Goal: Task Accomplishment & Management: Use online tool/utility

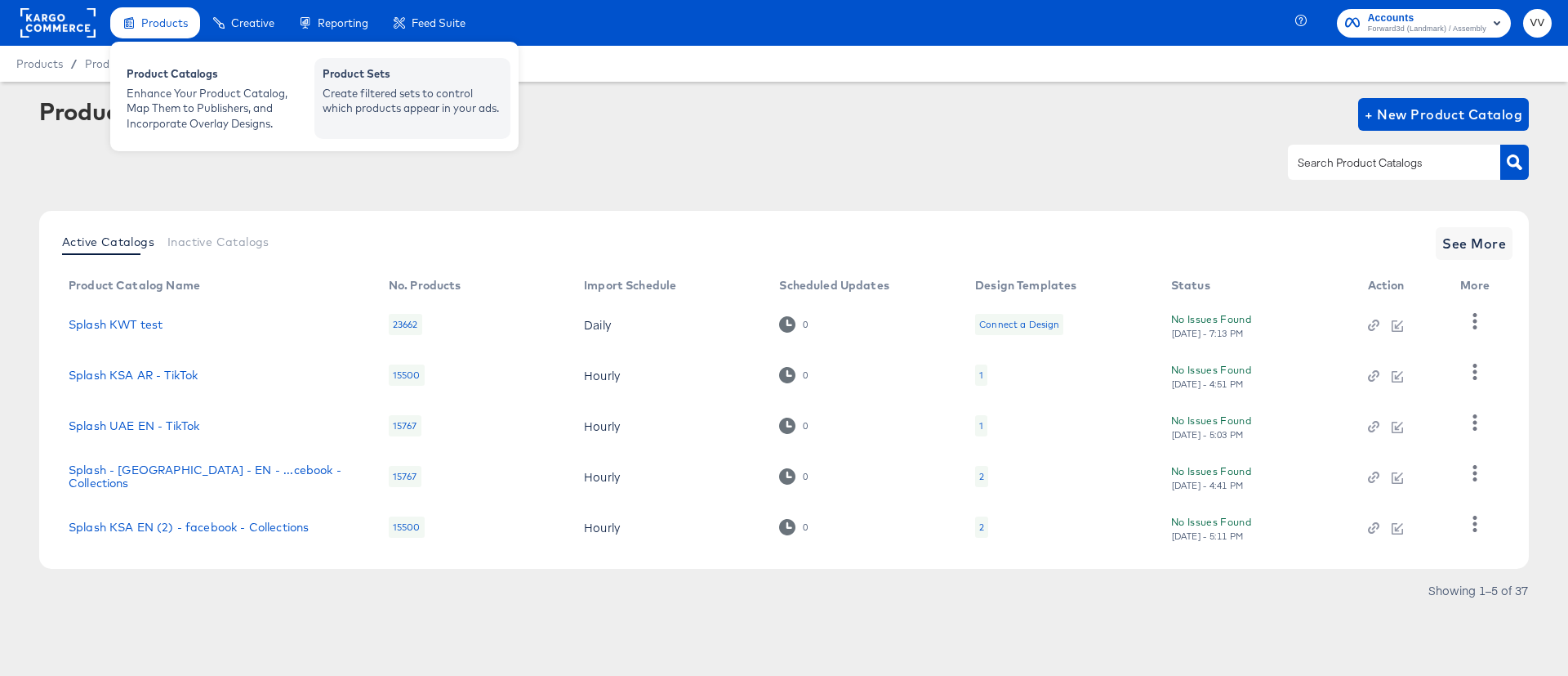
click at [357, 101] on div "Create filtered sets to control which products appear in your ads." at bounding box center [412, 101] width 180 height 30
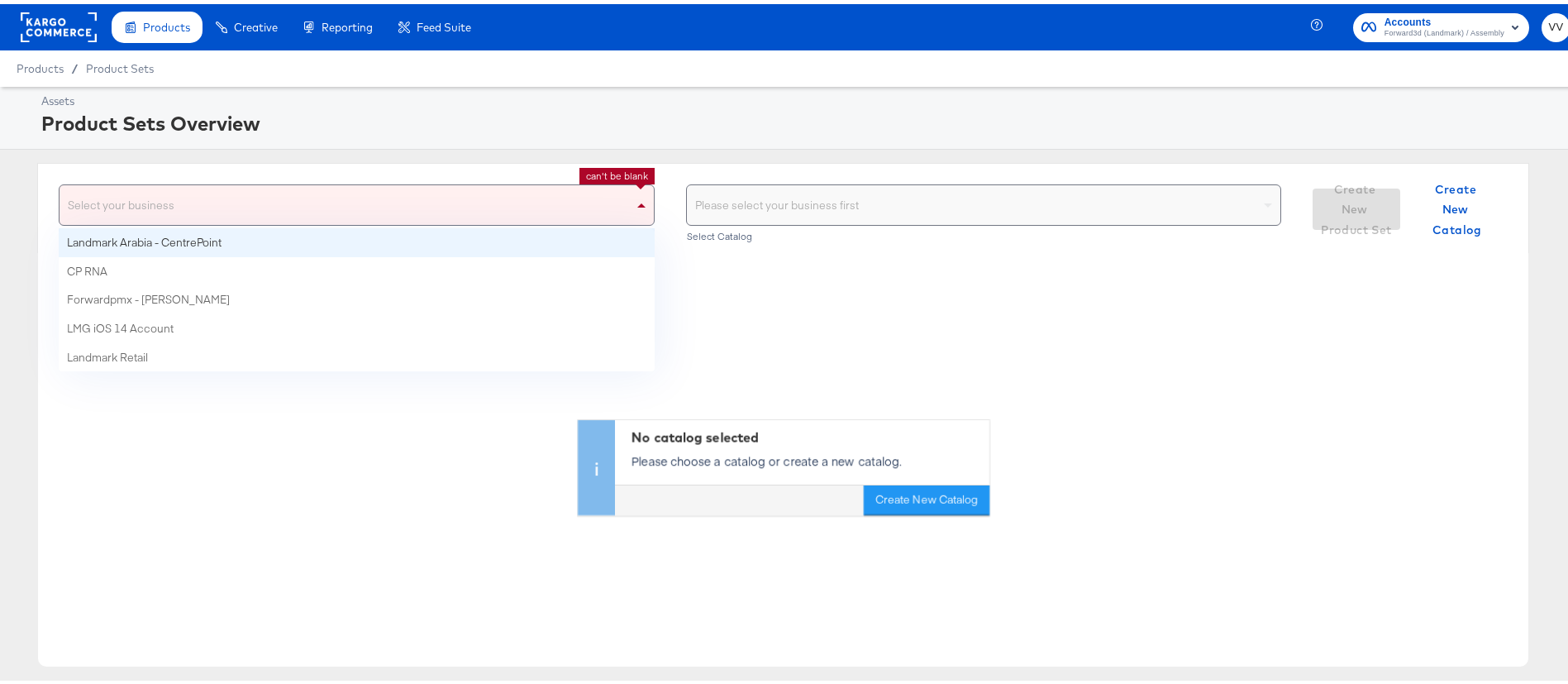
click at [605, 211] on div "Select your business" at bounding box center [357, 200] width 594 height 40
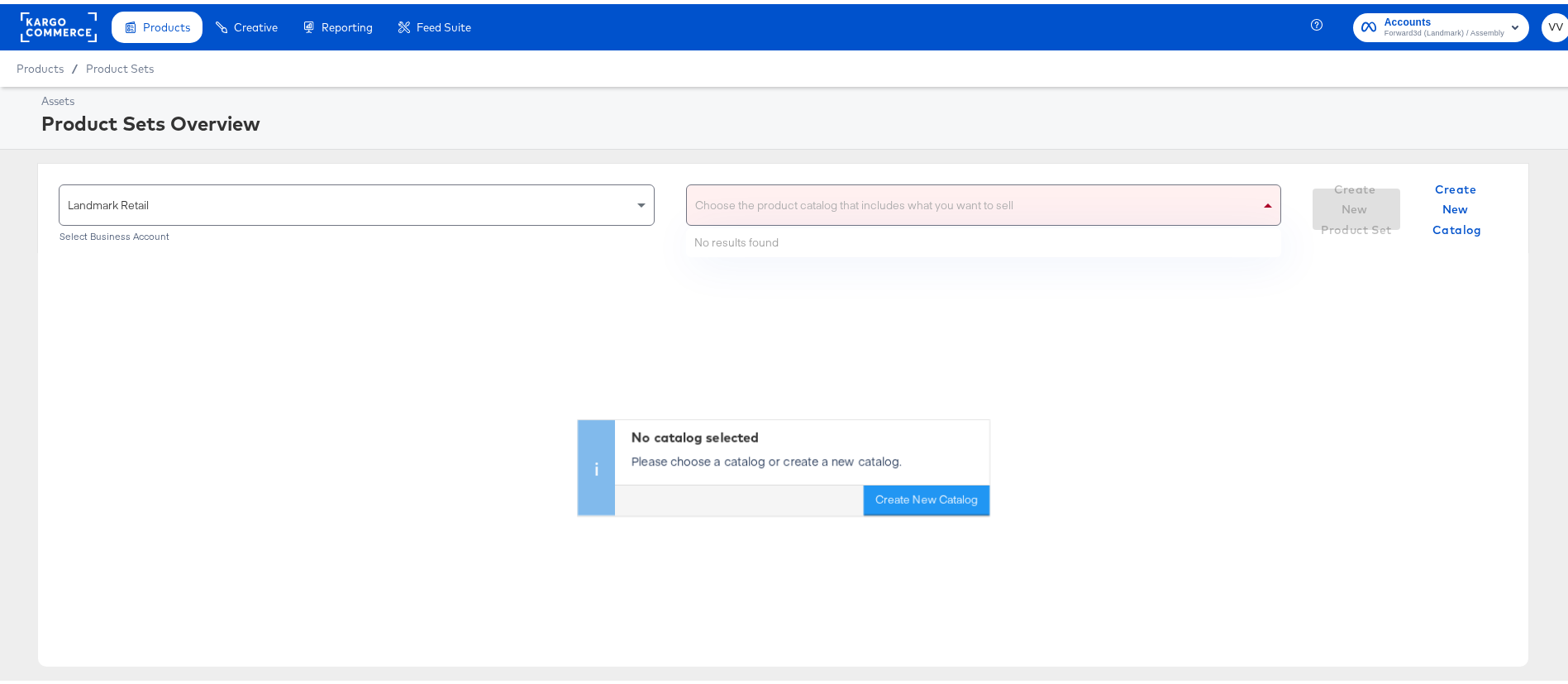
click at [952, 208] on div "Choose the product catalog that includes what you want to sell" at bounding box center [983, 200] width 594 height 40
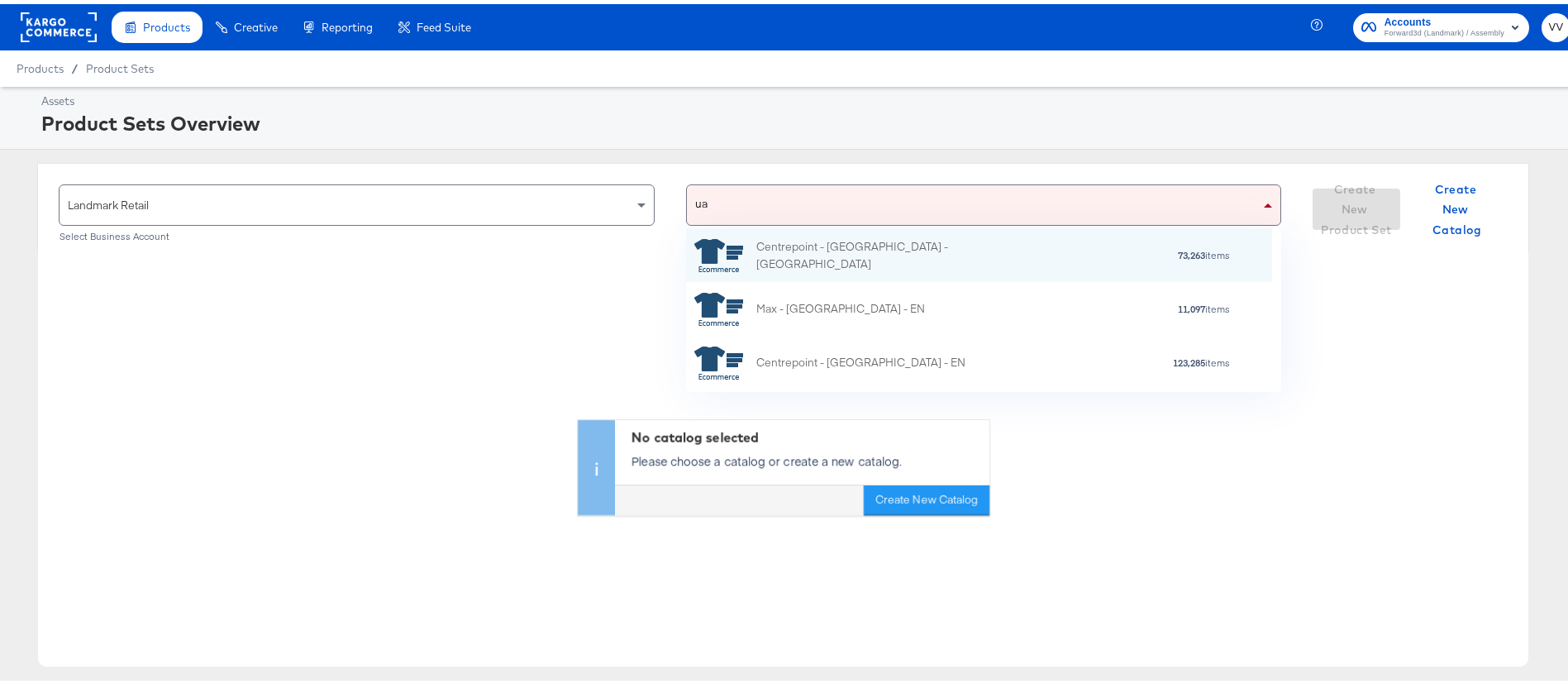
type input "u"
type input "uae"
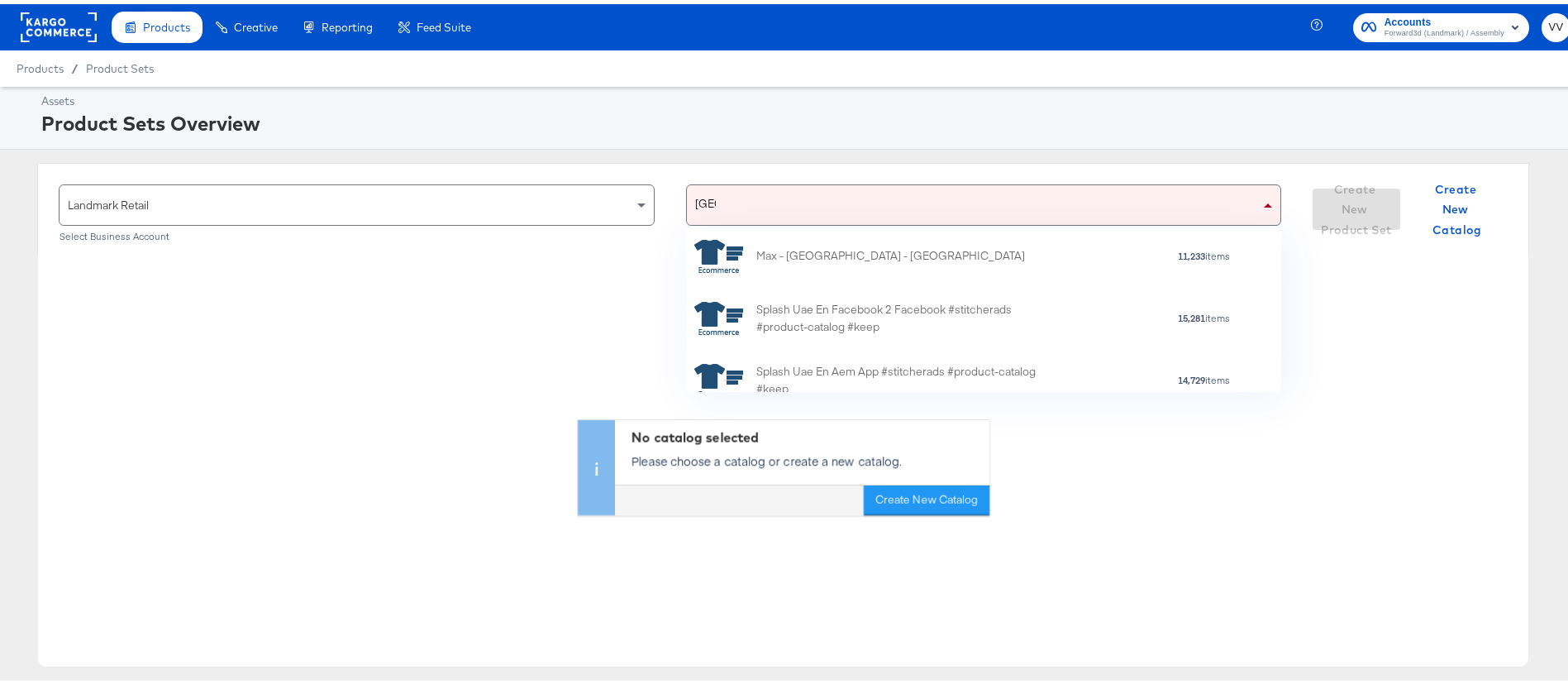
scroll to position [604, 0]
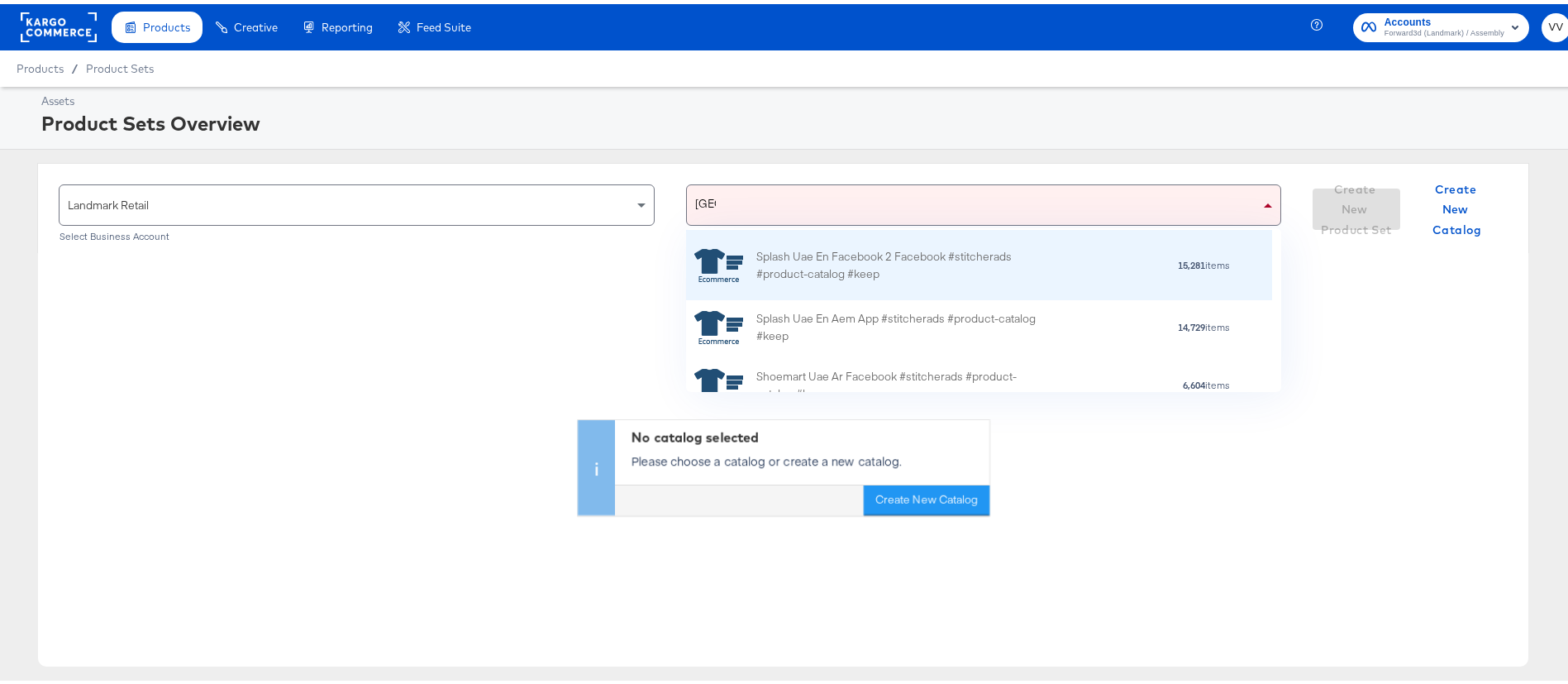
click at [1030, 253] on div "Splash Uae En Facebook 2 Facebook #stitcherads #product-catalog #keep" at bounding box center [901, 261] width 289 height 34
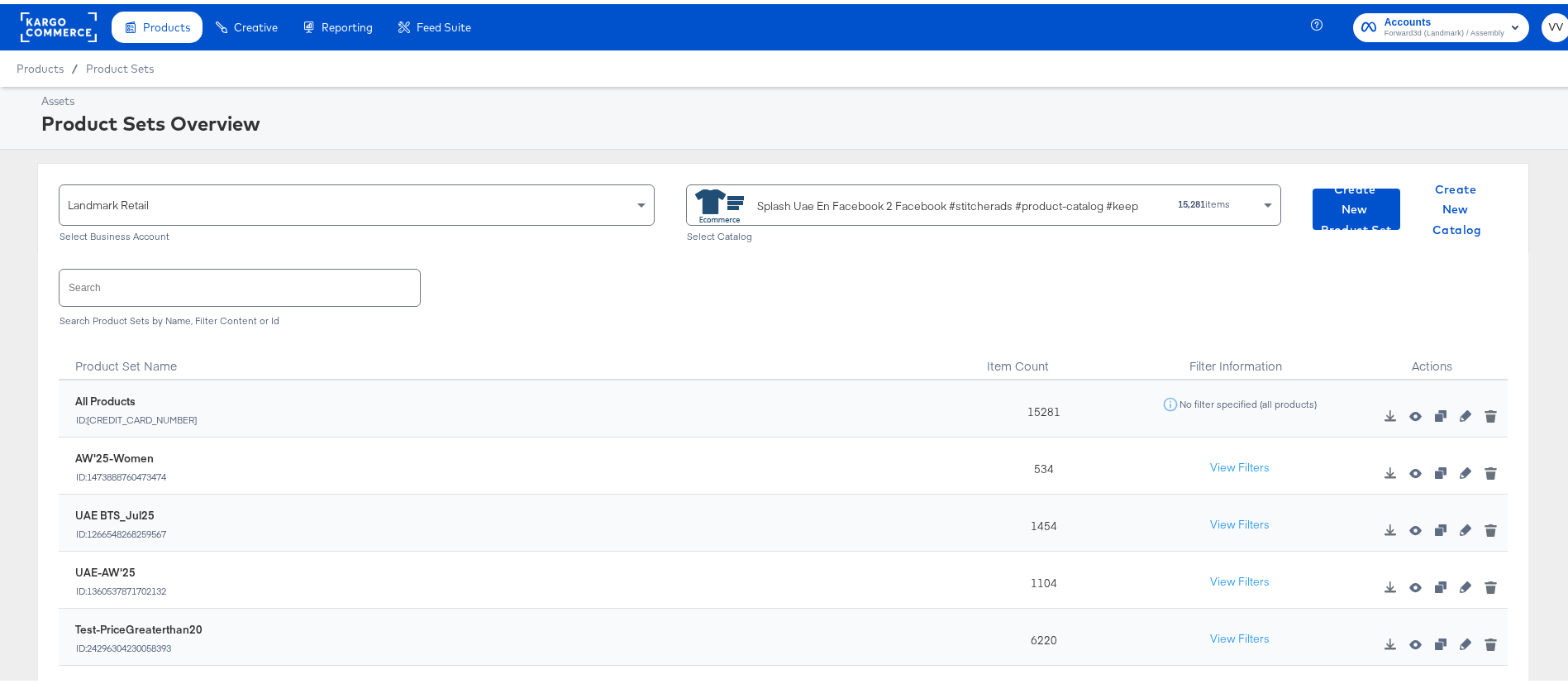
scroll to position [59, 0]
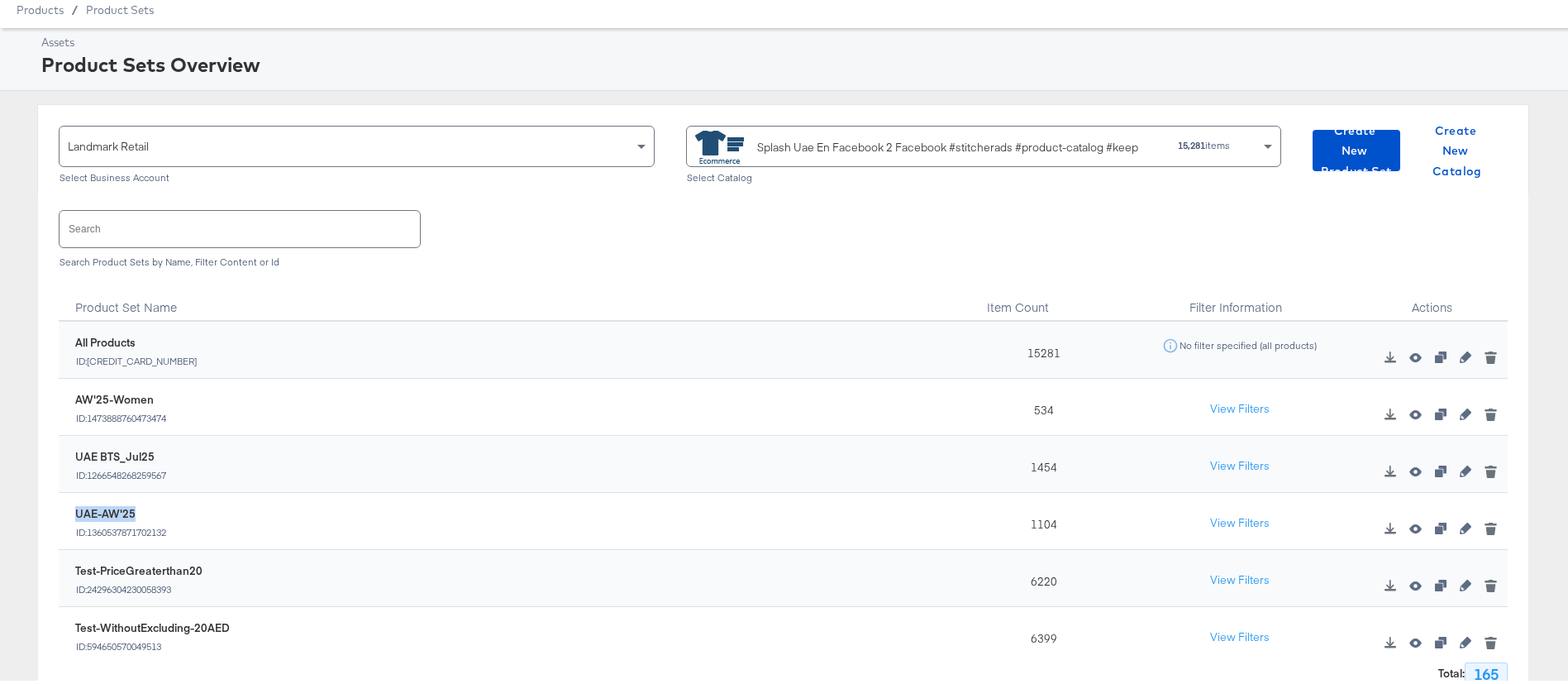
drag, startPoint x: 167, startPoint y: 502, endPoint x: 68, endPoint y: 506, distance: 99.1
click at [68, 506] on div "UAE-AW'25 ID: 1360537871702132" at bounding box center [516, 520] width 898 height 50
drag, startPoint x: 165, startPoint y: 390, endPoint x: 61, endPoint y: 395, distance: 104.1
click at [61, 395] on div "AW'25-Women ID: 1473888760473474" at bounding box center [511, 403] width 906 height 57
click at [1435, 526] on icon "button" at bounding box center [1441, 524] width 12 height 12
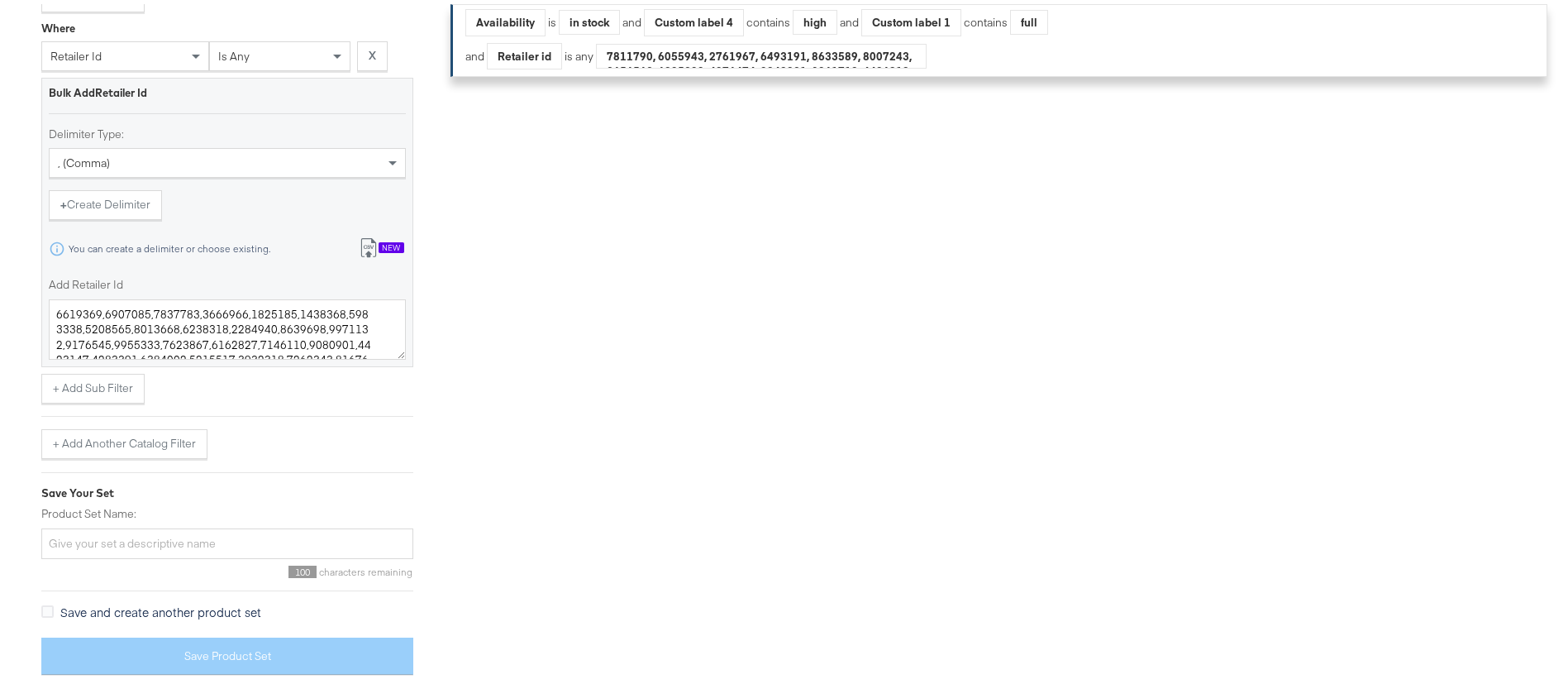
scroll to position [889, 0]
click at [140, 437] on button "+ Add Another Catalog Filter" at bounding box center [124, 439] width 166 height 29
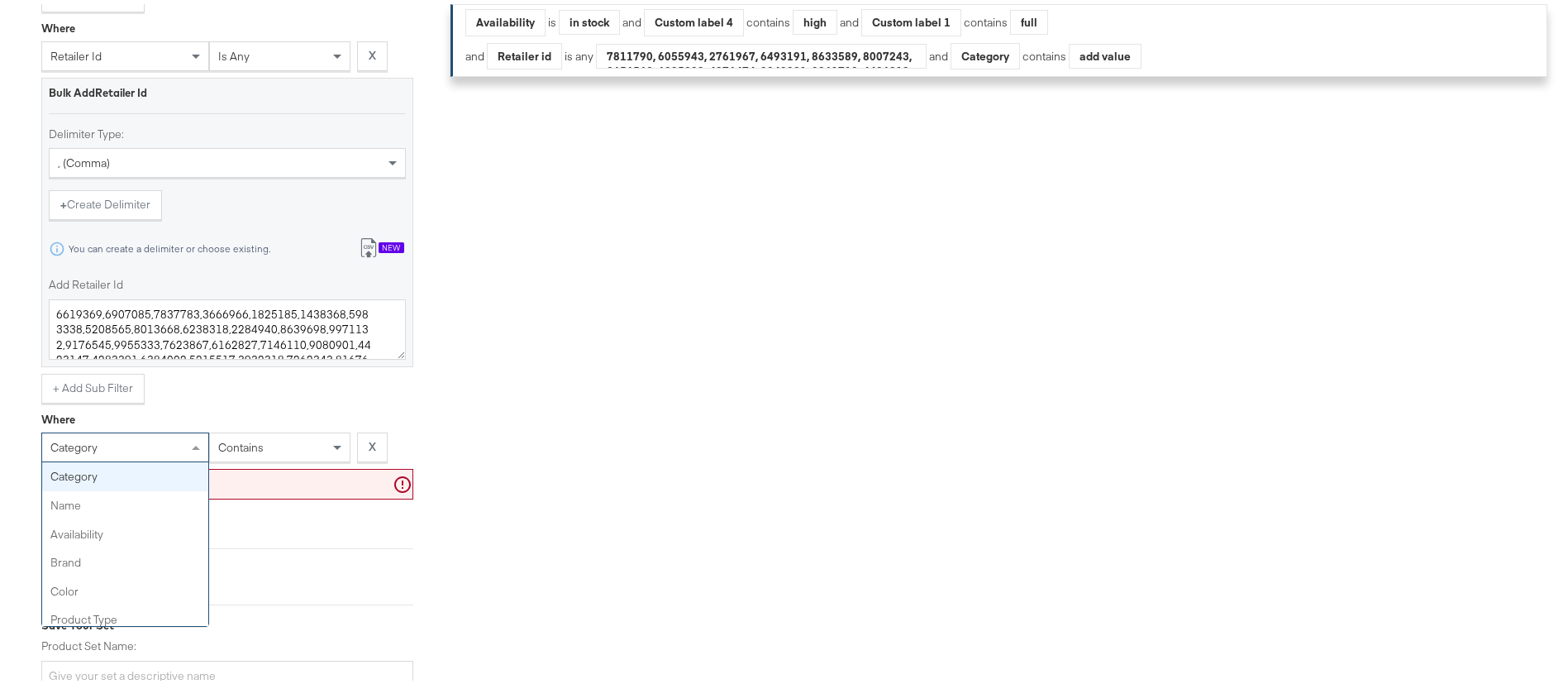
click at [119, 448] on div "category" at bounding box center [124, 443] width 166 height 28
type input "gen"
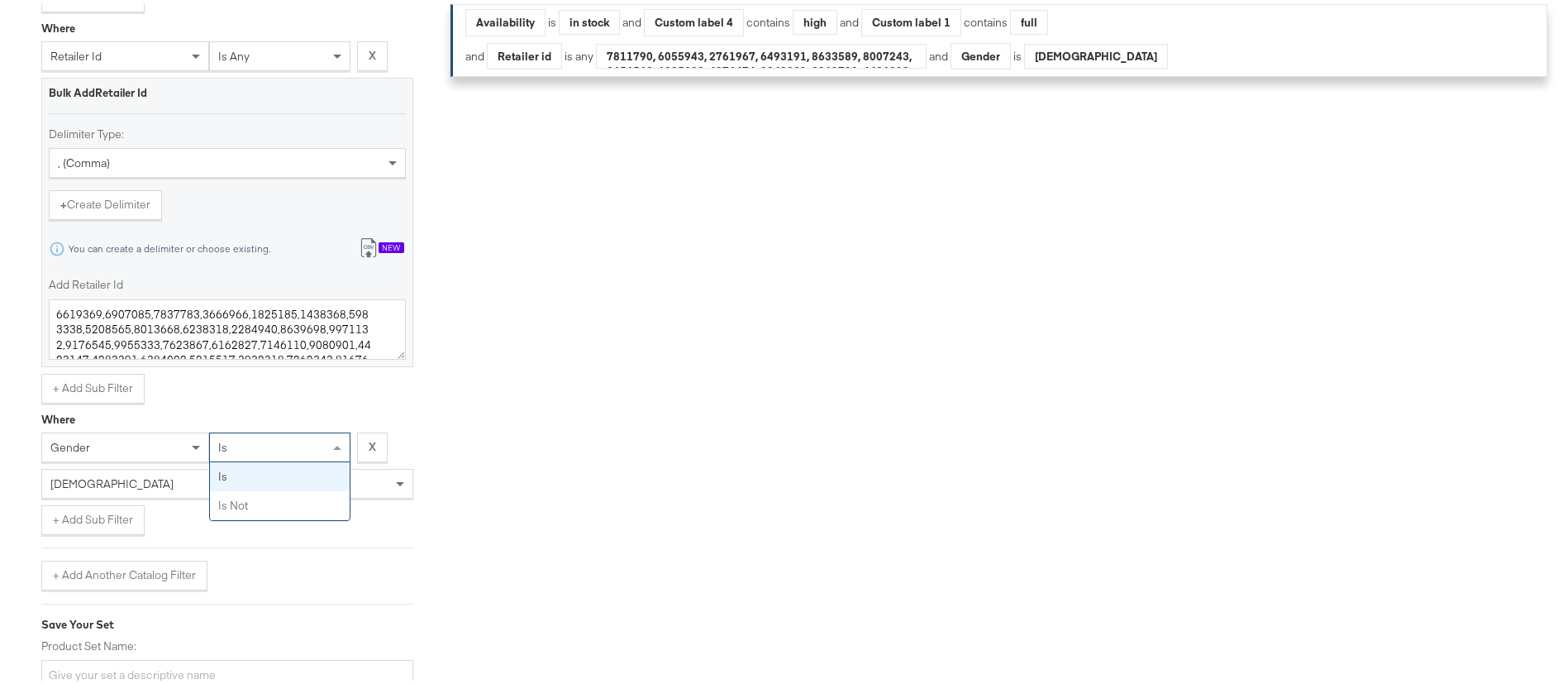
click at [268, 446] on div "is" at bounding box center [280, 443] width 140 height 28
click at [216, 669] on input "Product Set Name:" at bounding box center [227, 671] width 372 height 30
type input "Men-AW'25"
click at [591, 284] on div "Filters Applied Unable to retrieve a product count. Clear Filters Availability …" at bounding box center [1008, 58] width 1115 height 1238
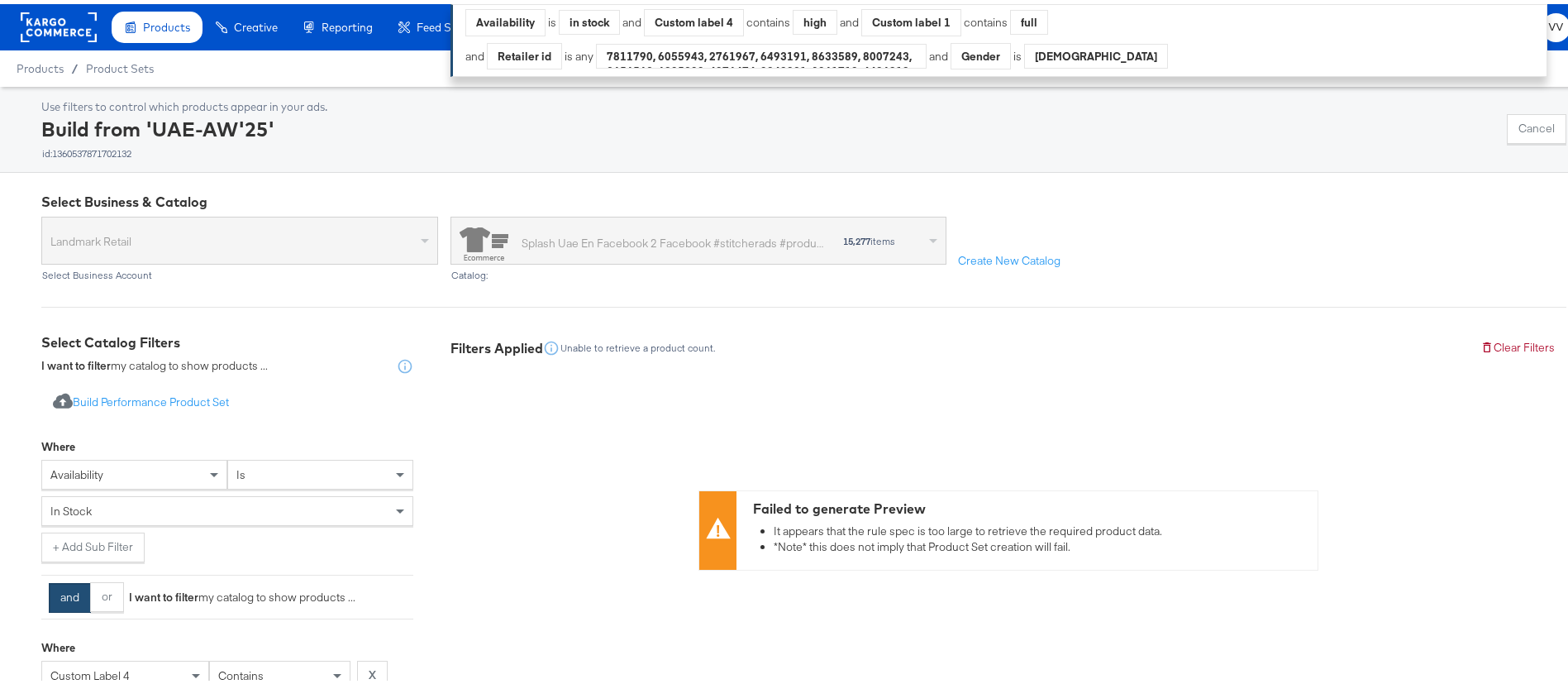
scroll to position [1009, 0]
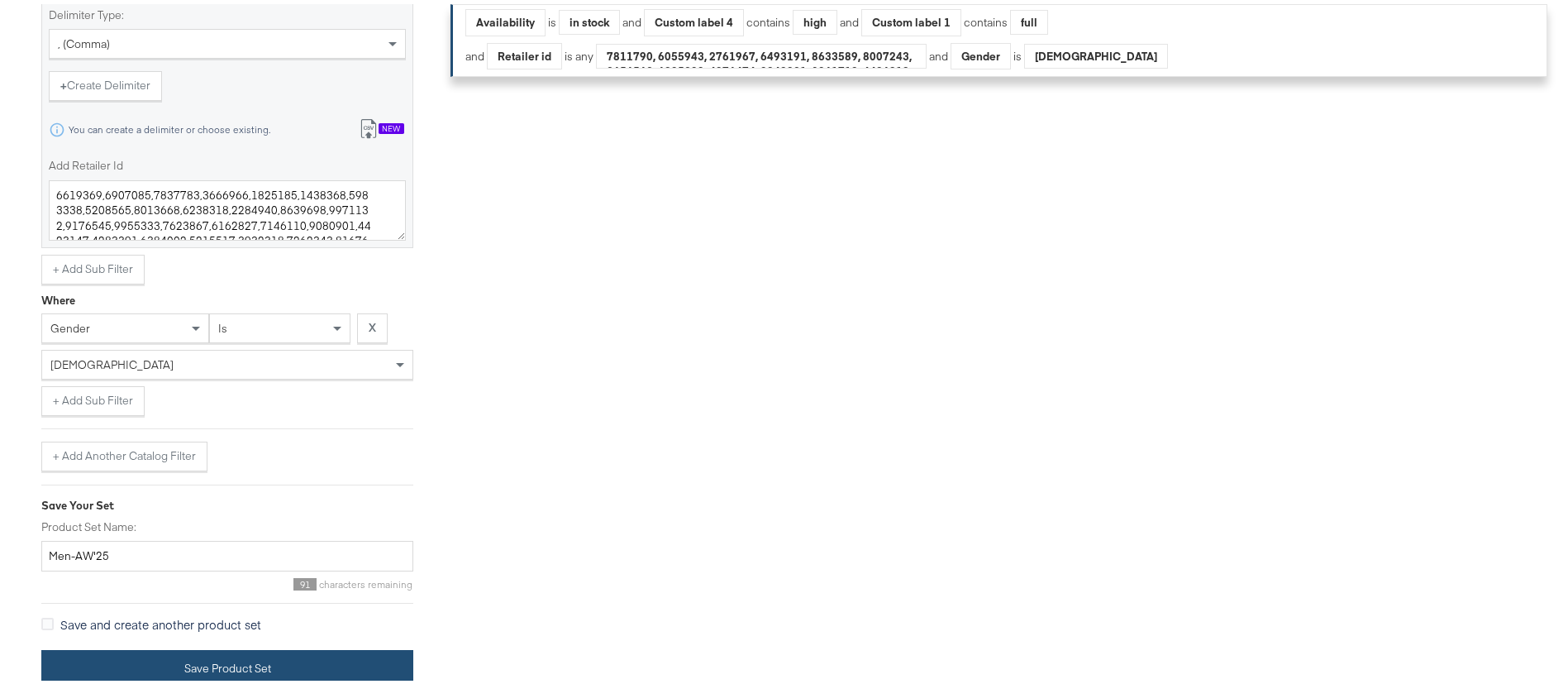
click at [197, 665] on button "Save Product Set" at bounding box center [227, 664] width 372 height 37
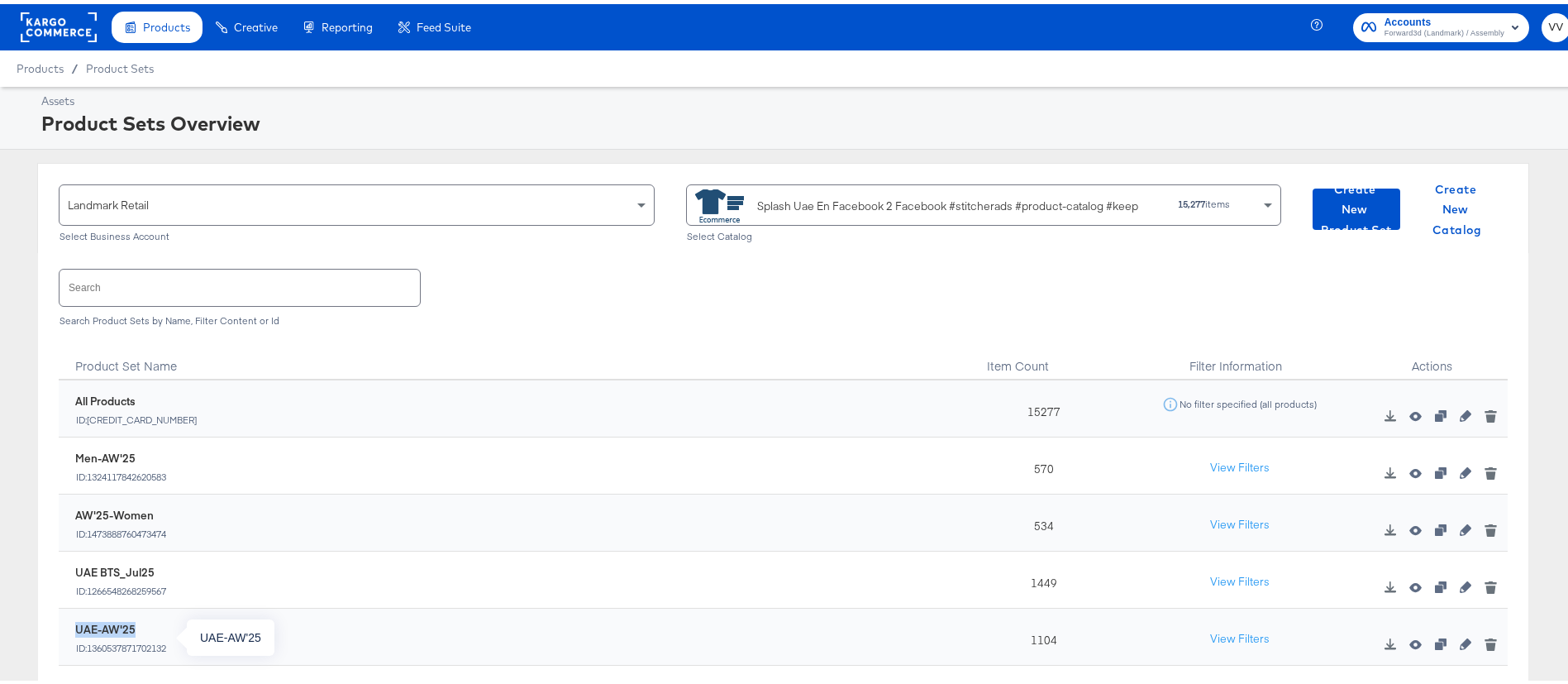
drag, startPoint x: 74, startPoint y: 620, endPoint x: 151, endPoint y: 619, distance: 77.0
click at [151, 619] on div "UAE-AW'25 ID: 1360537871702132" at bounding box center [516, 635] width 898 height 50
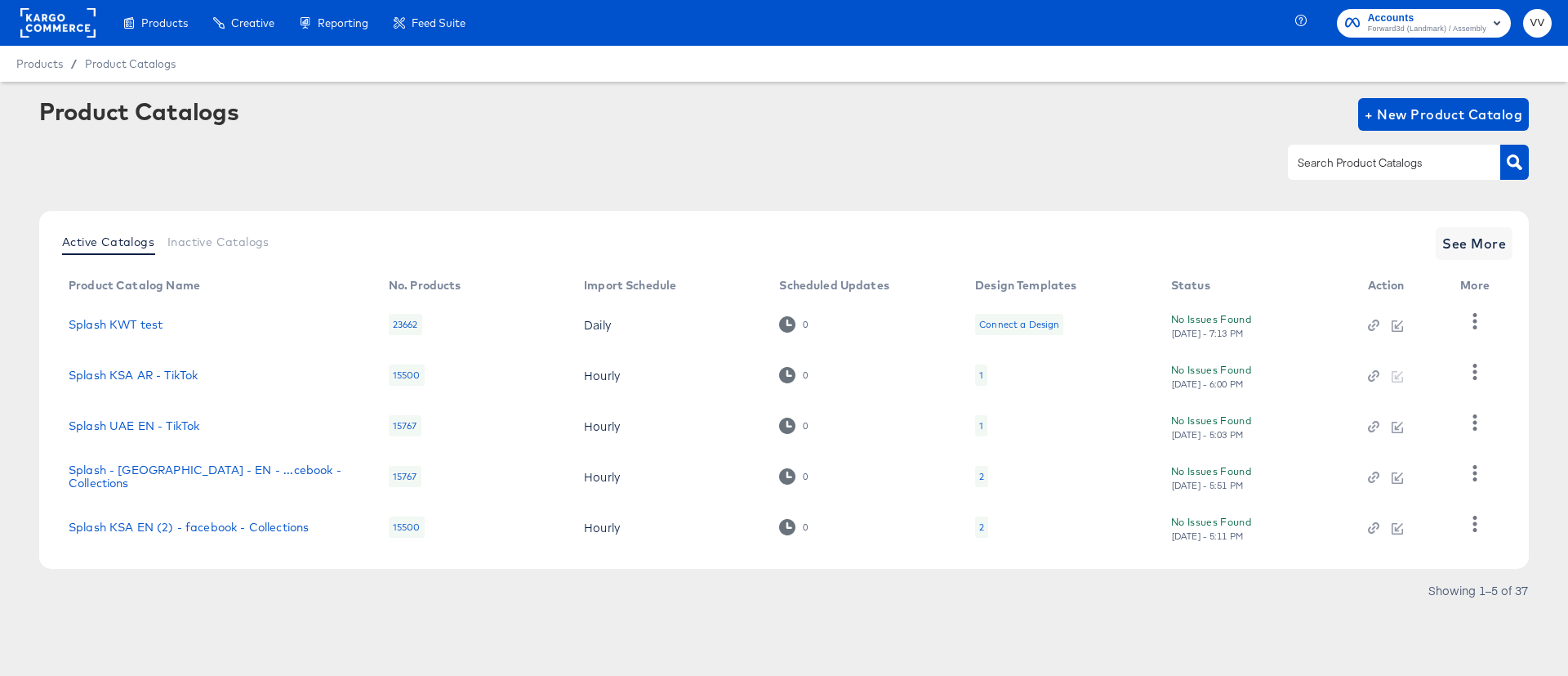
click at [63, 29] on rect at bounding box center [58, 22] width 75 height 29
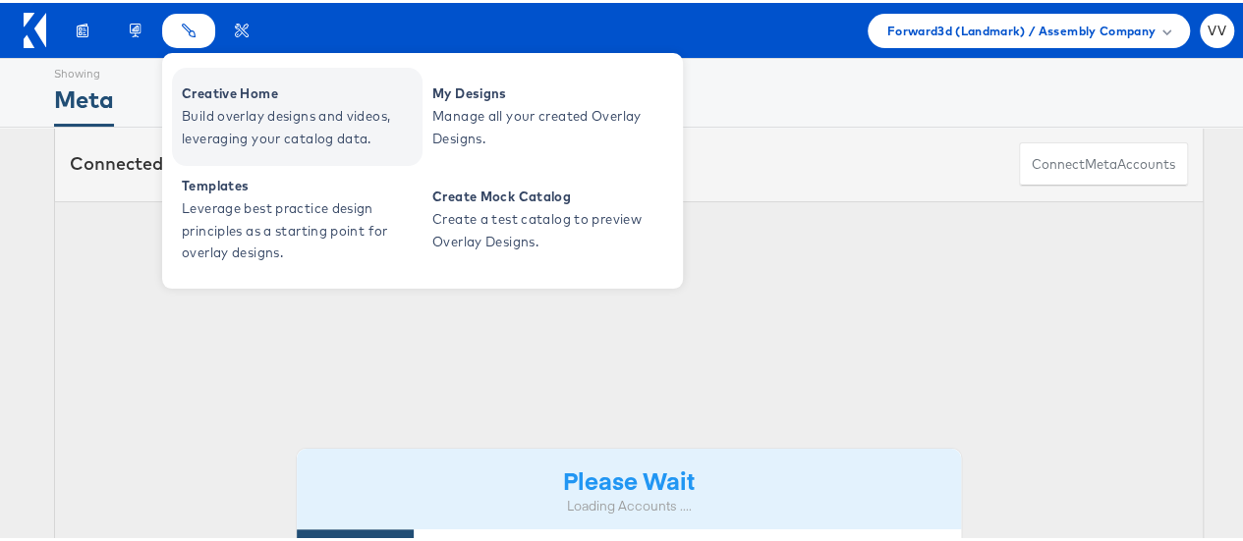
click at [363, 104] on span "Build overlay designs and videos, leveraging your catalog data." at bounding box center [300, 124] width 236 height 45
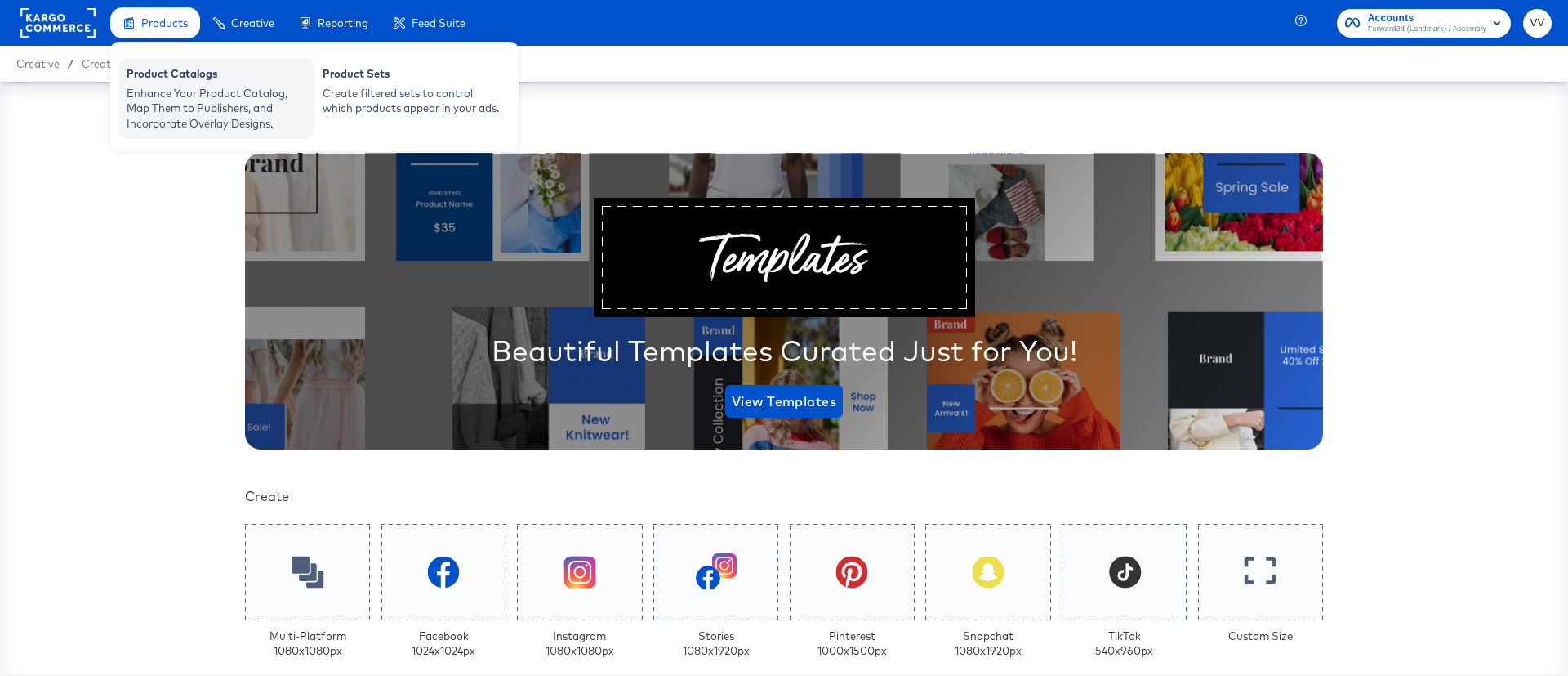
click at [211, 101] on div "Enhance Your Product Catalog, Map Them to Publishers, and Incorporate Overlay D…" at bounding box center [216, 108] width 180 height 46
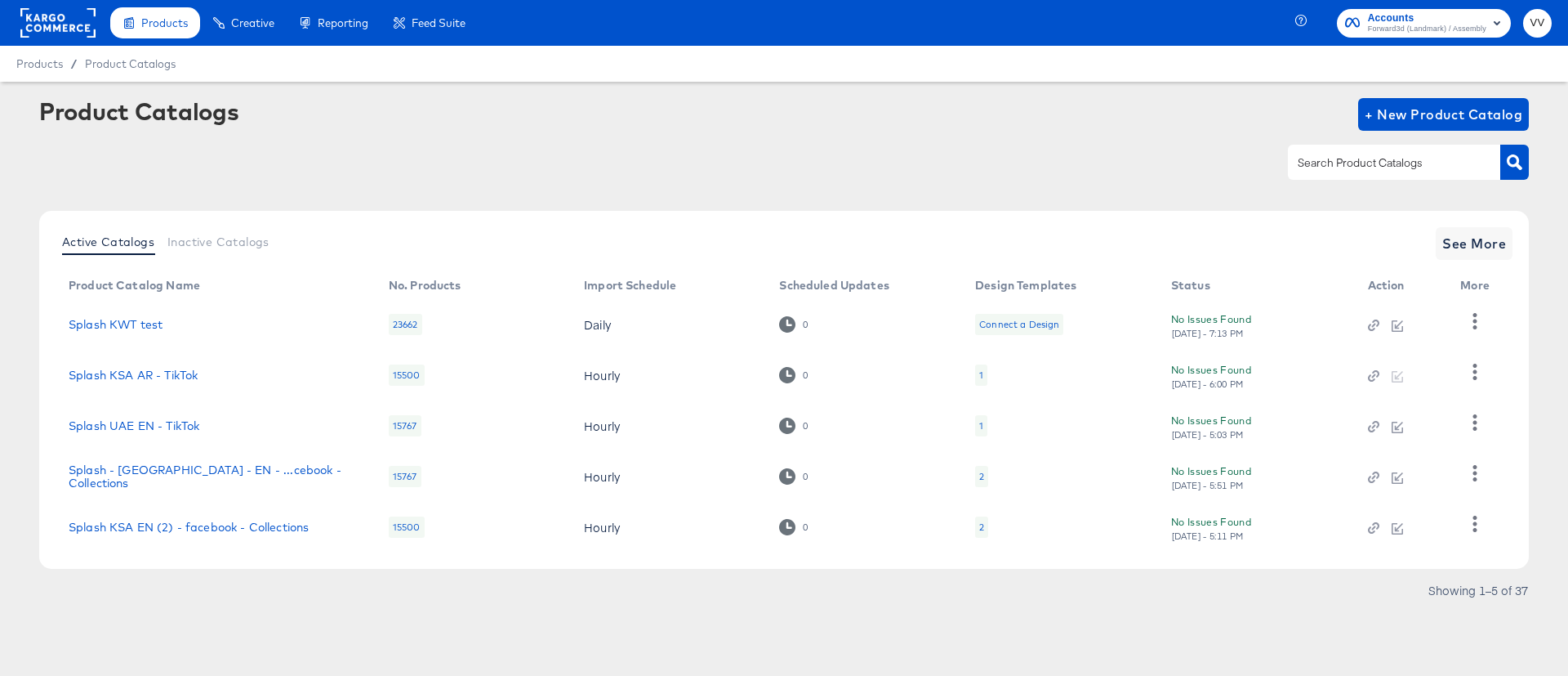
click at [1339, 171] on input "text" at bounding box center [1381, 163] width 174 height 19
type input "BAH"
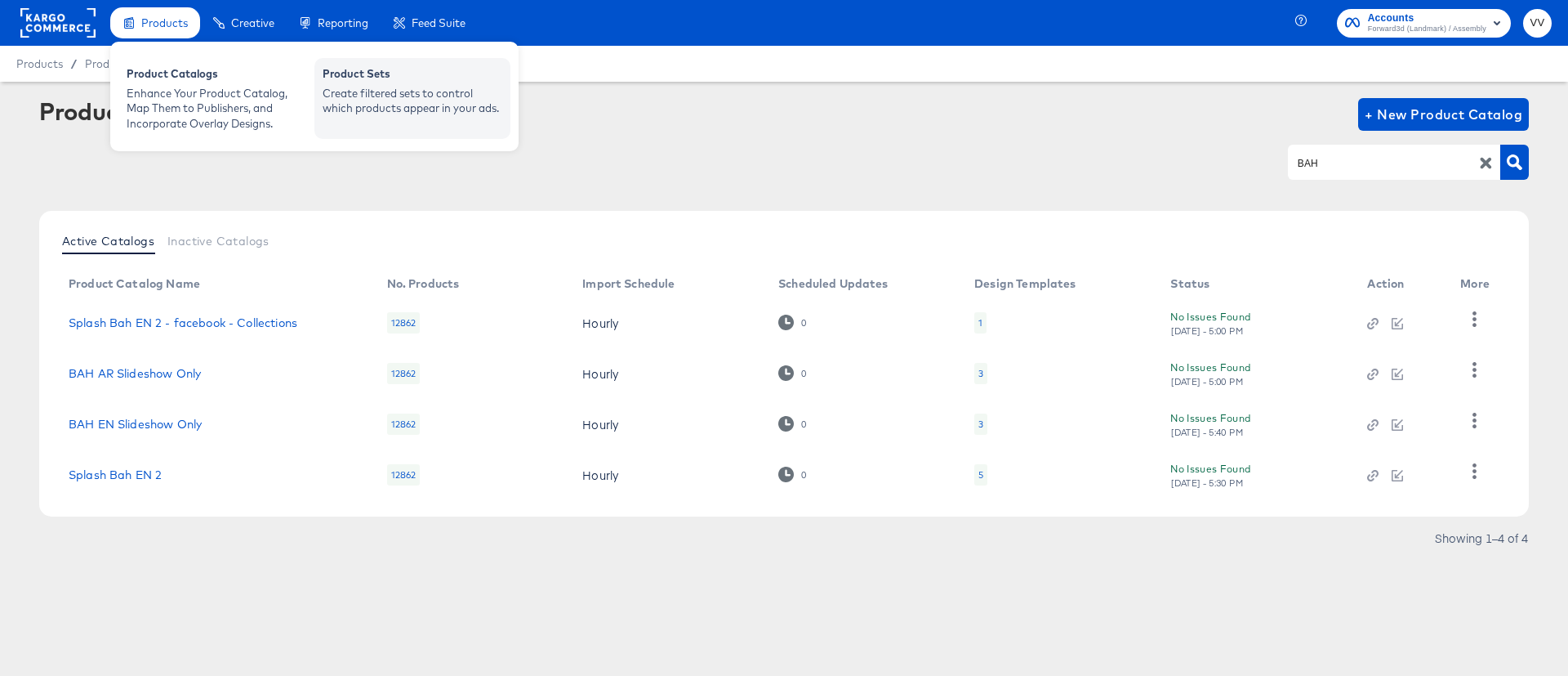
click at [359, 86] on div "Create filtered sets to control which products appear in your ads." at bounding box center [412, 101] width 180 height 30
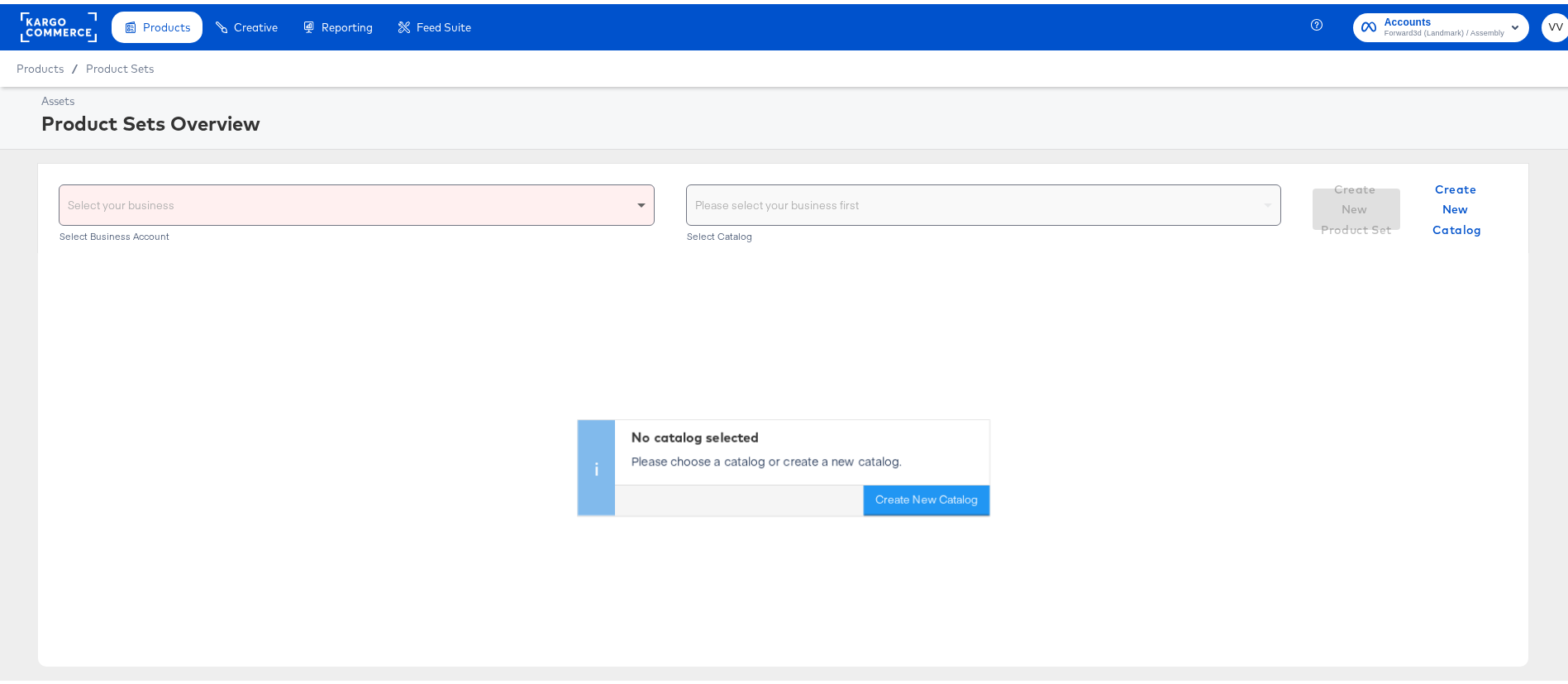
click at [633, 211] on span at bounding box center [644, 200] width 21 height 40
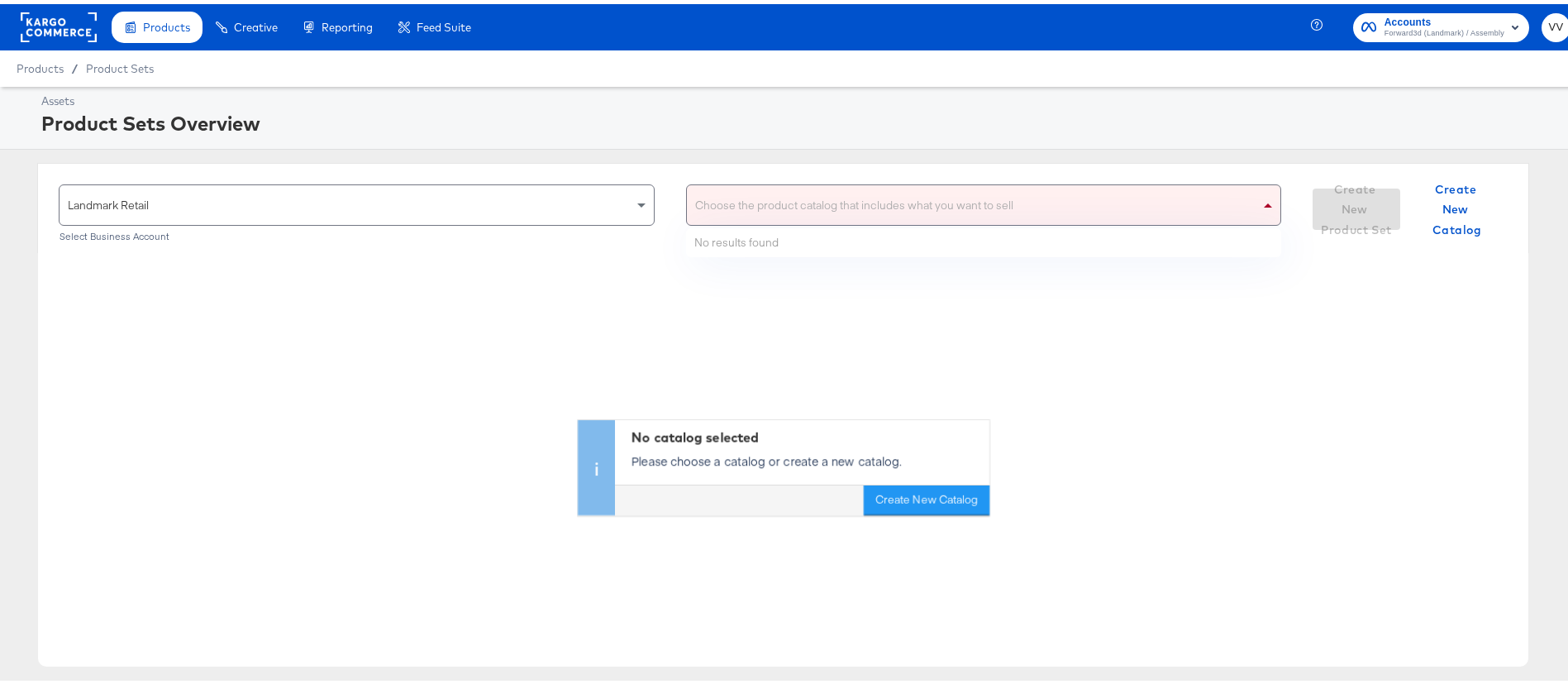
click at [877, 205] on div "Choose the product catalog that includes what you want to sell" at bounding box center [983, 200] width 594 height 40
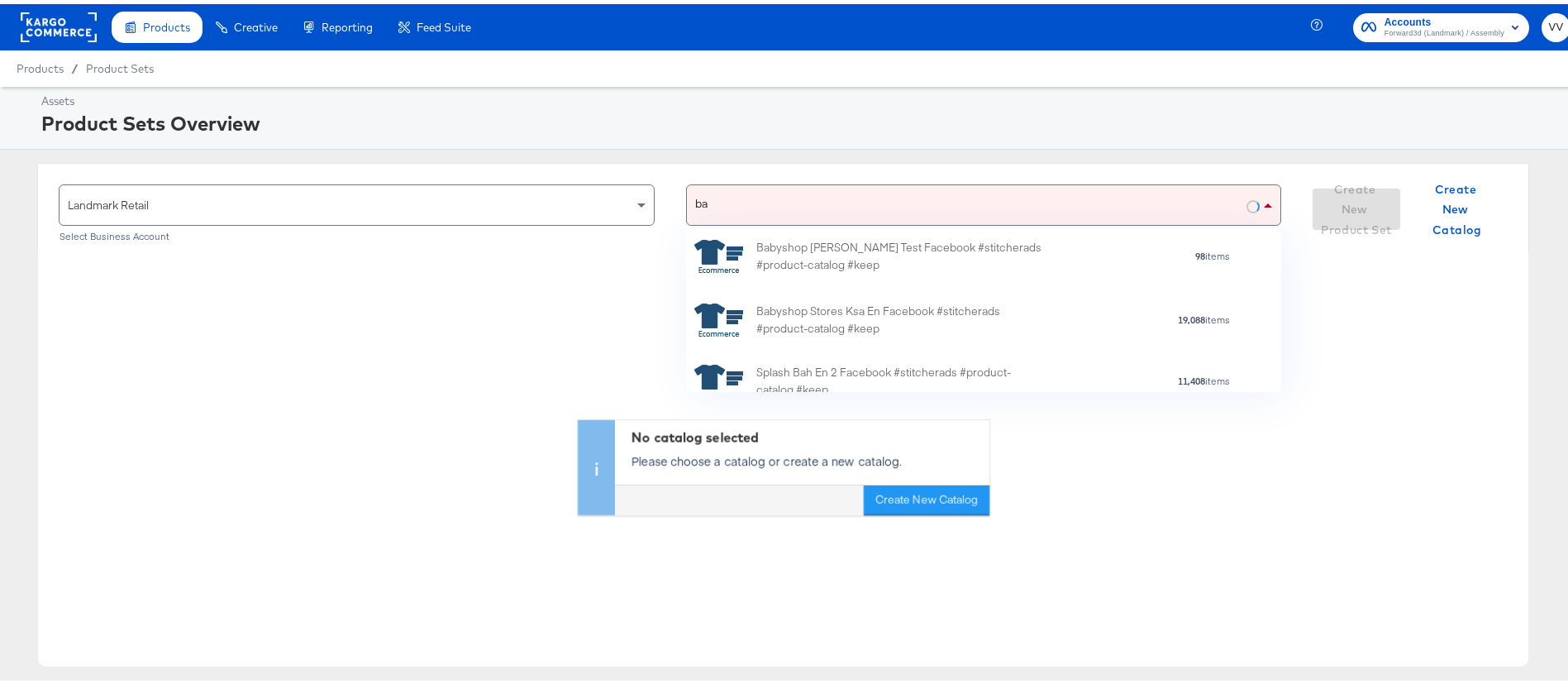
scroll to position [13, 0]
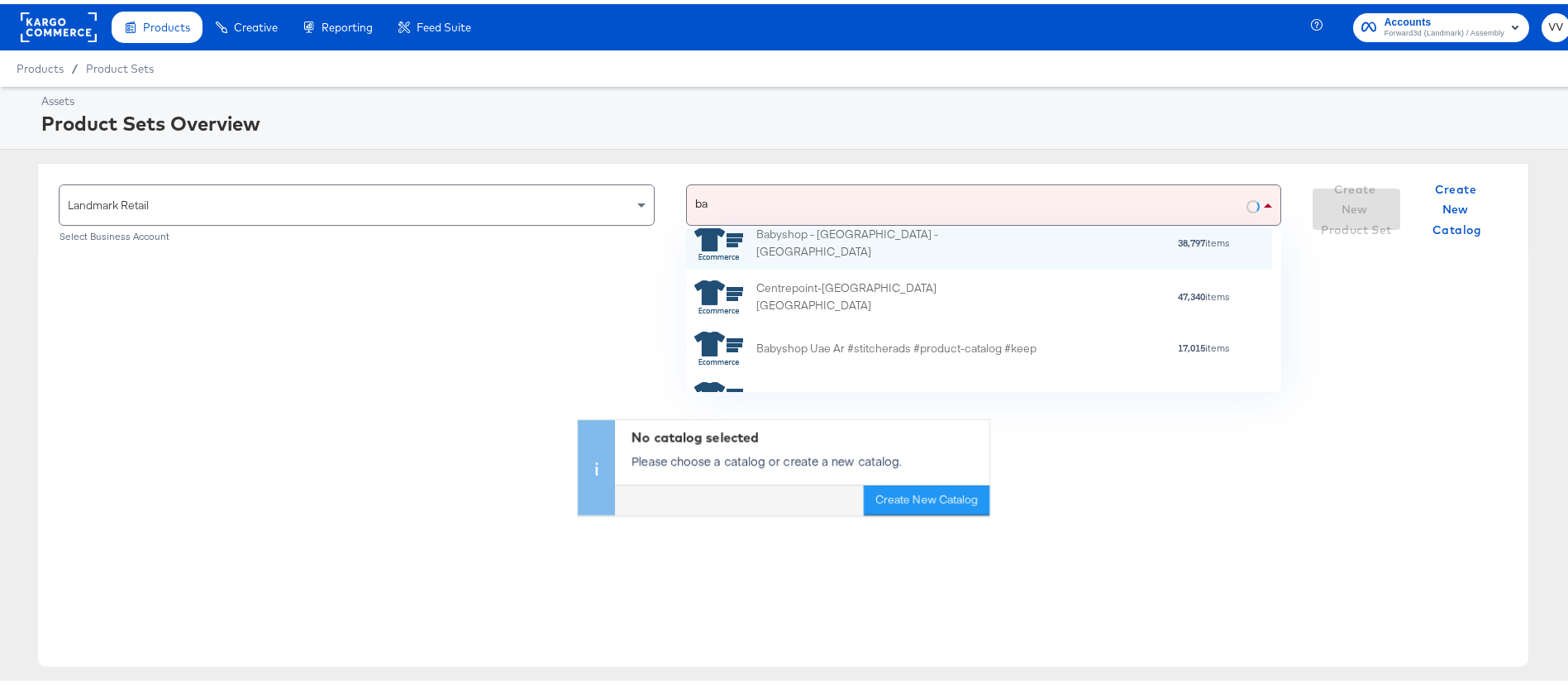
type input "b"
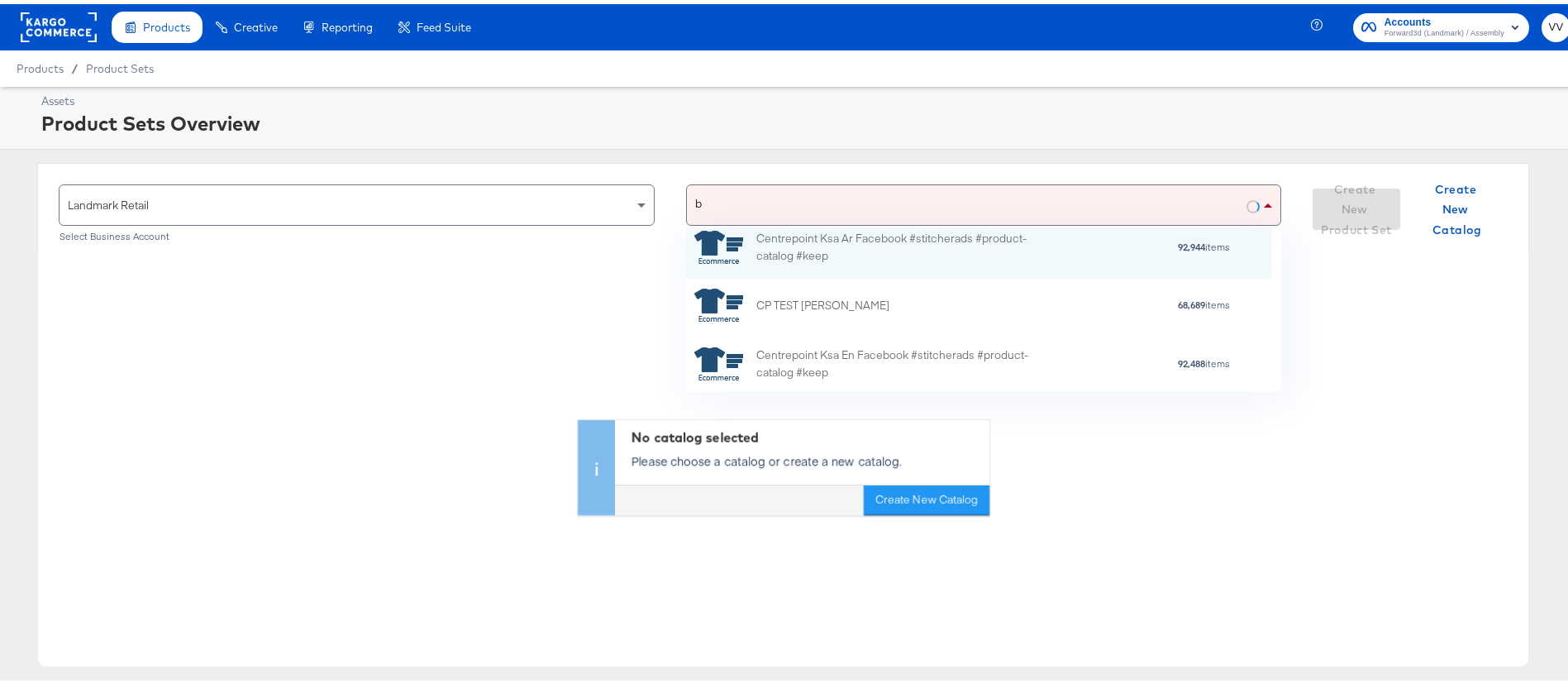
scroll to position [0, 0]
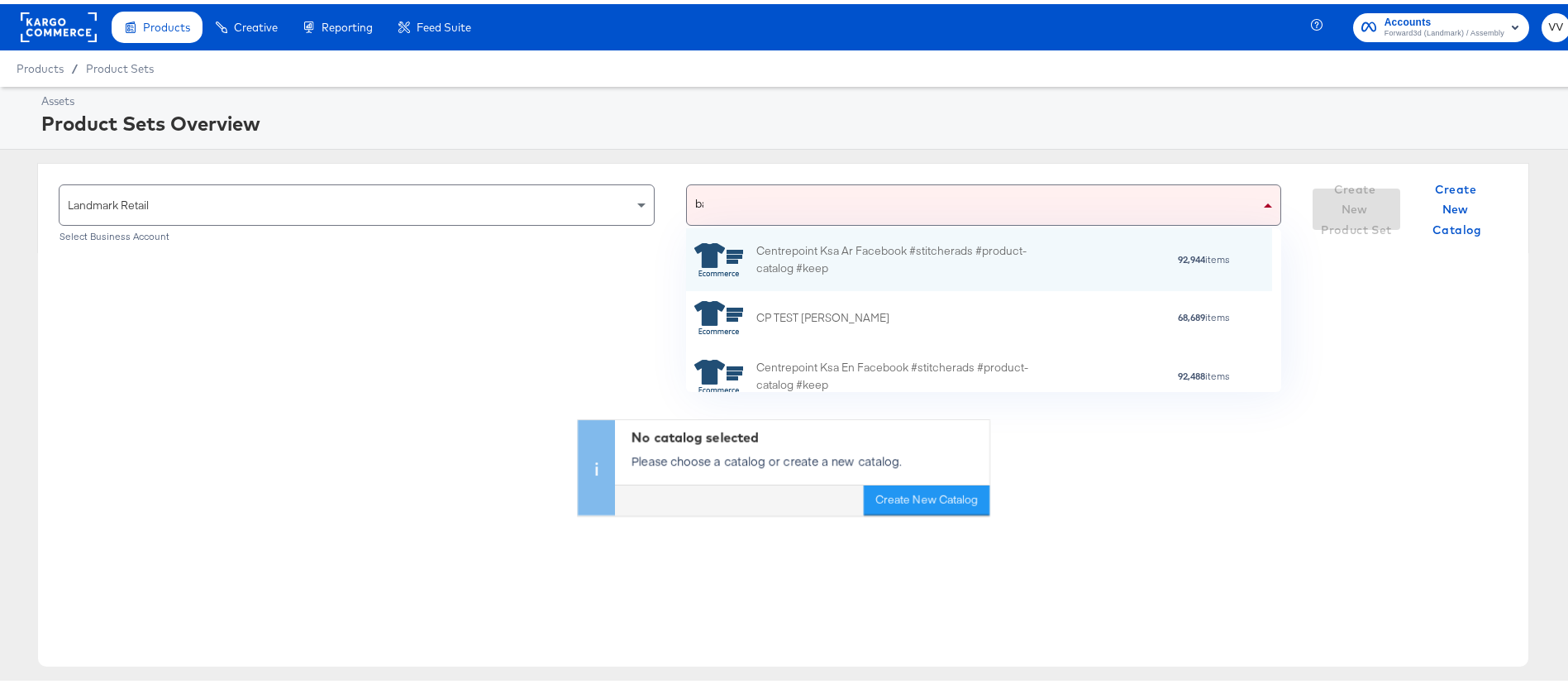
type input "bah"
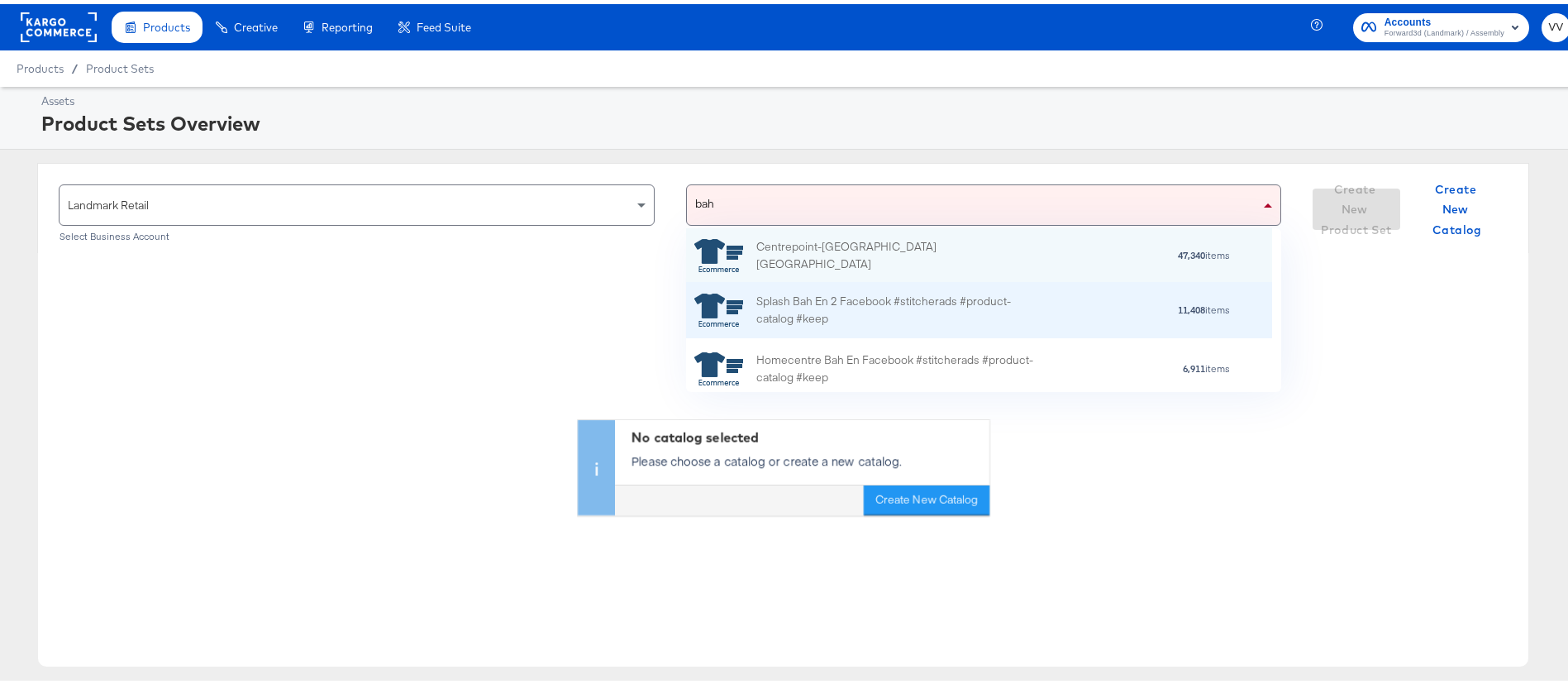
click at [900, 318] on div "Splash Bah En 2 Facebook #stitcherads #product-catalog #keep" at bounding box center [901, 306] width 289 height 34
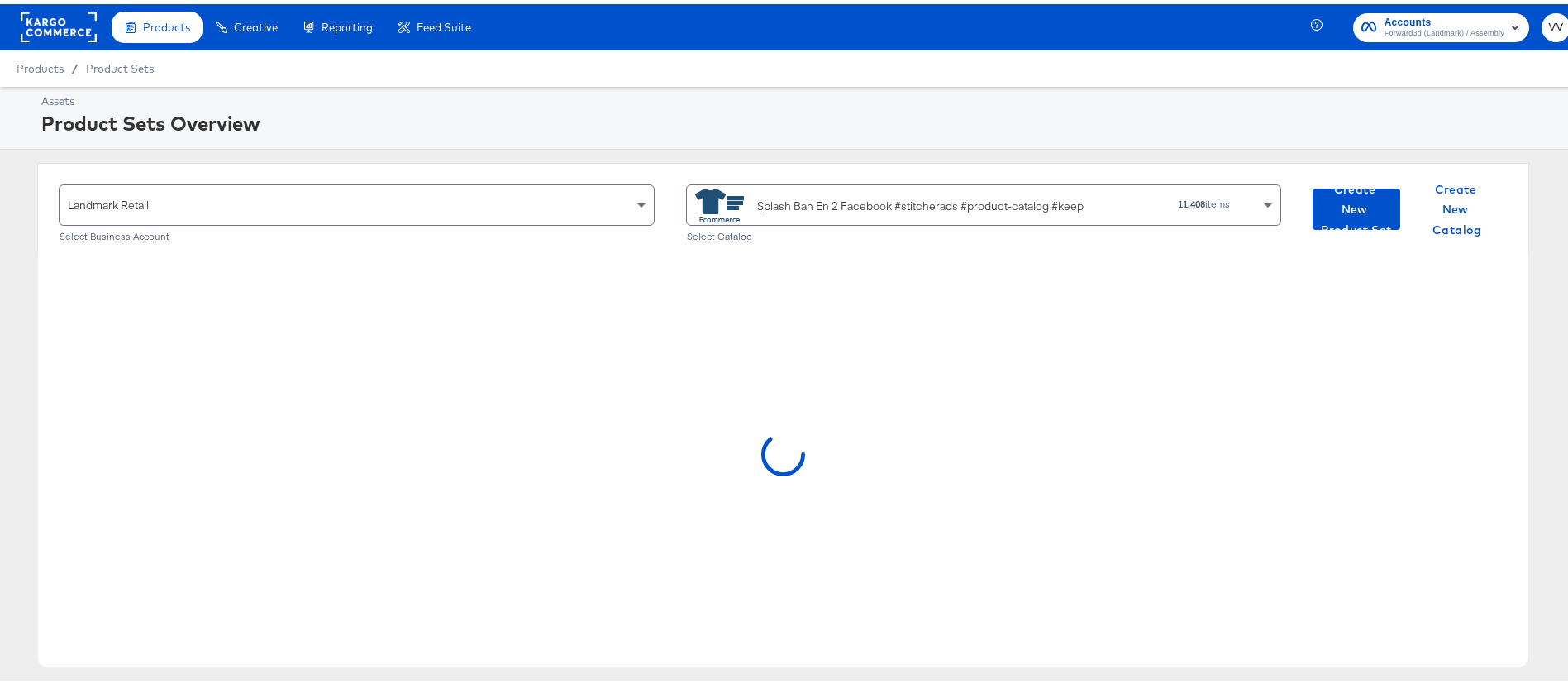
scroll to position [149, 0]
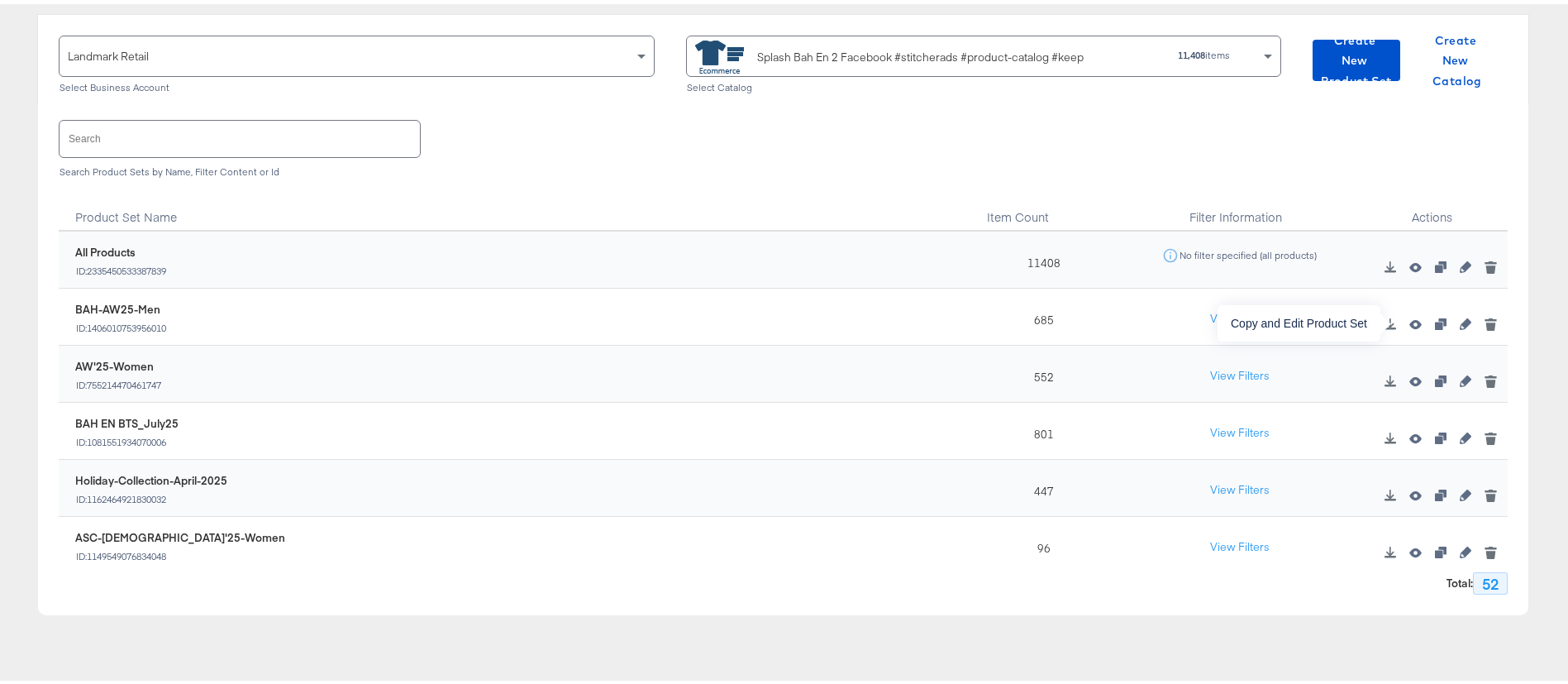
click at [1435, 322] on icon "button" at bounding box center [1441, 320] width 12 height 12
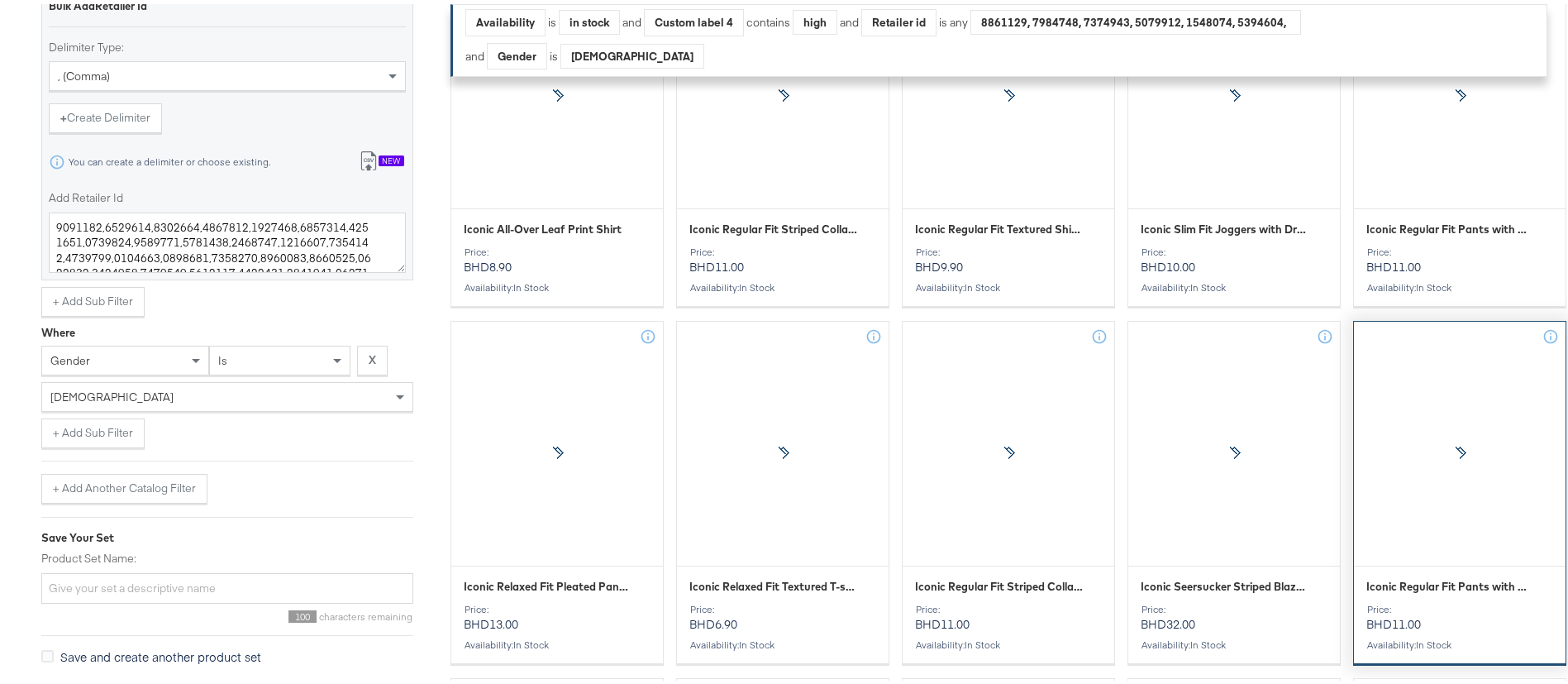
scroll to position [870, 0]
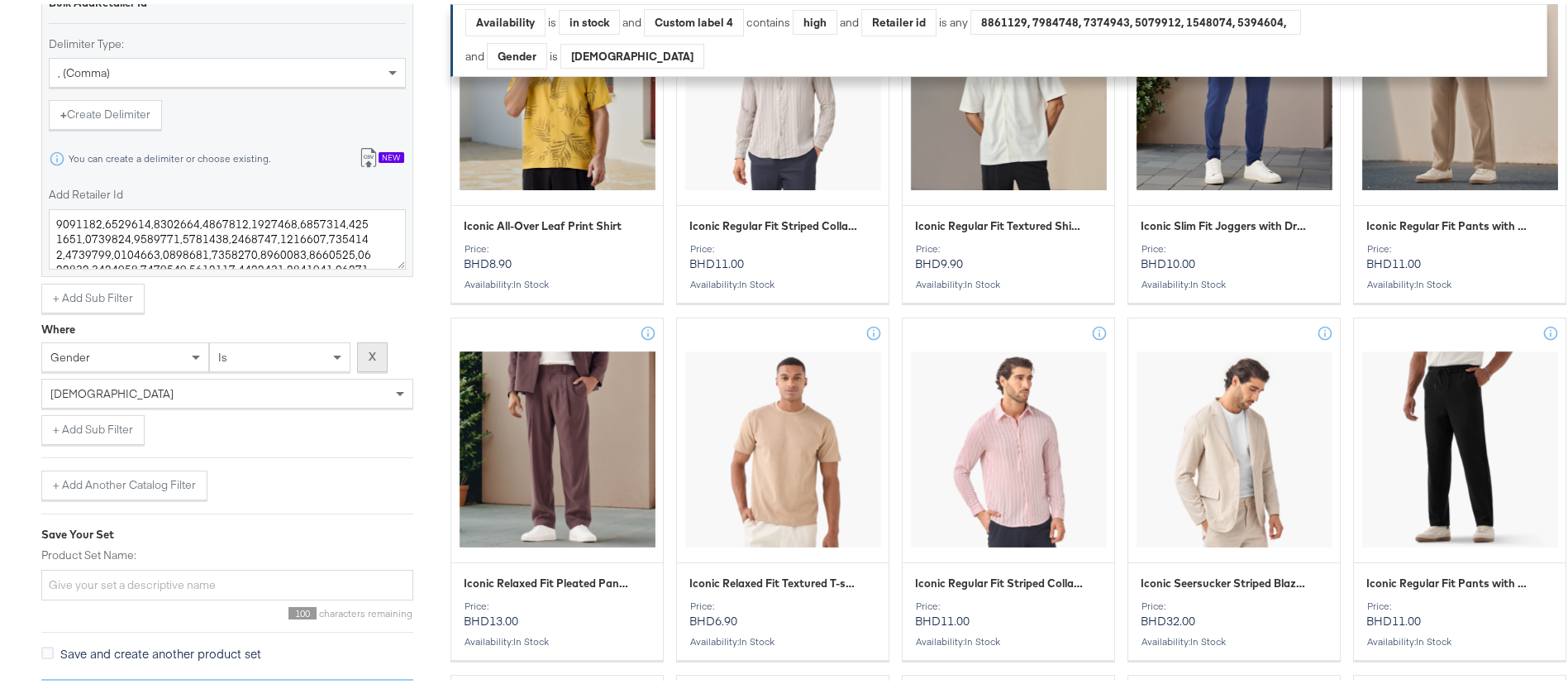
click at [372, 353] on strong "X" at bounding box center [372, 353] width 8 height 16
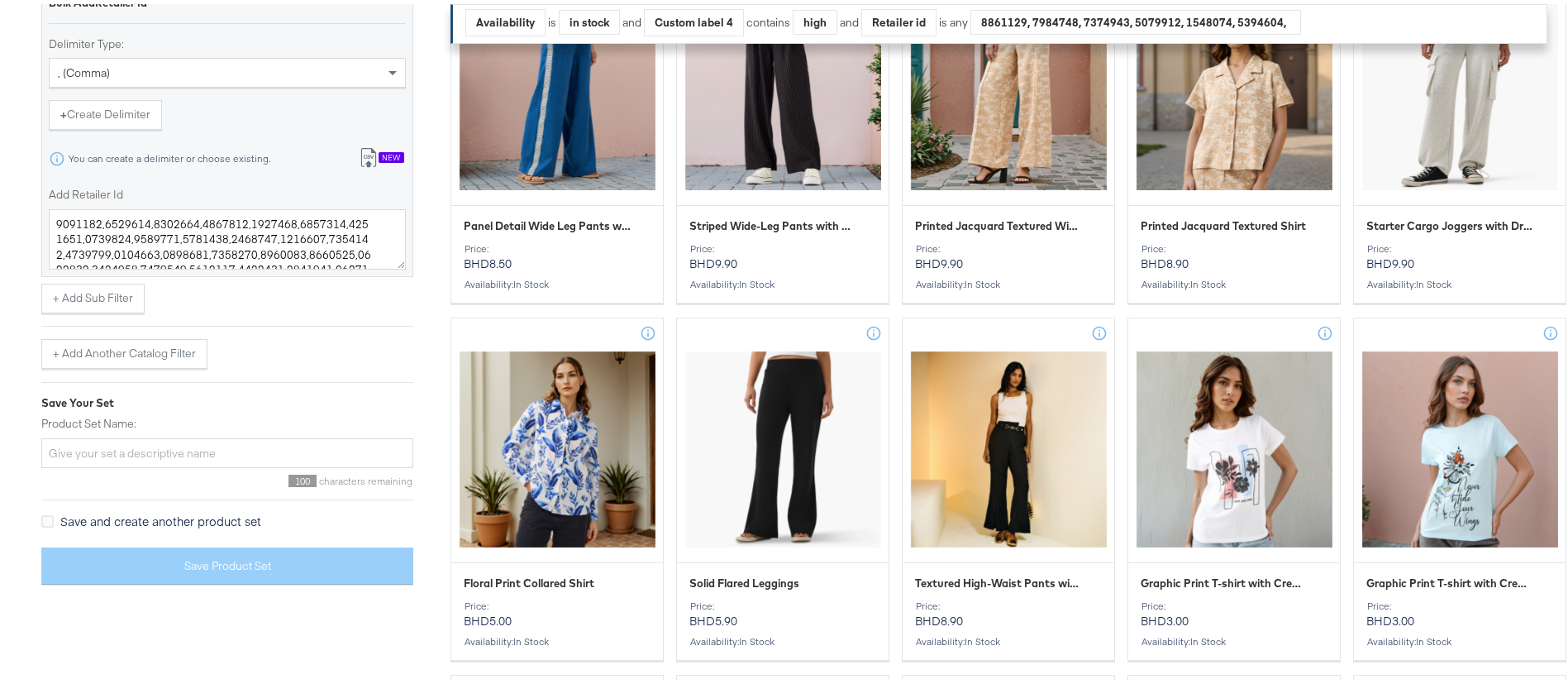
click at [309, 524] on div "Save and create another product set" at bounding box center [227, 519] width 372 height 22
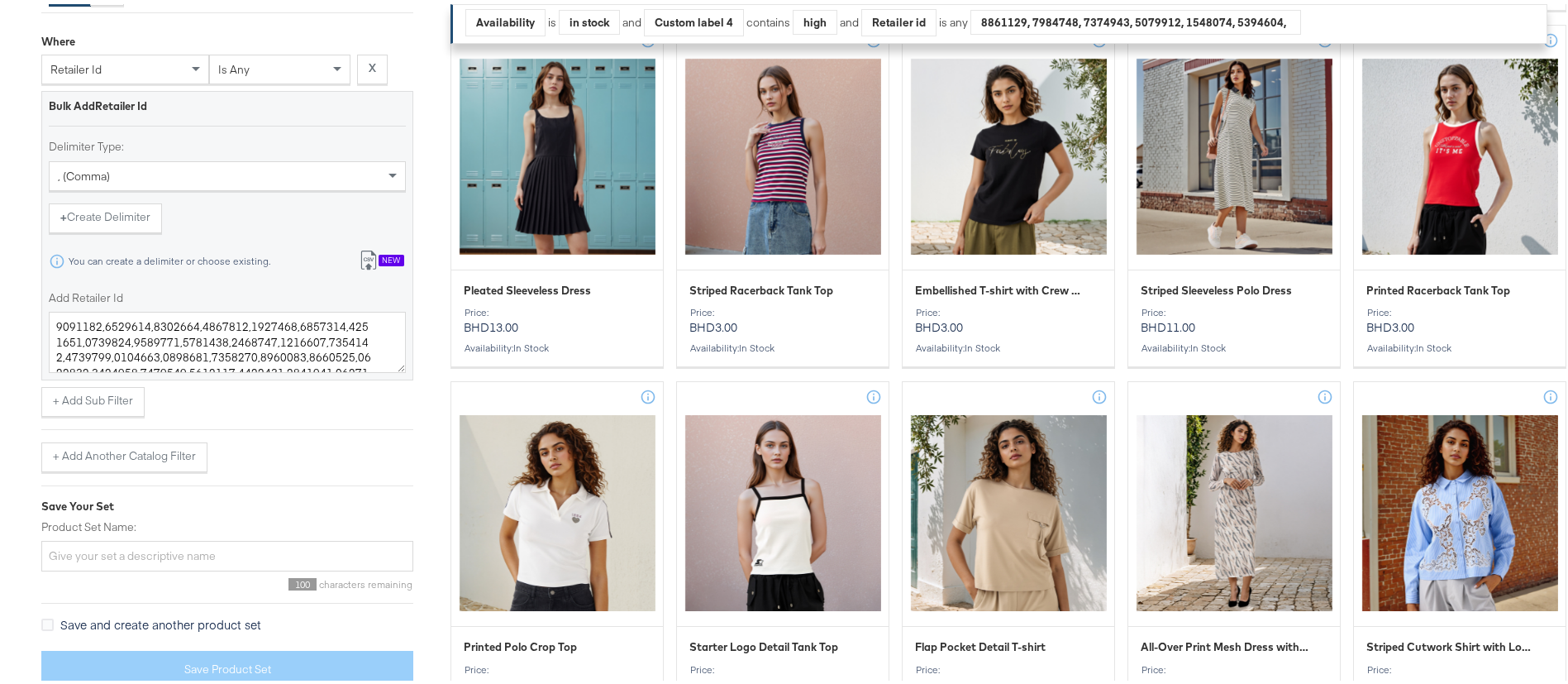
scroll to position [2023, 0]
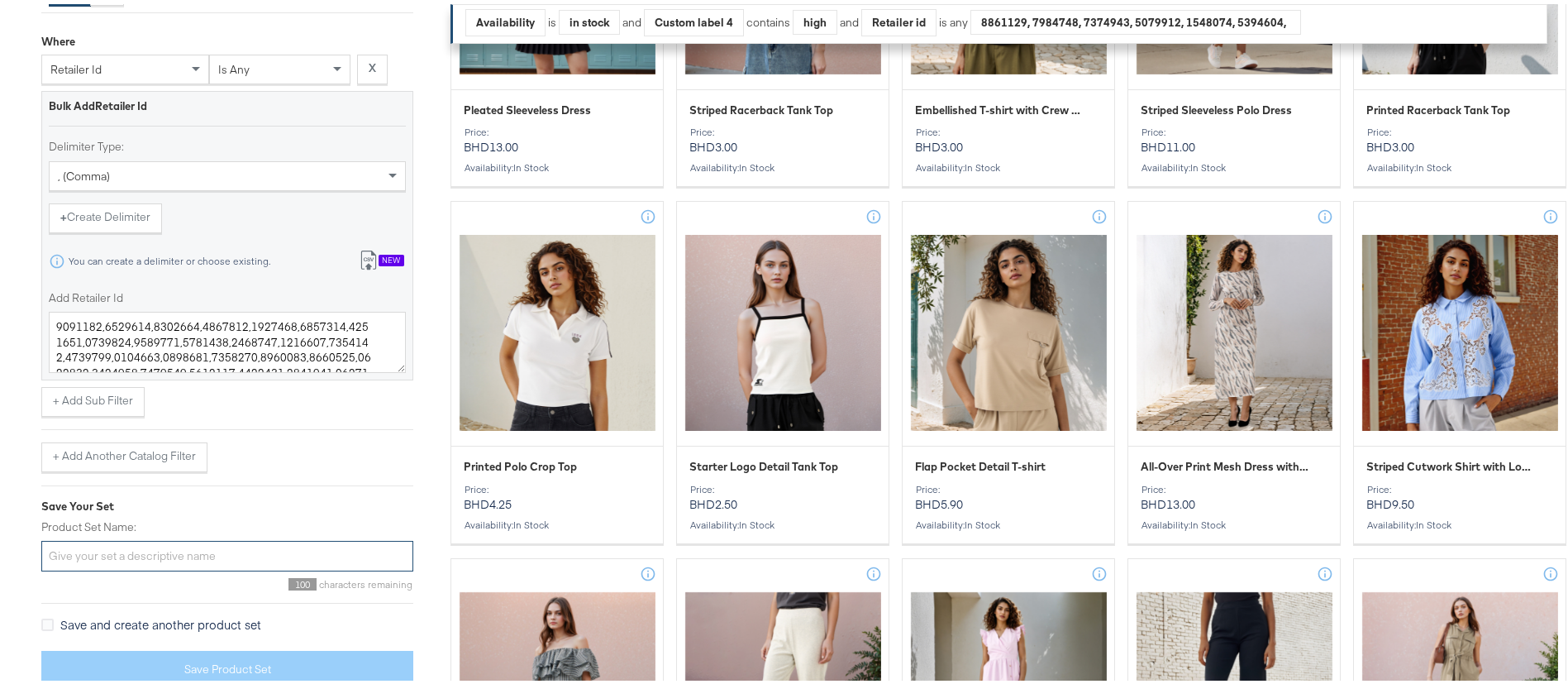
click at [199, 557] on input "Product Set Name:" at bounding box center [227, 552] width 372 height 30
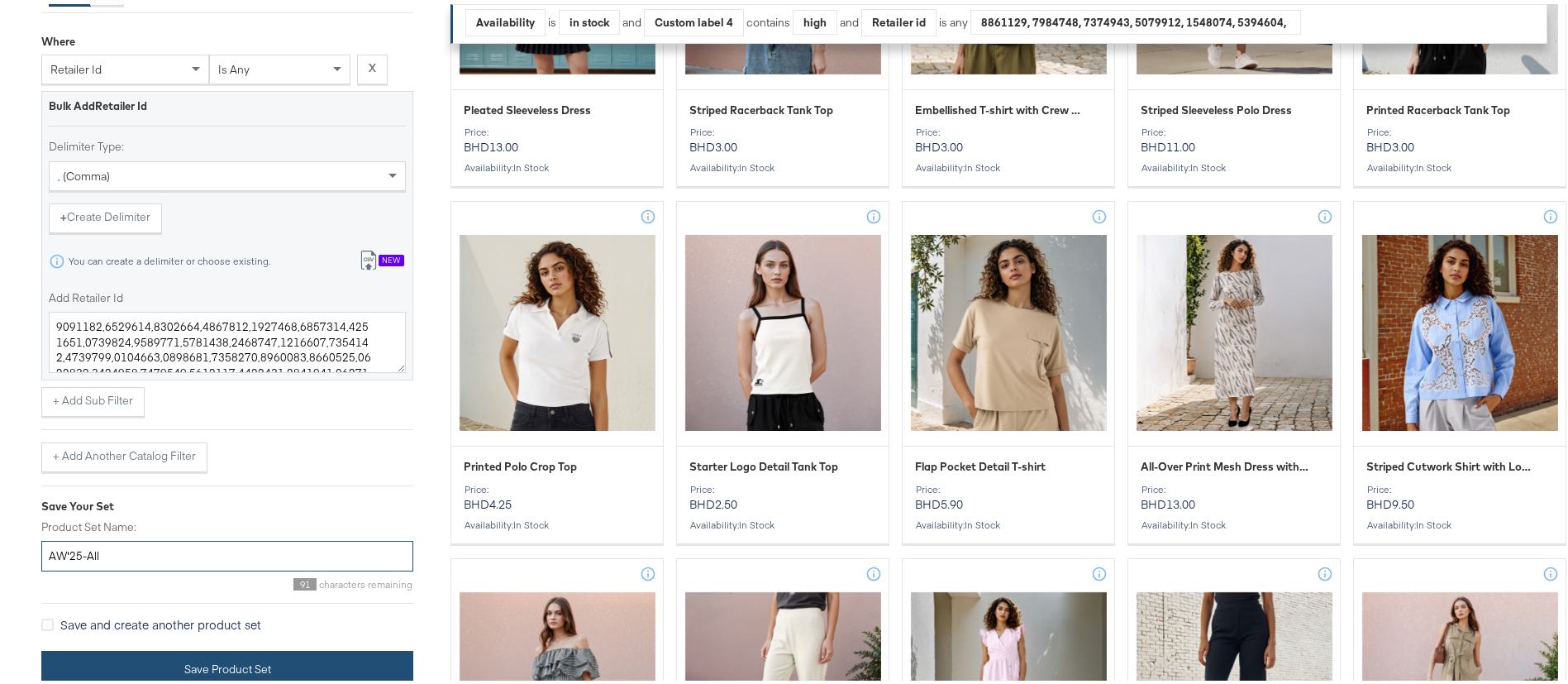
type input "AW'25-All"
click at [242, 671] on button "Save Product Set" at bounding box center [227, 665] width 372 height 37
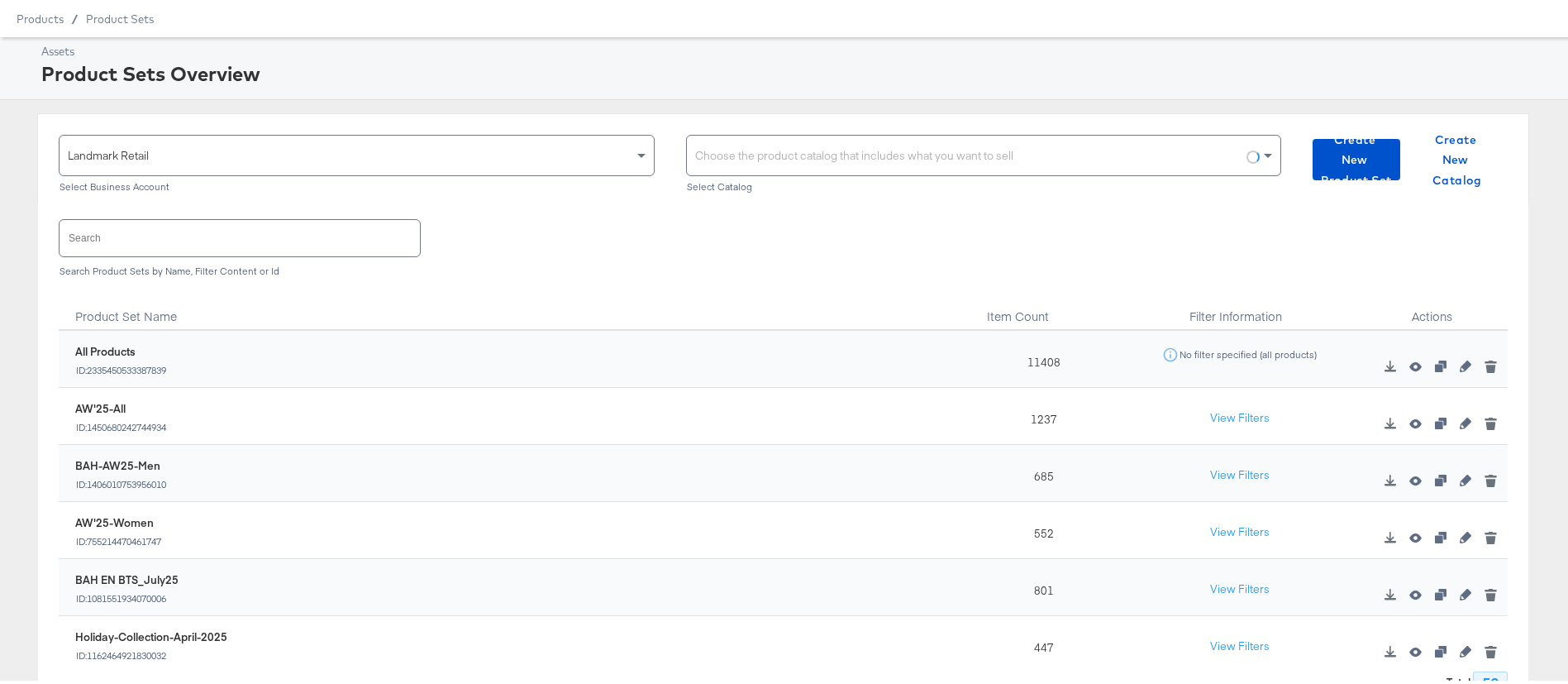
scroll to position [52, 0]
click at [1034, 149] on div "Splash Bah En 2 Facebook #stitcherads #product-catalog #keep" at bounding box center [920, 150] width 326 height 18
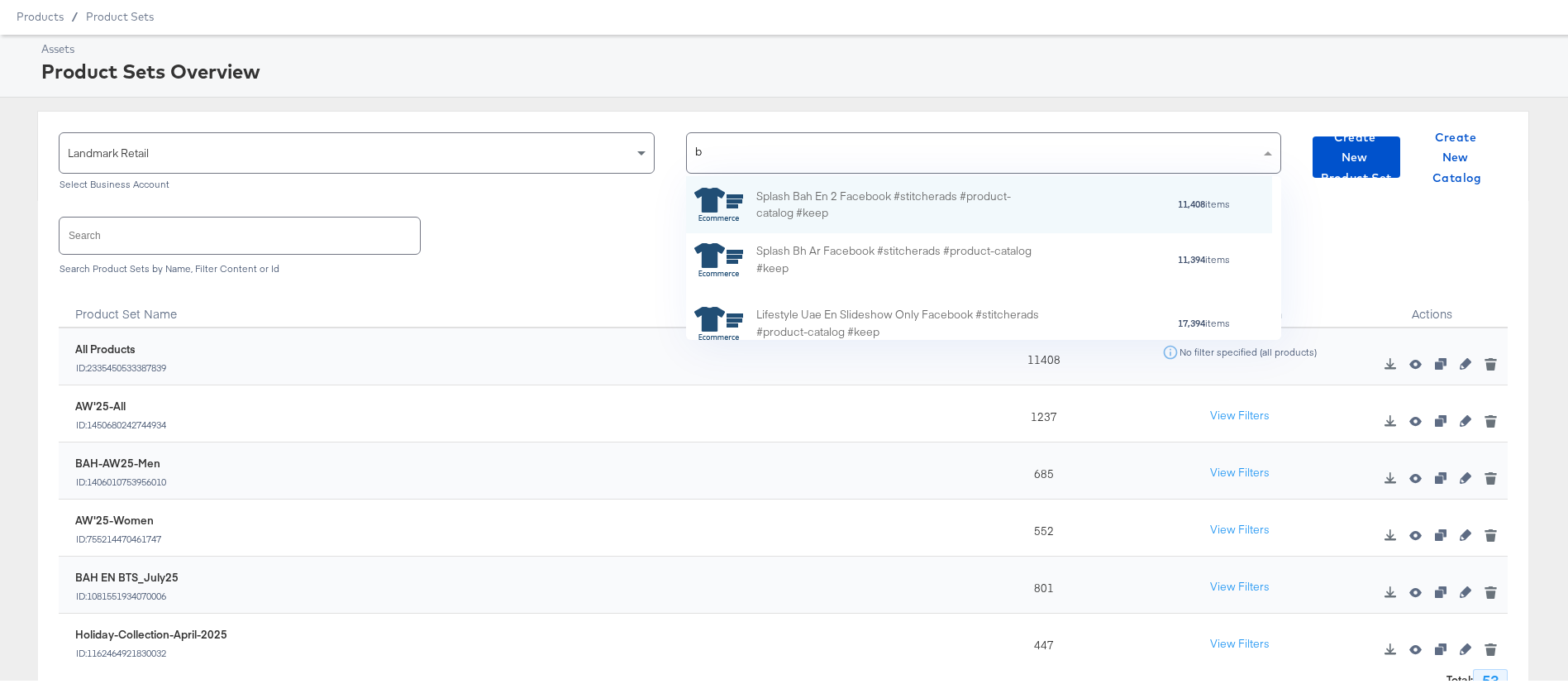
type input "bh"
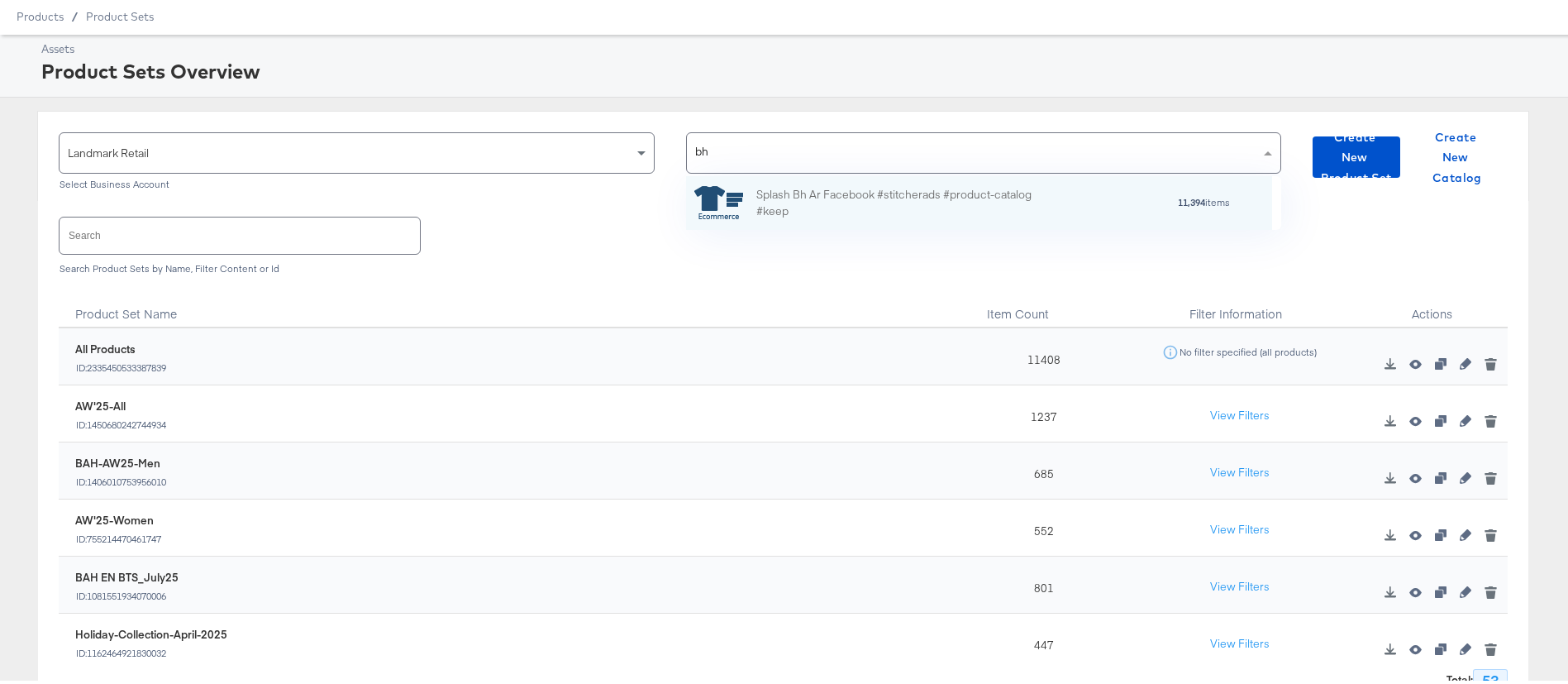
scroll to position [34, 567]
click at [1006, 182] on div "Splash Bh Ar Facebook #stitcherads #product-catalog #keep" at bounding box center [901, 199] width 289 height 34
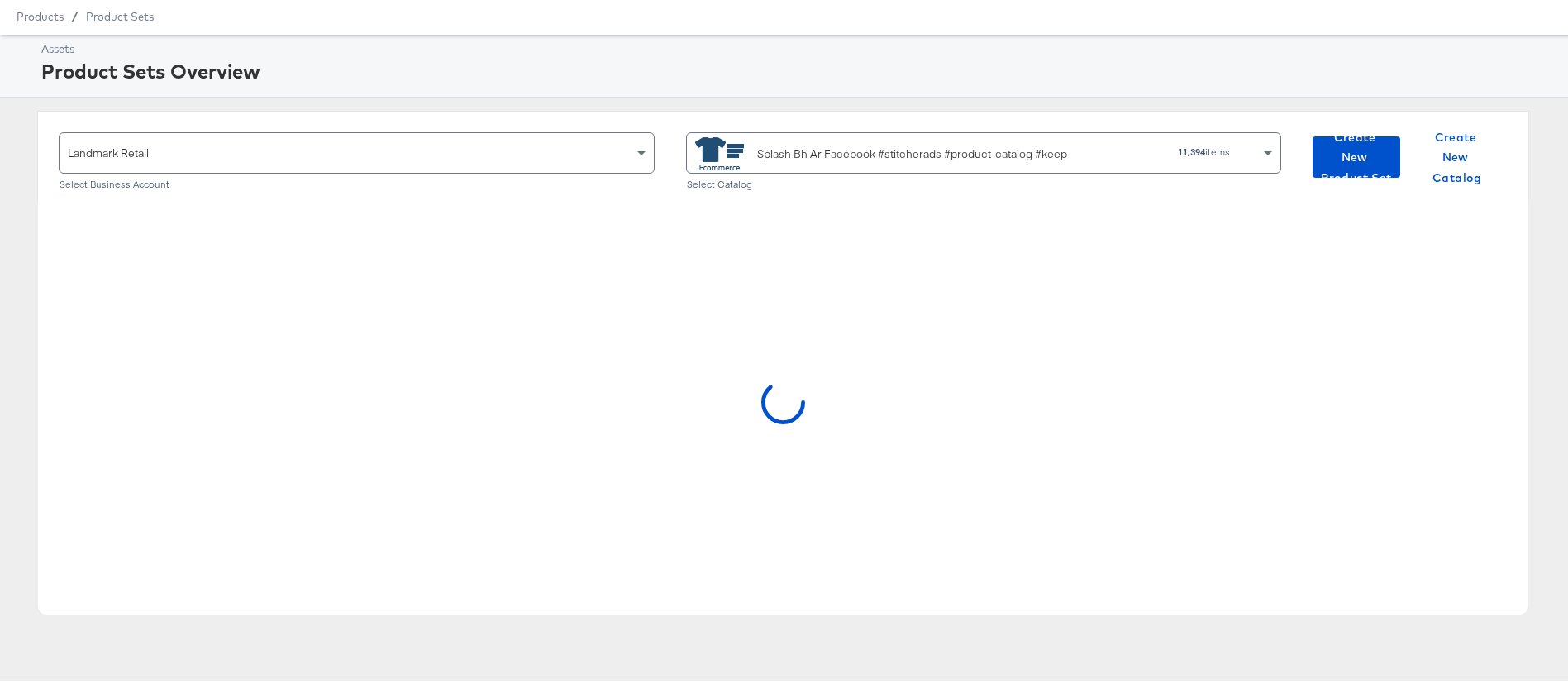
scroll to position [149, 0]
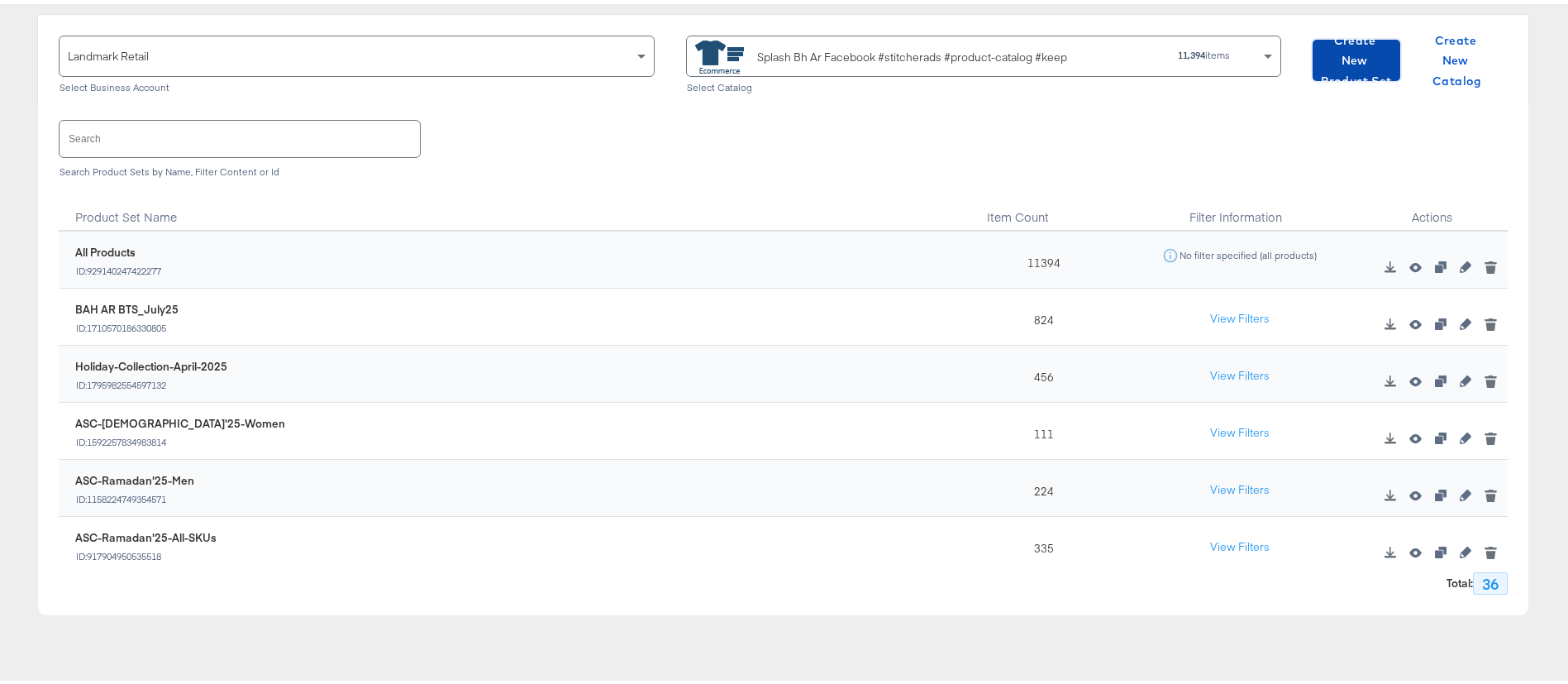
click at [1360, 50] on span "Create New Product Set" at bounding box center [1356, 56] width 74 height 61
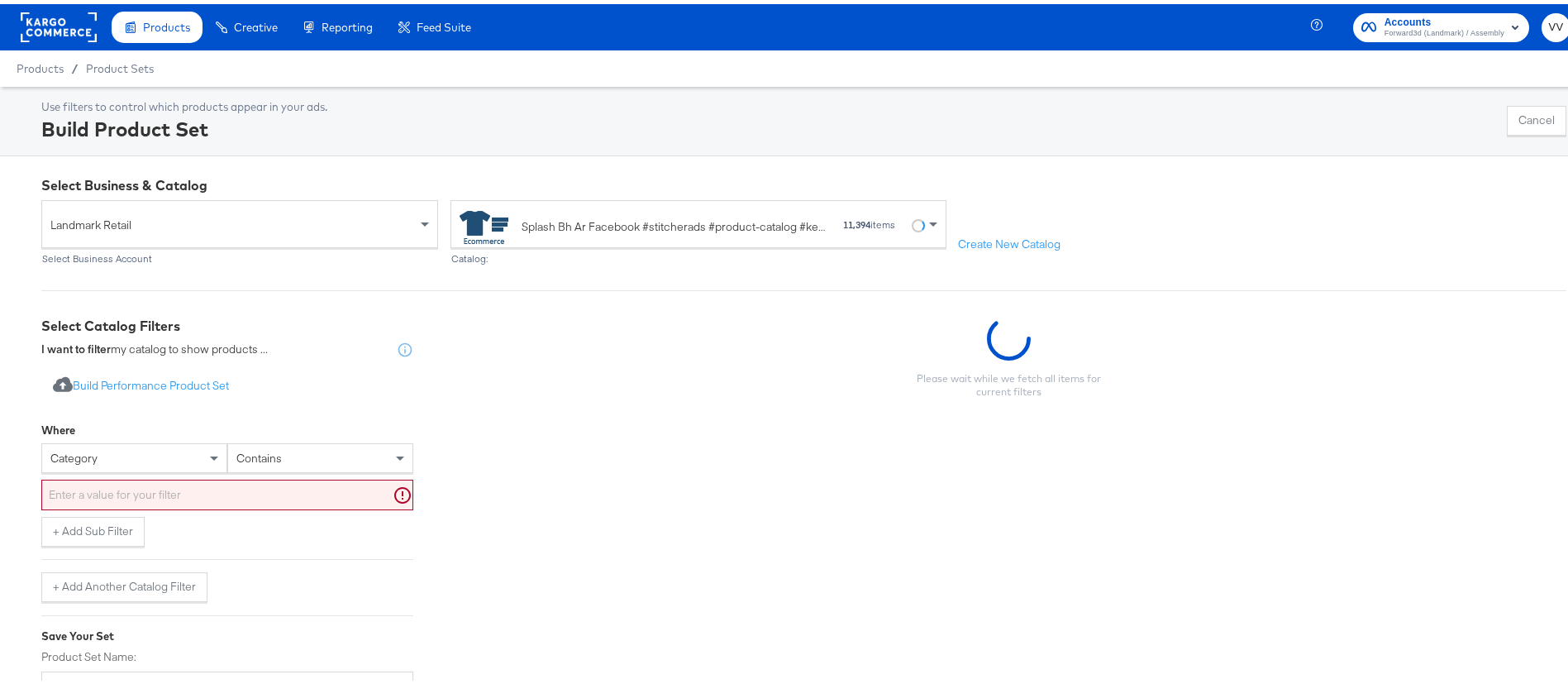
scroll to position [149, 0]
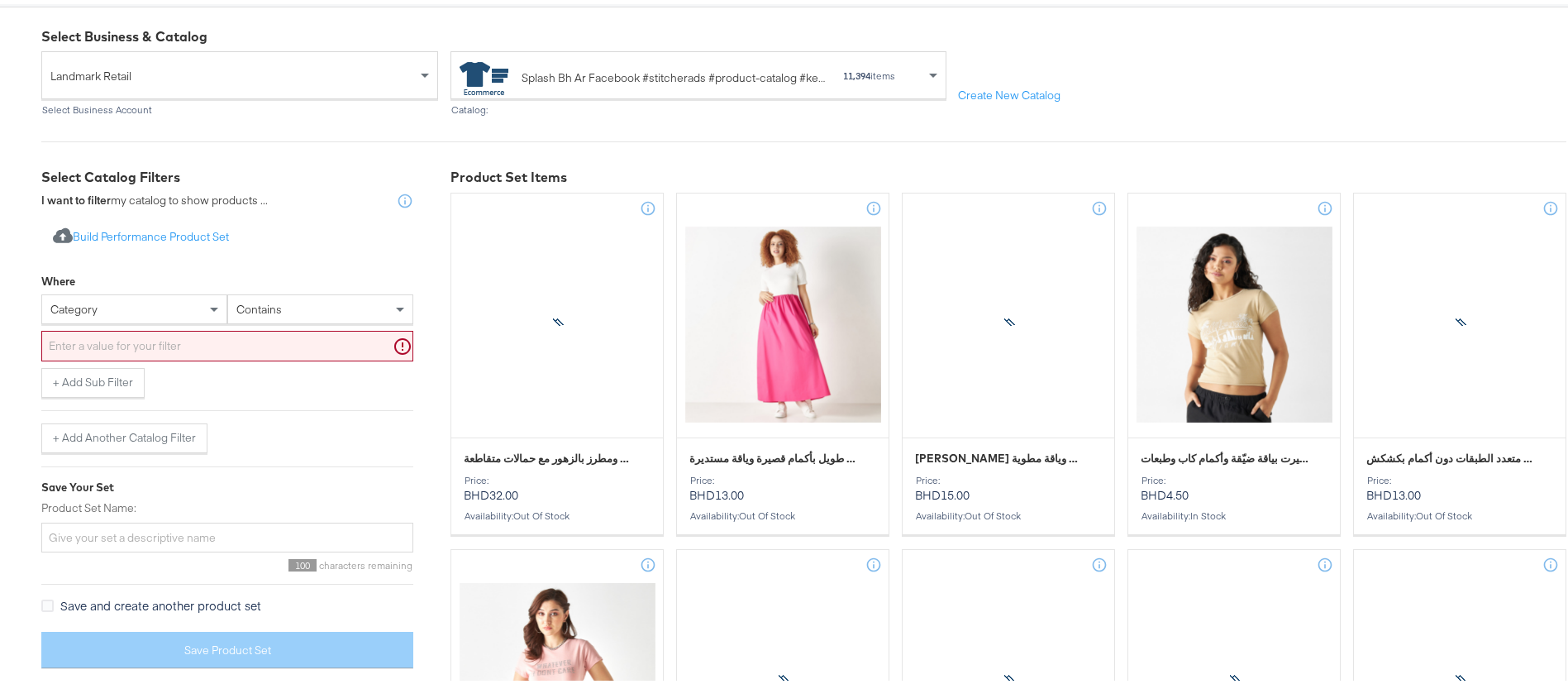
click at [202, 310] on div "category" at bounding box center [134, 305] width 184 height 28
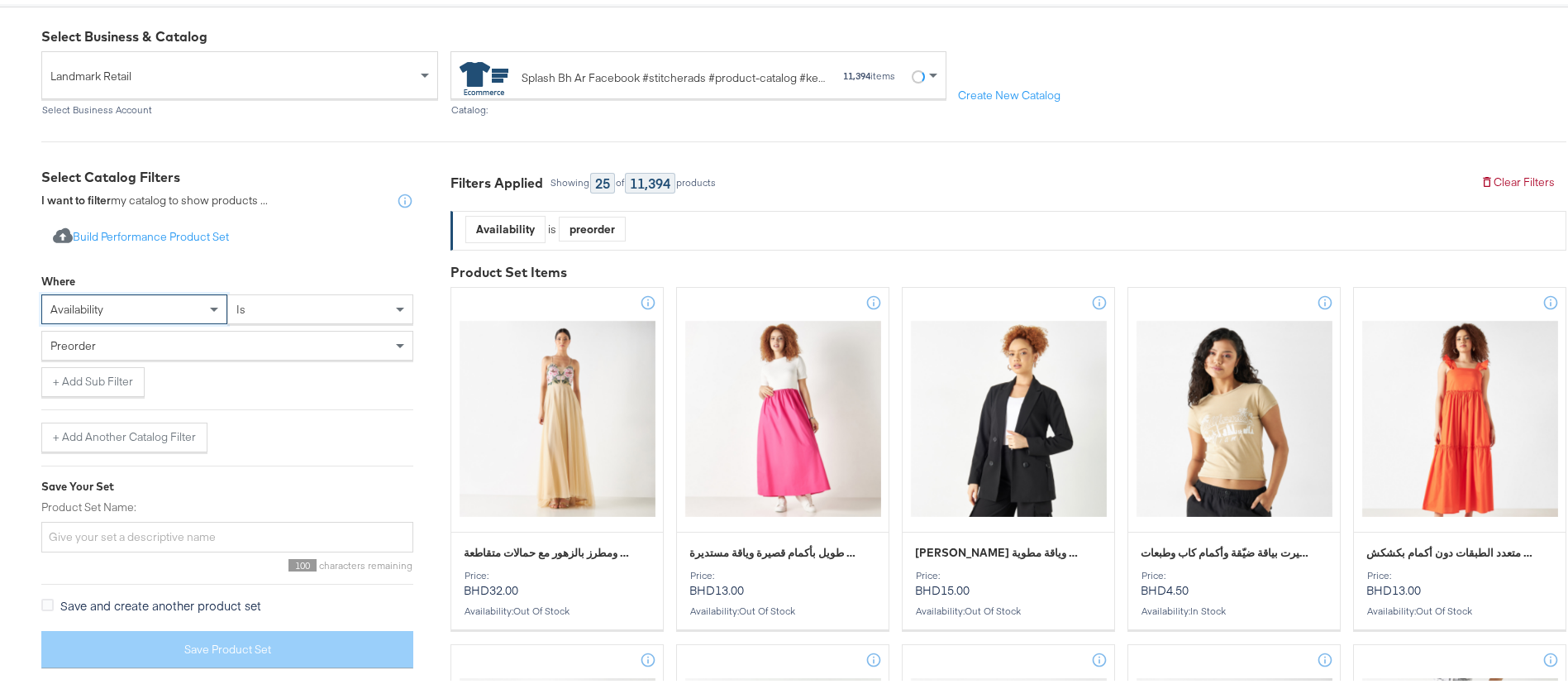
click at [299, 308] on div "is" at bounding box center [320, 305] width 184 height 28
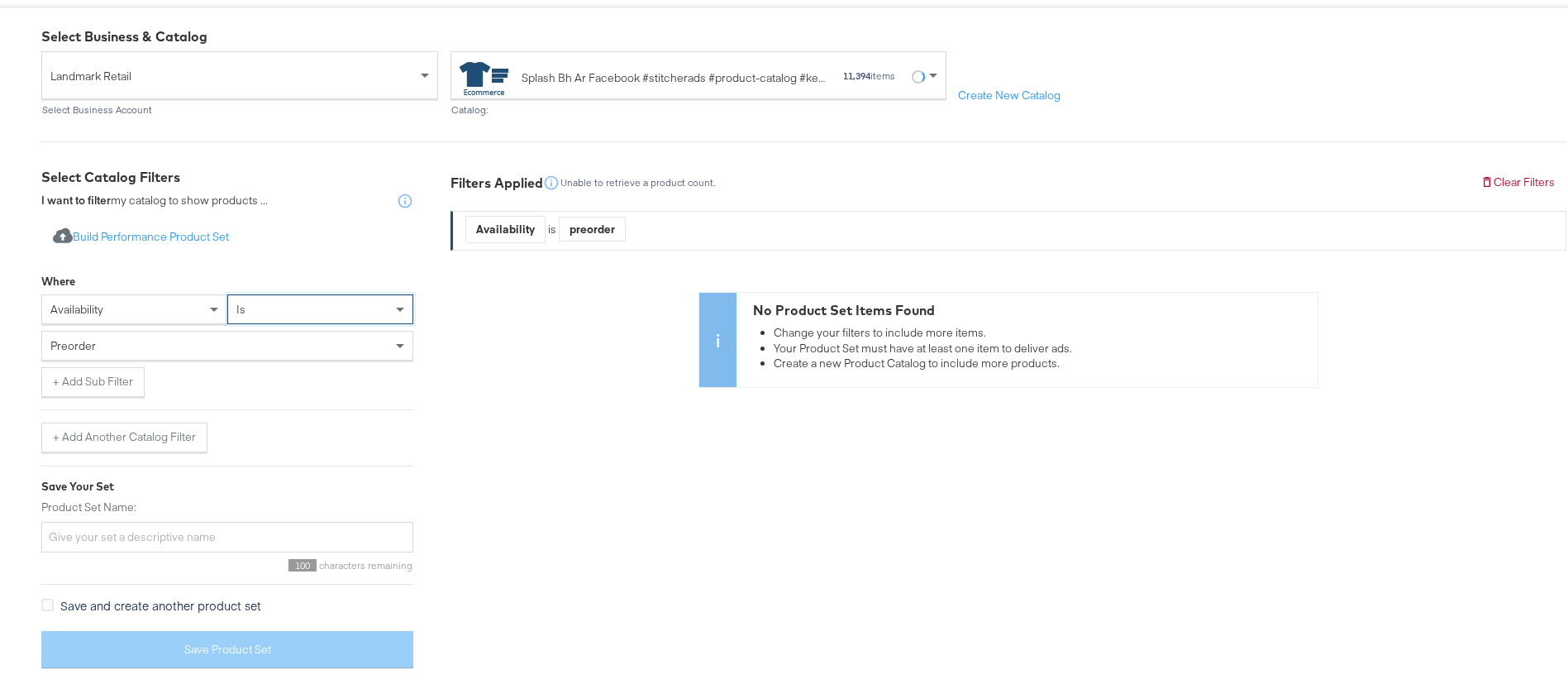
click at [259, 350] on div "preorder" at bounding box center [227, 341] width 370 height 28
click at [82, 388] on button "+ Add Sub Filter" at bounding box center [93, 377] width 103 height 29
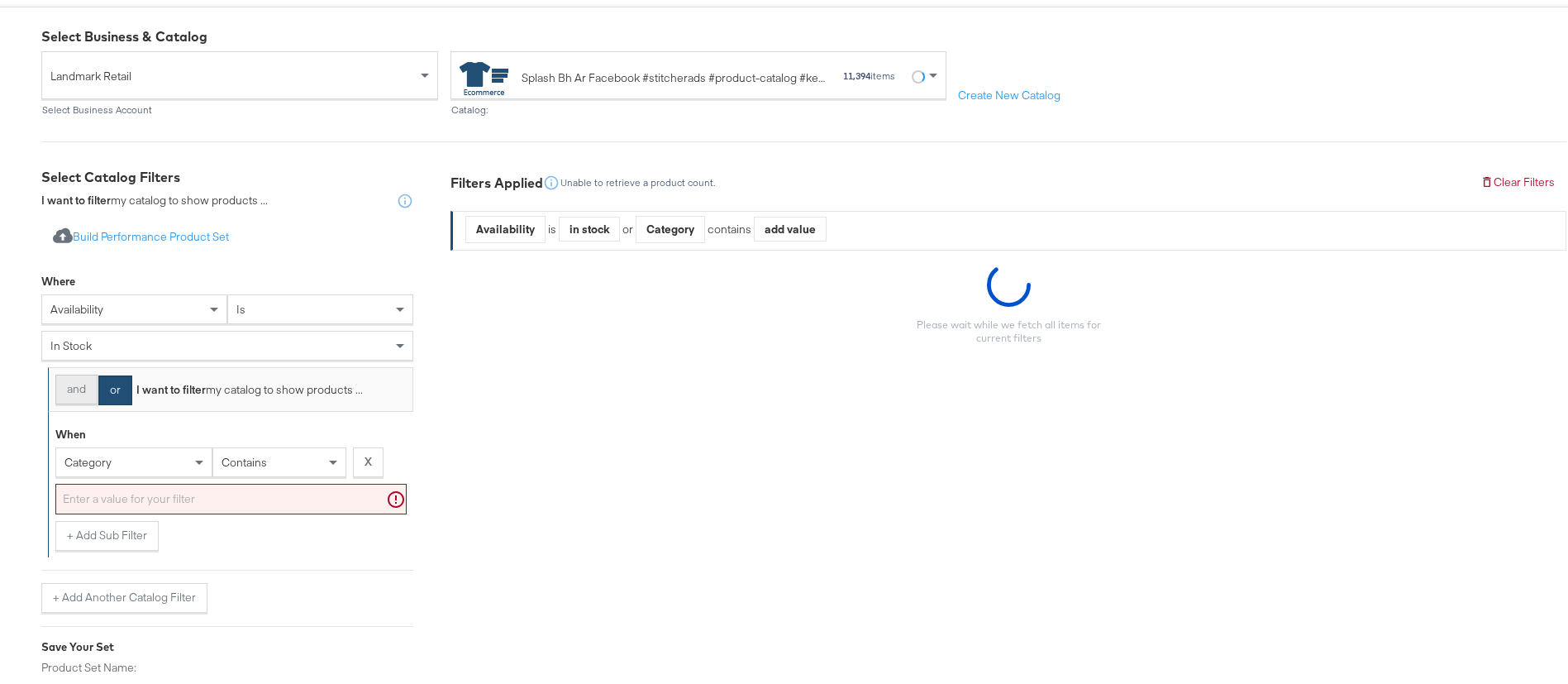
click at [73, 395] on button "and" at bounding box center [77, 384] width 42 height 29
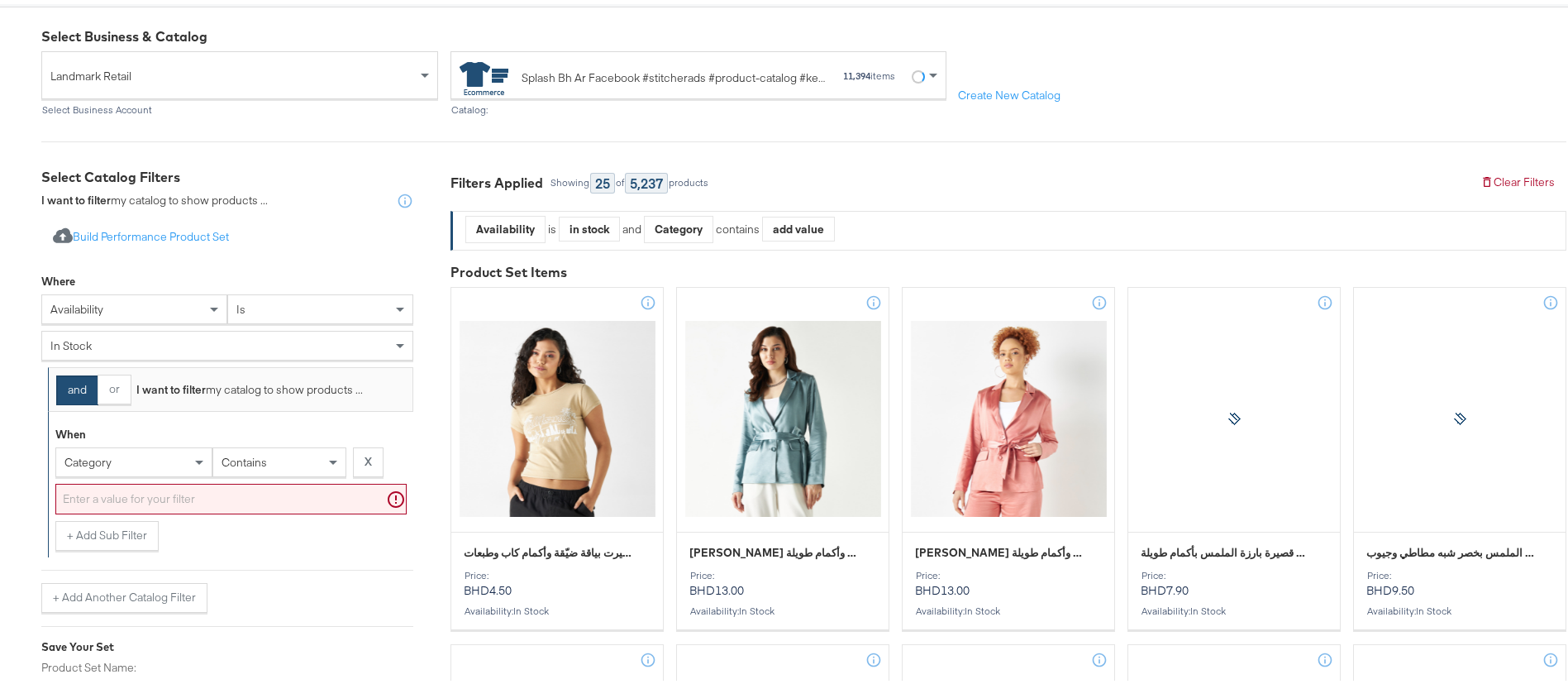
click at [115, 456] on div "category" at bounding box center [134, 458] width 156 height 28
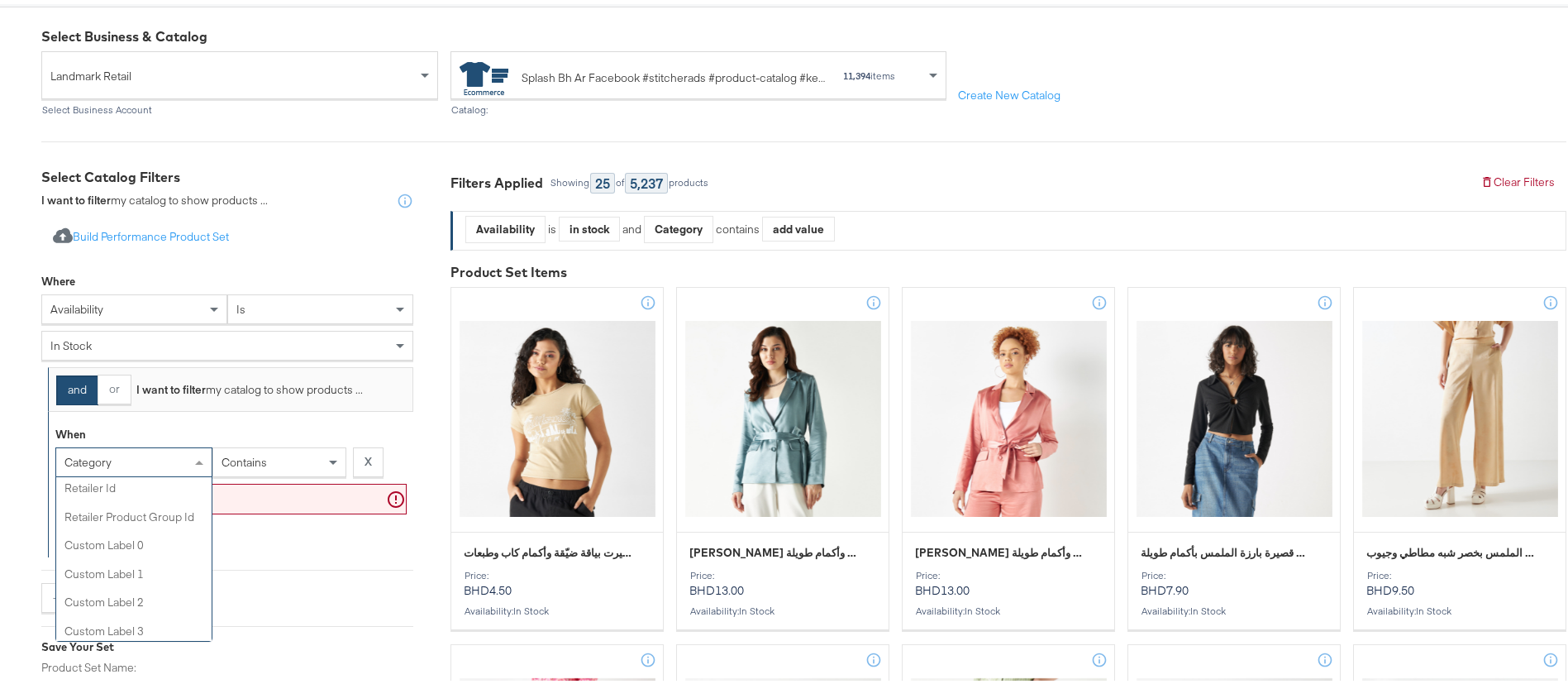
scroll to position [537, 0]
click at [260, 473] on div "is X" at bounding box center [310, 461] width 194 height 36
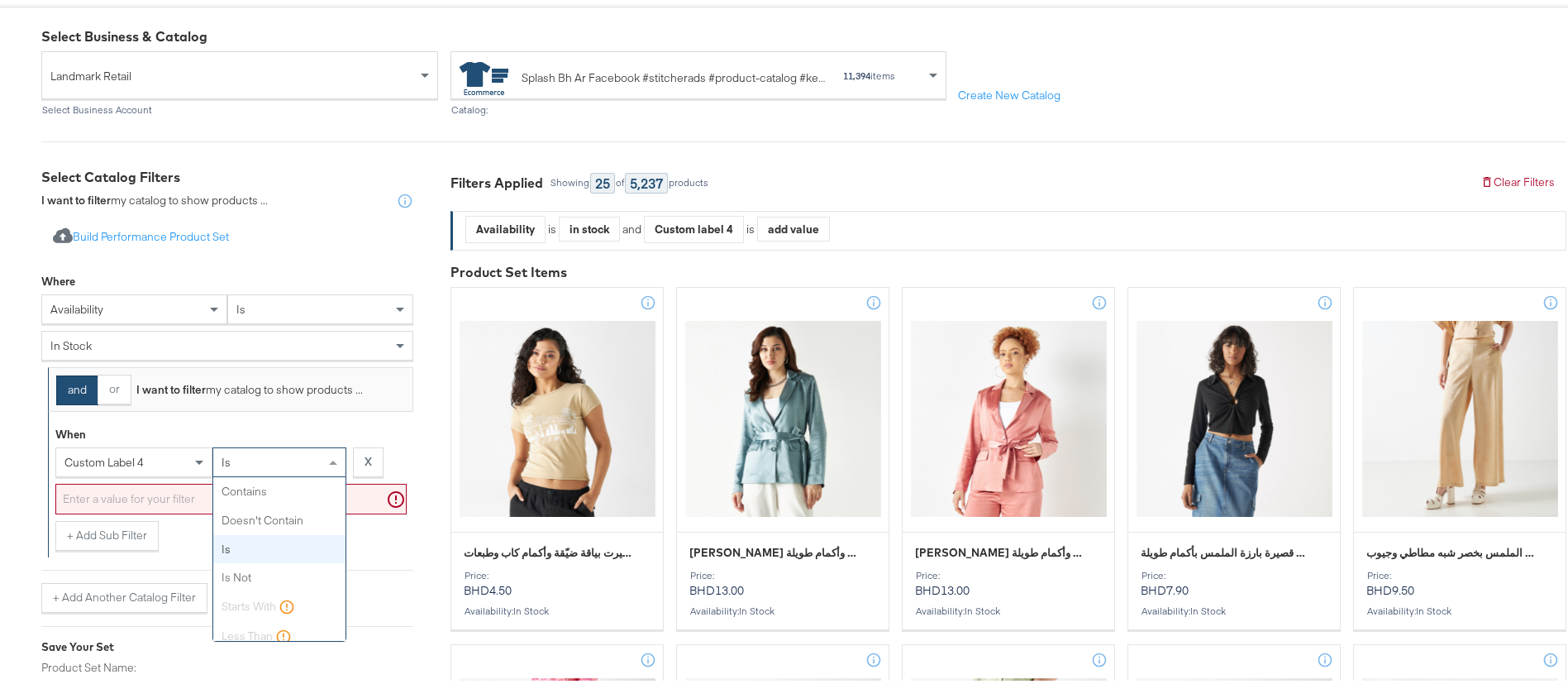
click at [262, 470] on div "is" at bounding box center [278, 458] width 132 height 28
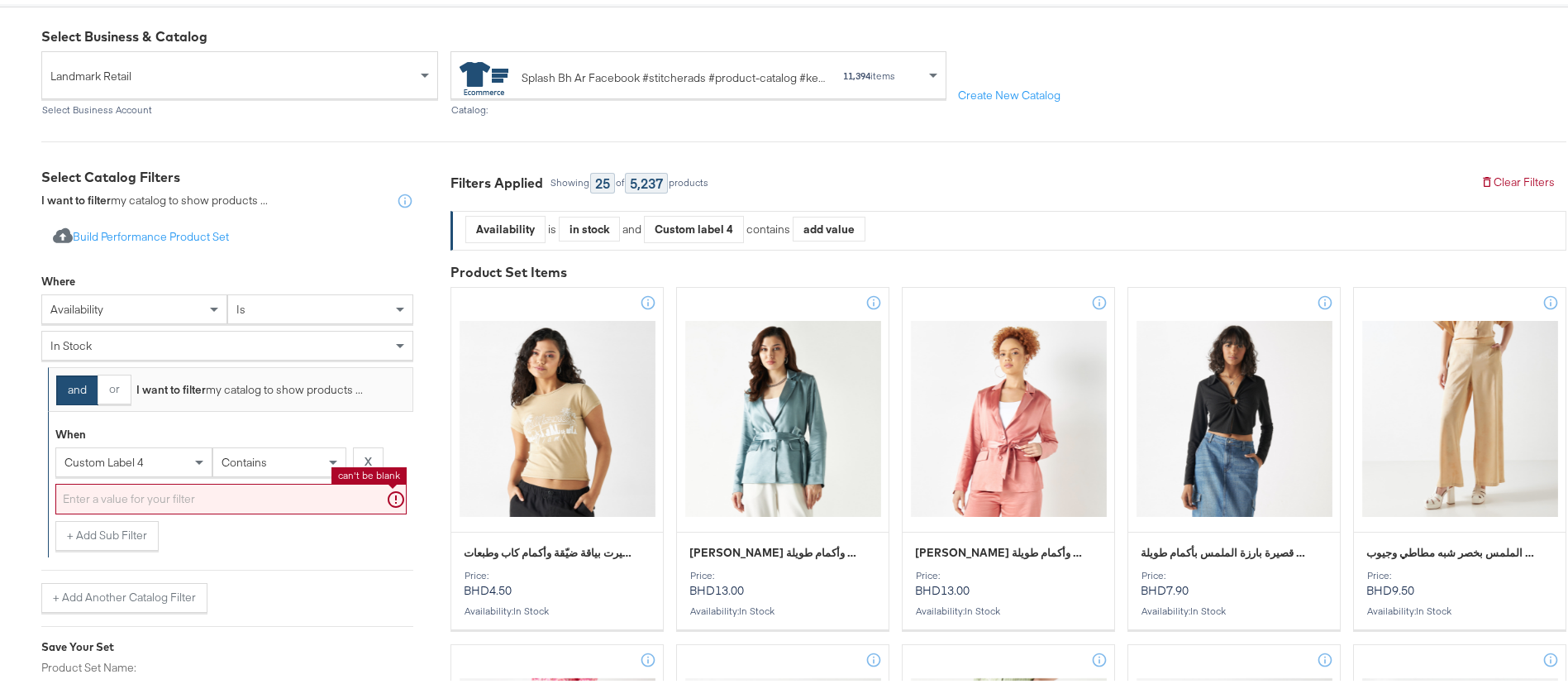
click at [207, 497] on input "text" at bounding box center [231, 495] width 352 height 30
type input "High"
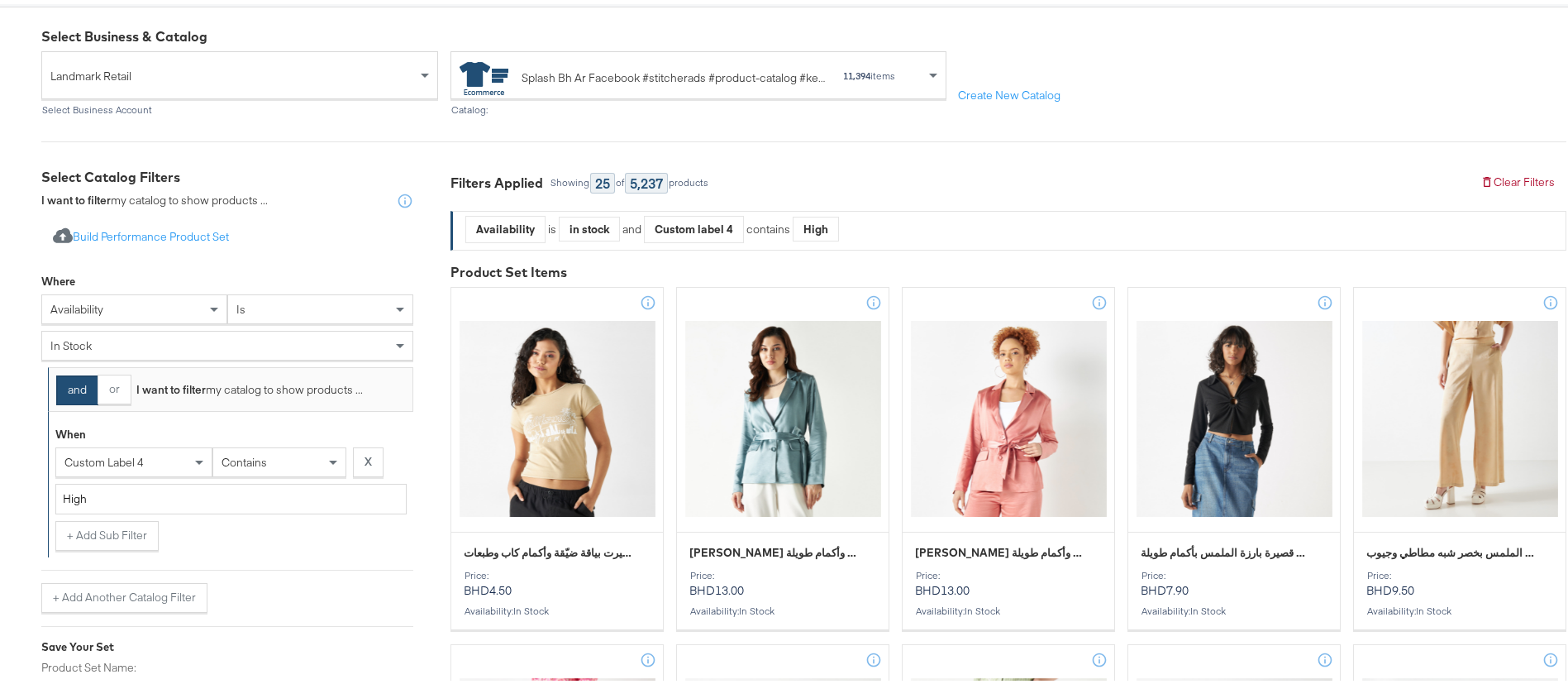
click at [257, 521] on div "+ Add Sub Filter" at bounding box center [231, 531] width 352 height 29
click at [140, 591] on button "+ Add Another Catalog Filter" at bounding box center [124, 593] width 166 height 29
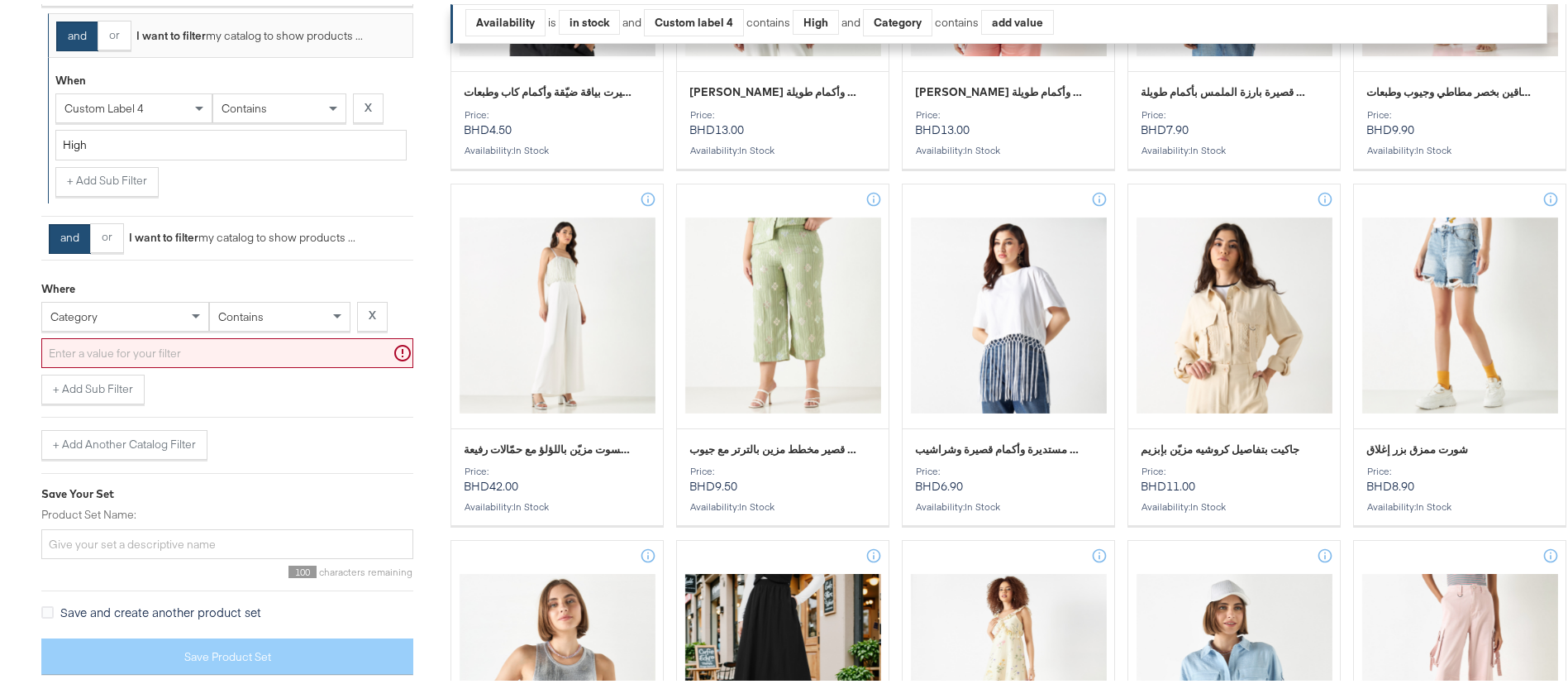
scroll to position [593, 0]
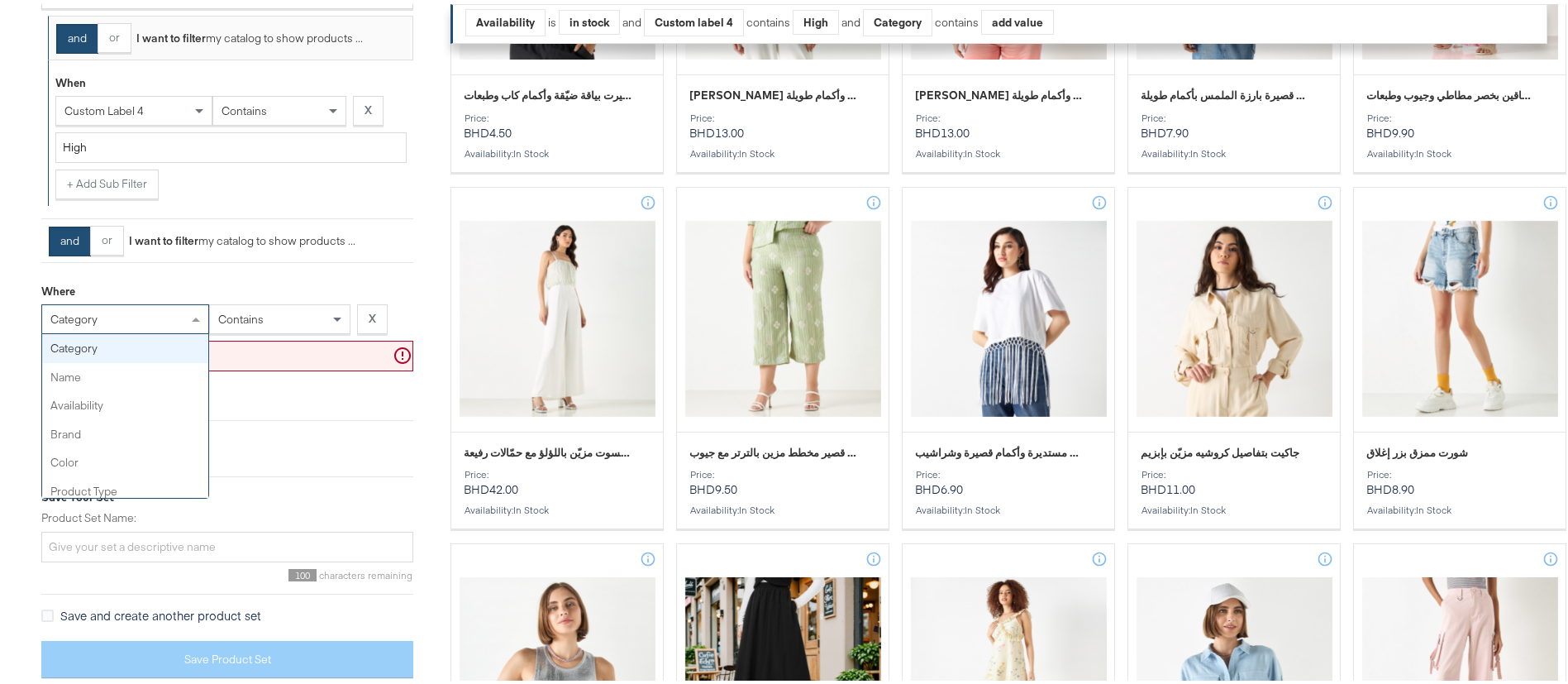
click at [180, 318] on div "category" at bounding box center [124, 315] width 166 height 28
type input "re"
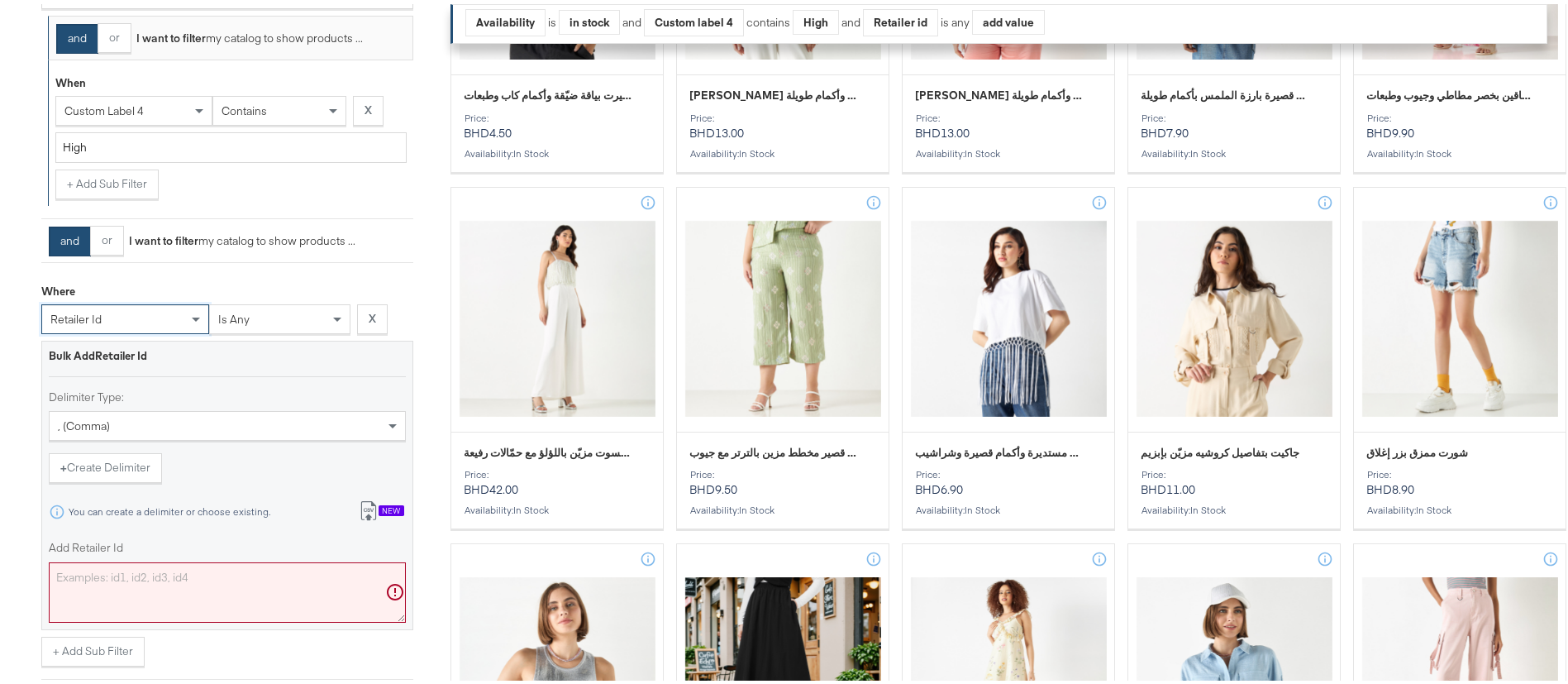
click at [306, 315] on div "is any" at bounding box center [280, 315] width 140 height 28
click at [384, 509] on div "New" at bounding box center [391, 506] width 25 height 12
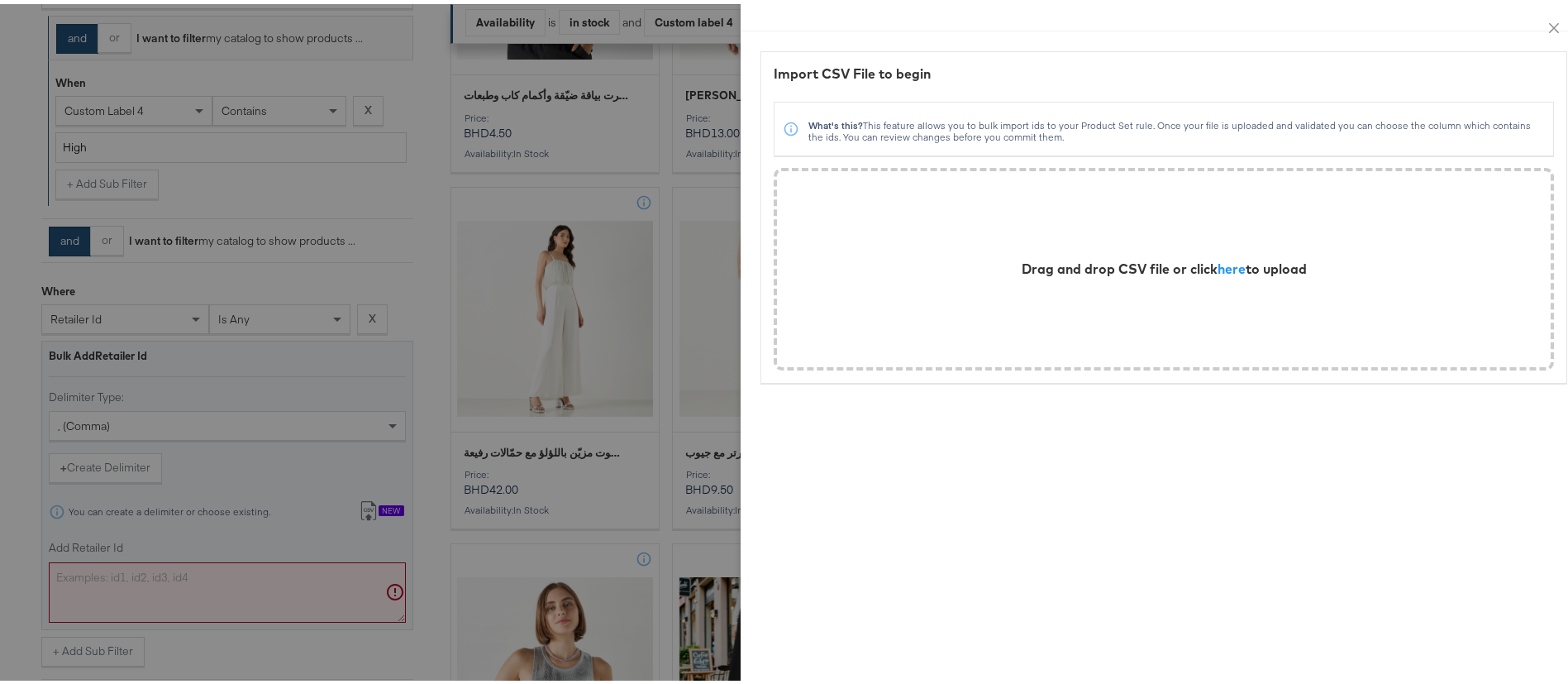
click at [1227, 261] on div "Drag and drop CSV file or click here to upload" at bounding box center [1163, 265] width 285 height 19
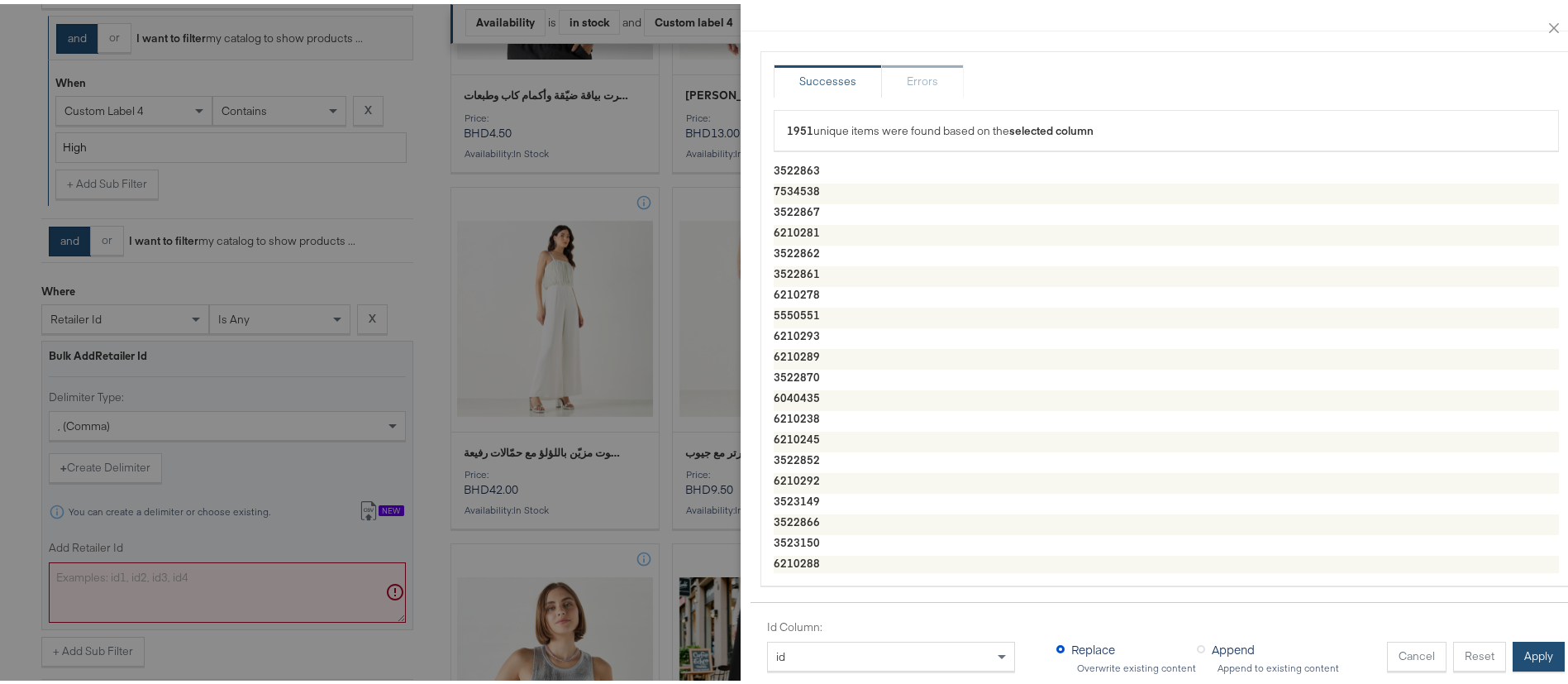
click at [1512, 638] on button "Apply" at bounding box center [1539, 652] width 52 height 29
type textarea "3522863,7534538,3522867,6210281,3522862,3522861,6210278,5550551,6210293,6210289…"
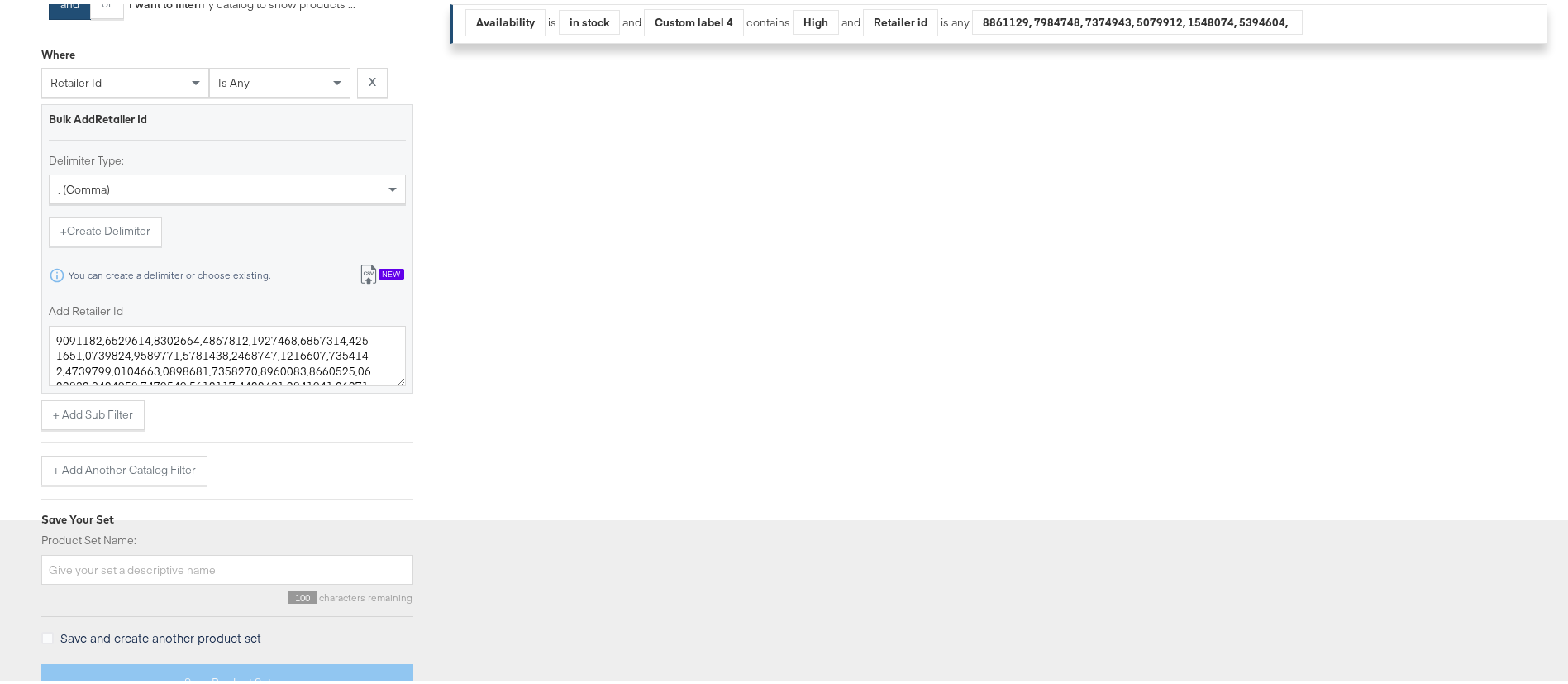
scroll to position [939, 0]
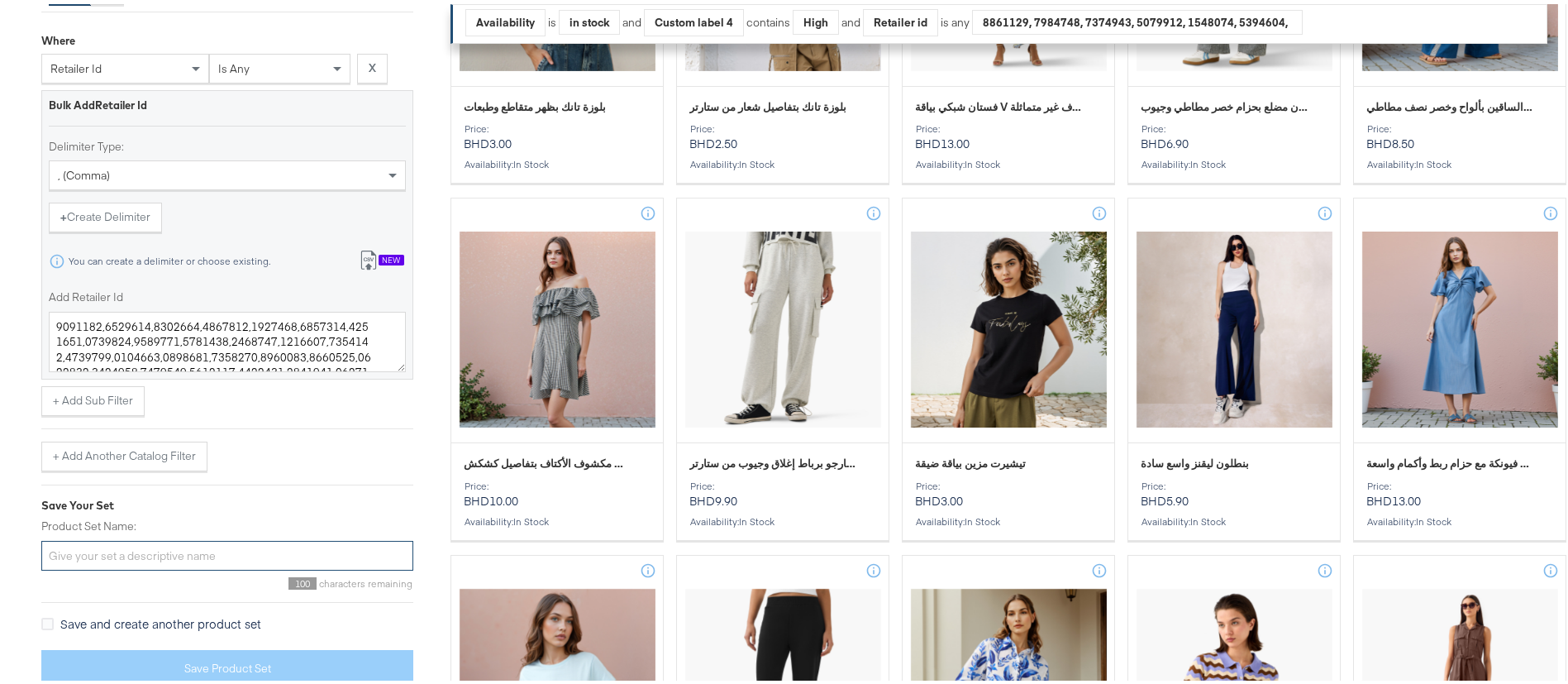
click at [137, 547] on input "Product Set Name:" at bounding box center [227, 552] width 372 height 30
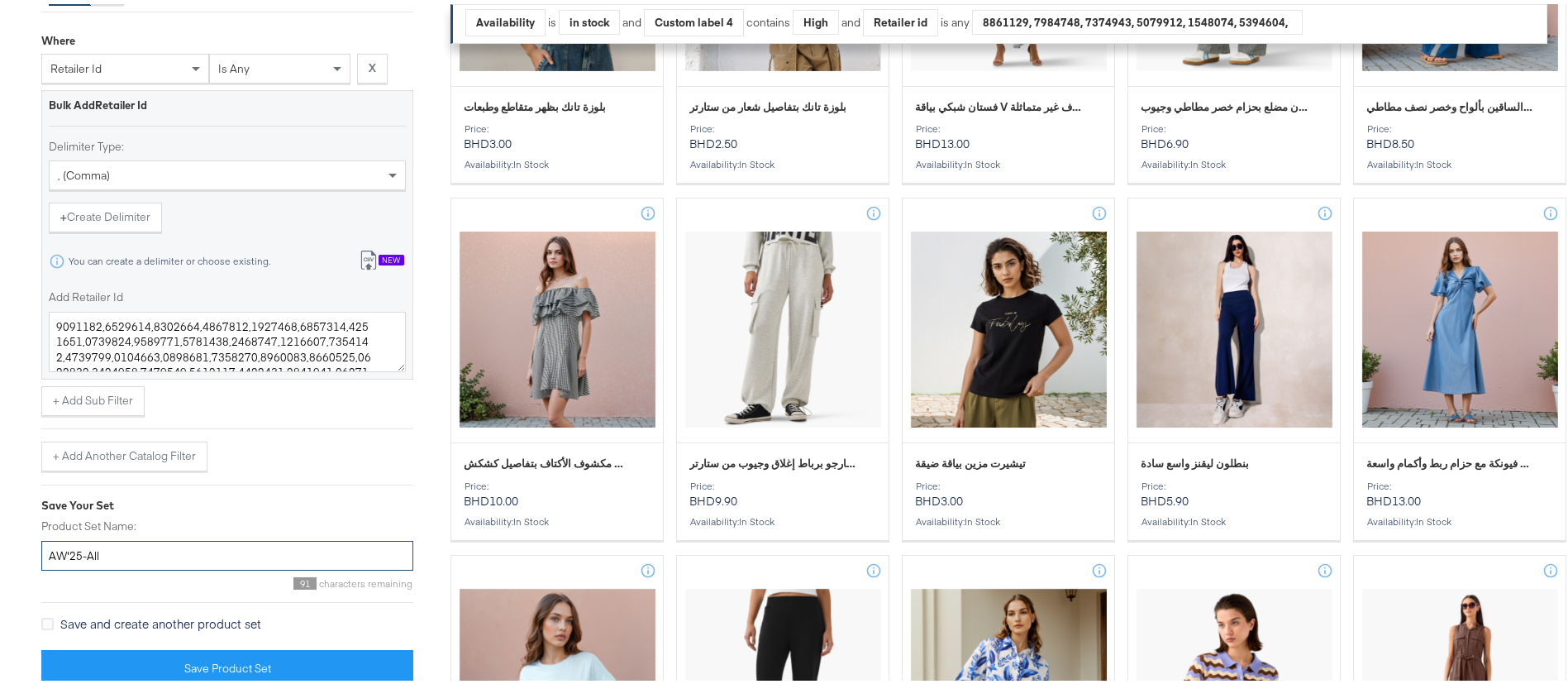
type input "AW'25-All"
click at [56, 619] on label "Save and create another product set" at bounding box center [154, 619] width 226 height 18
click at [0, 0] on input "Save and create another product set" at bounding box center [0, 0] width 0 height 0
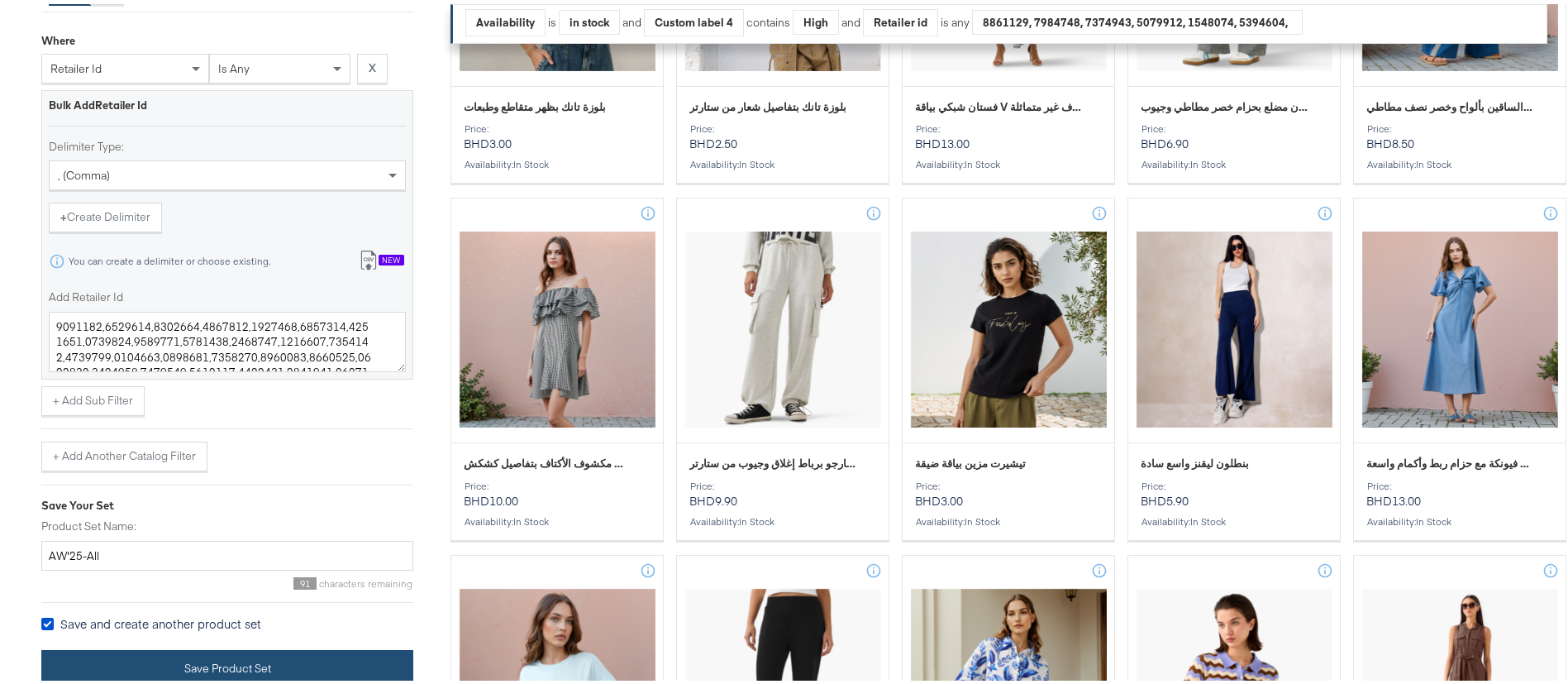
click at [171, 655] on button "Save Product Set" at bounding box center [227, 664] width 372 height 37
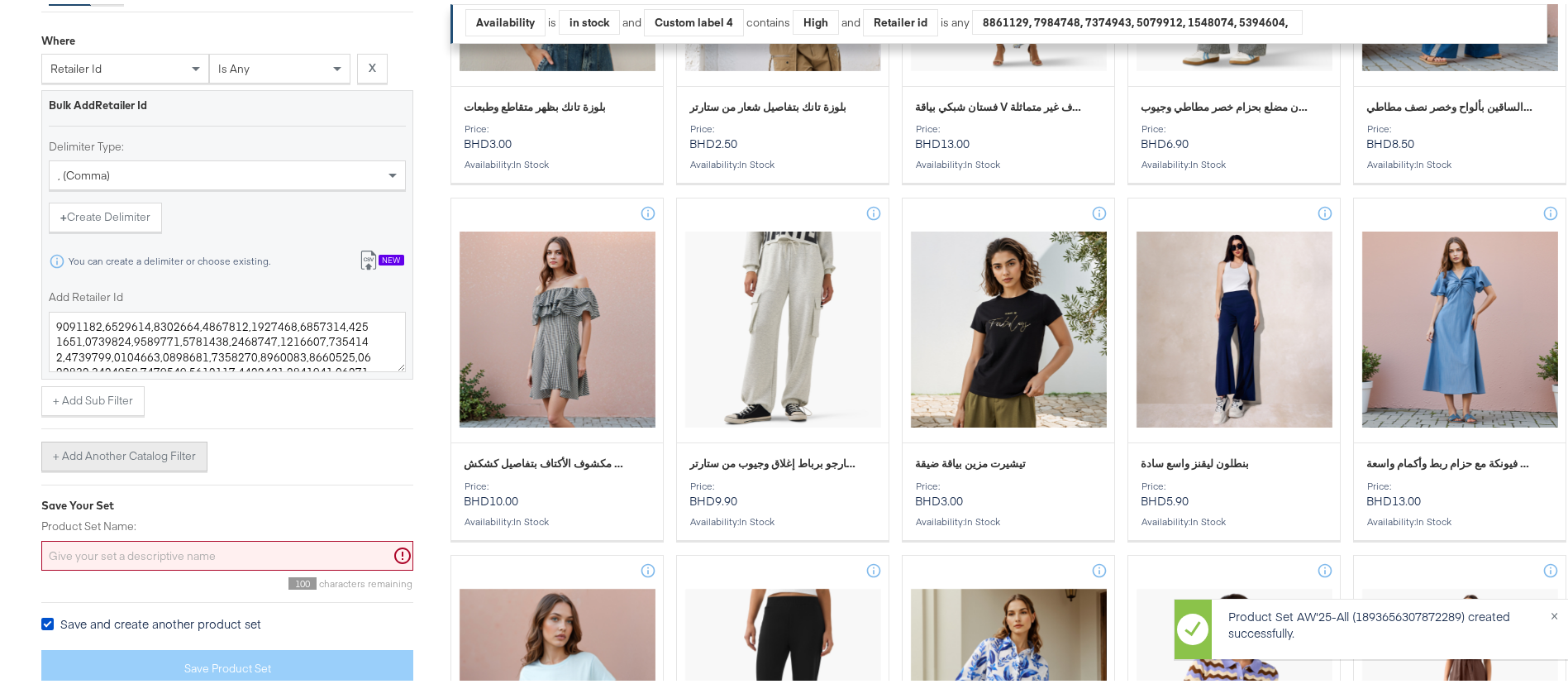
click at [102, 447] on button "+ Add Another Catalog Filter" at bounding box center [124, 452] width 166 height 29
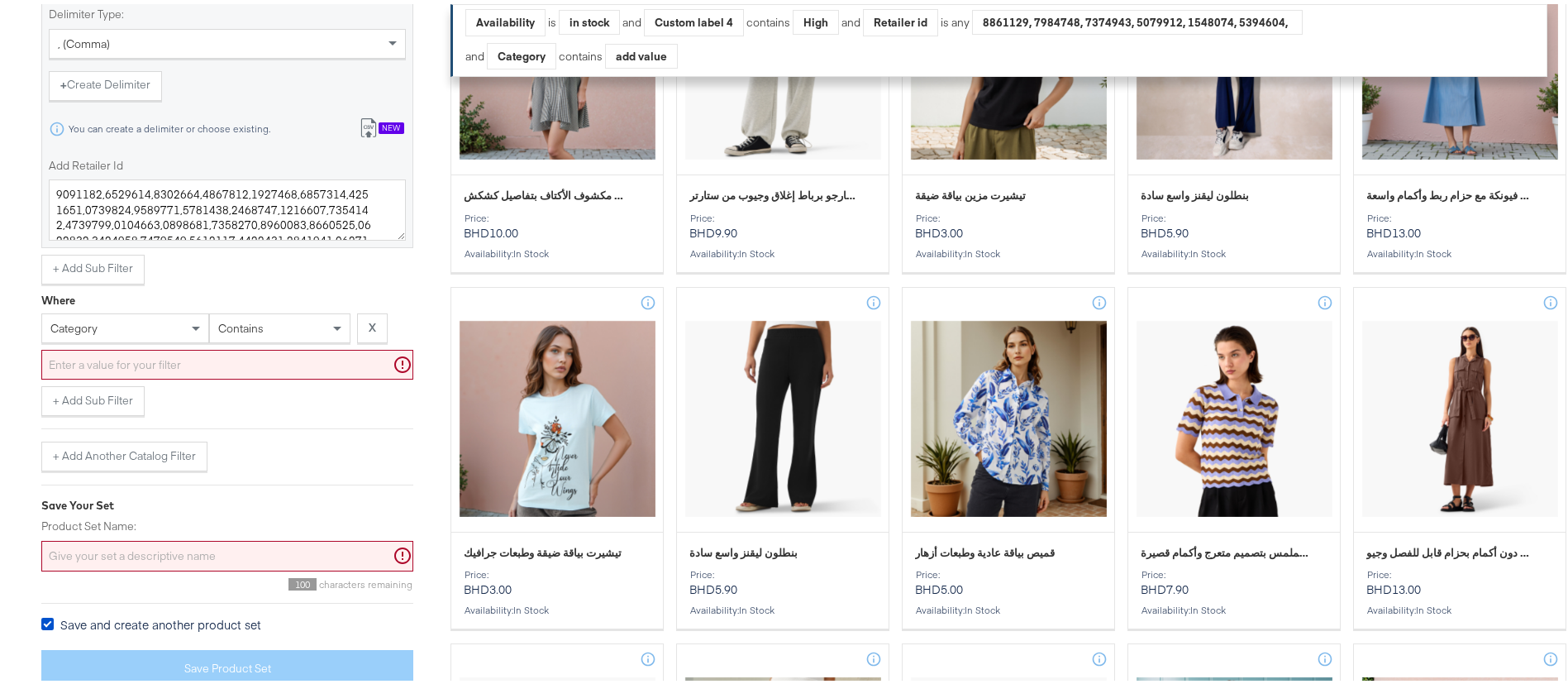
scroll to position [1253, 0]
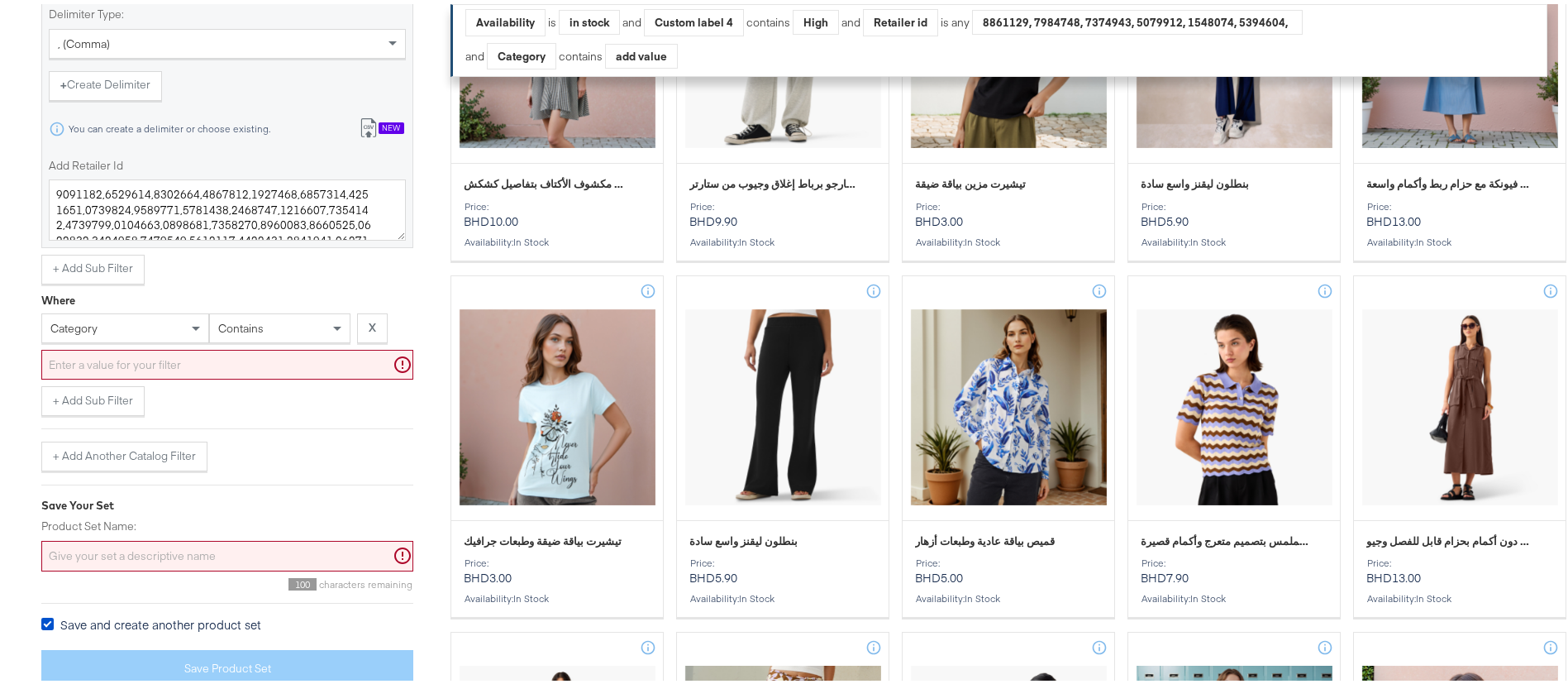
click at [98, 357] on input "text" at bounding box center [227, 361] width 372 height 30
click at [151, 321] on div "category" at bounding box center [124, 323] width 166 height 28
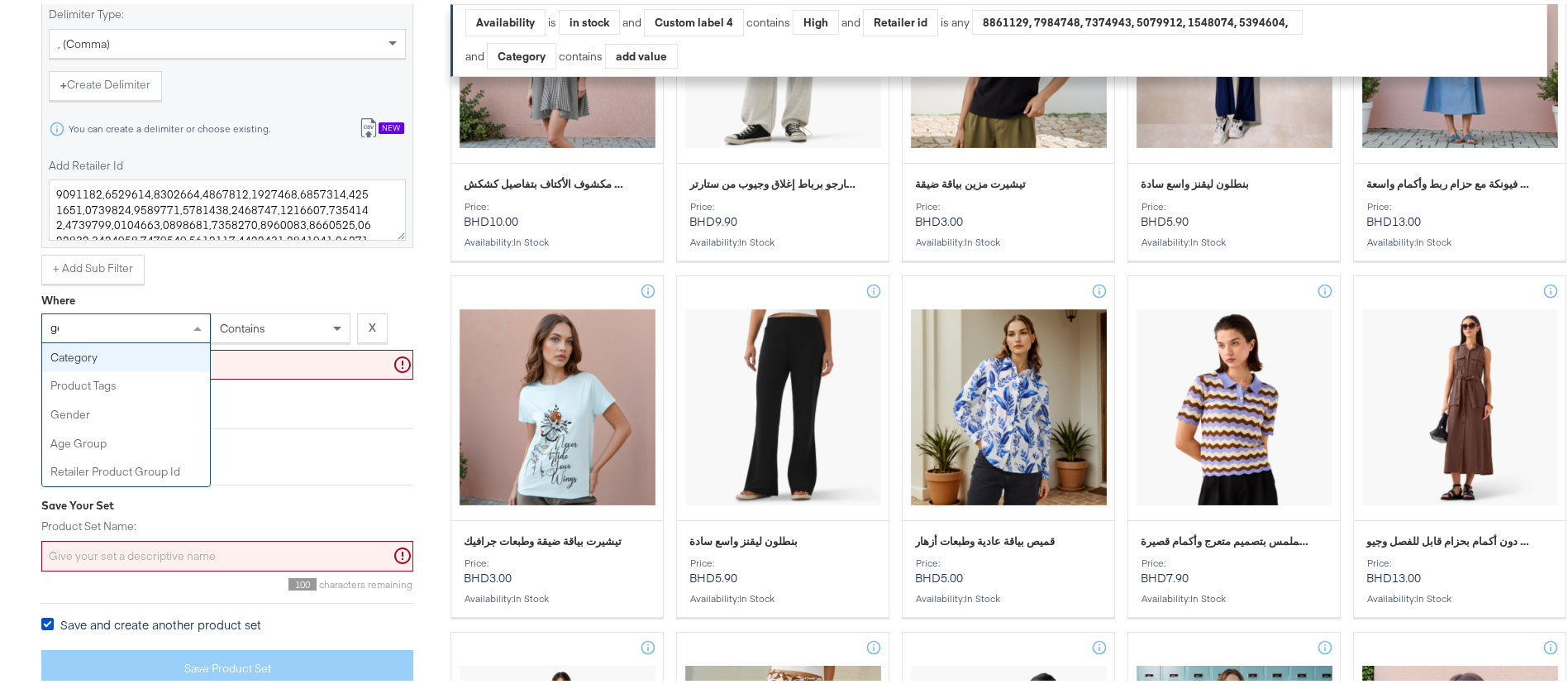
type input "gen"
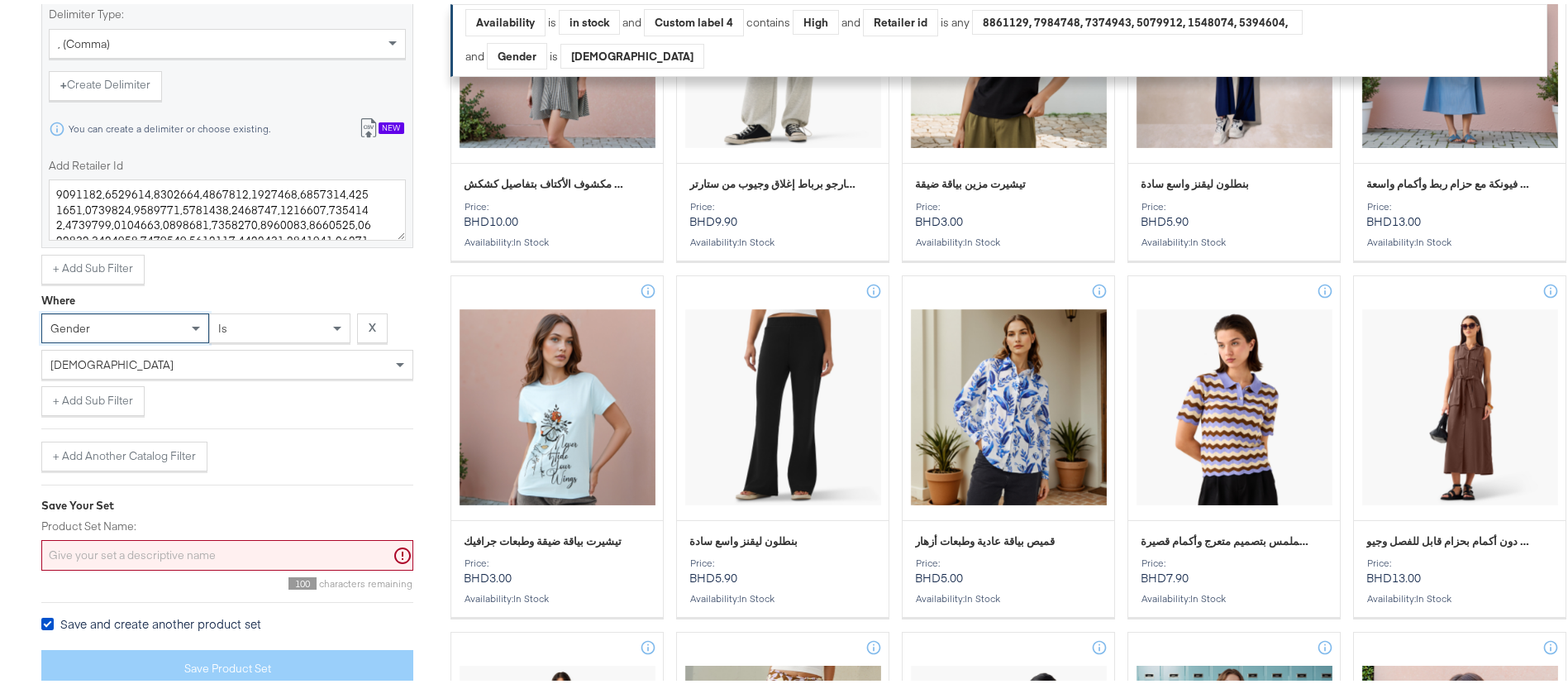
click at [288, 326] on div "is" at bounding box center [280, 323] width 140 height 28
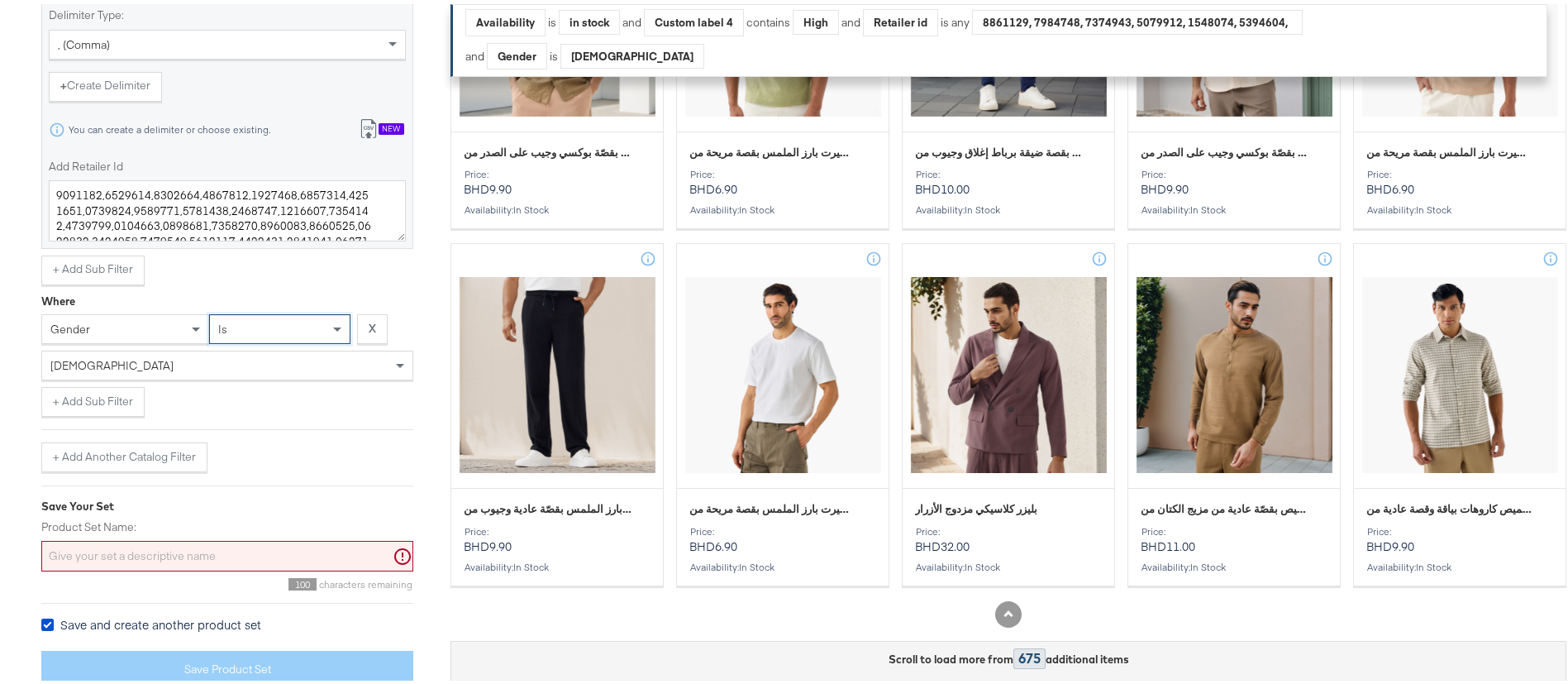
scroll to position [901, 0]
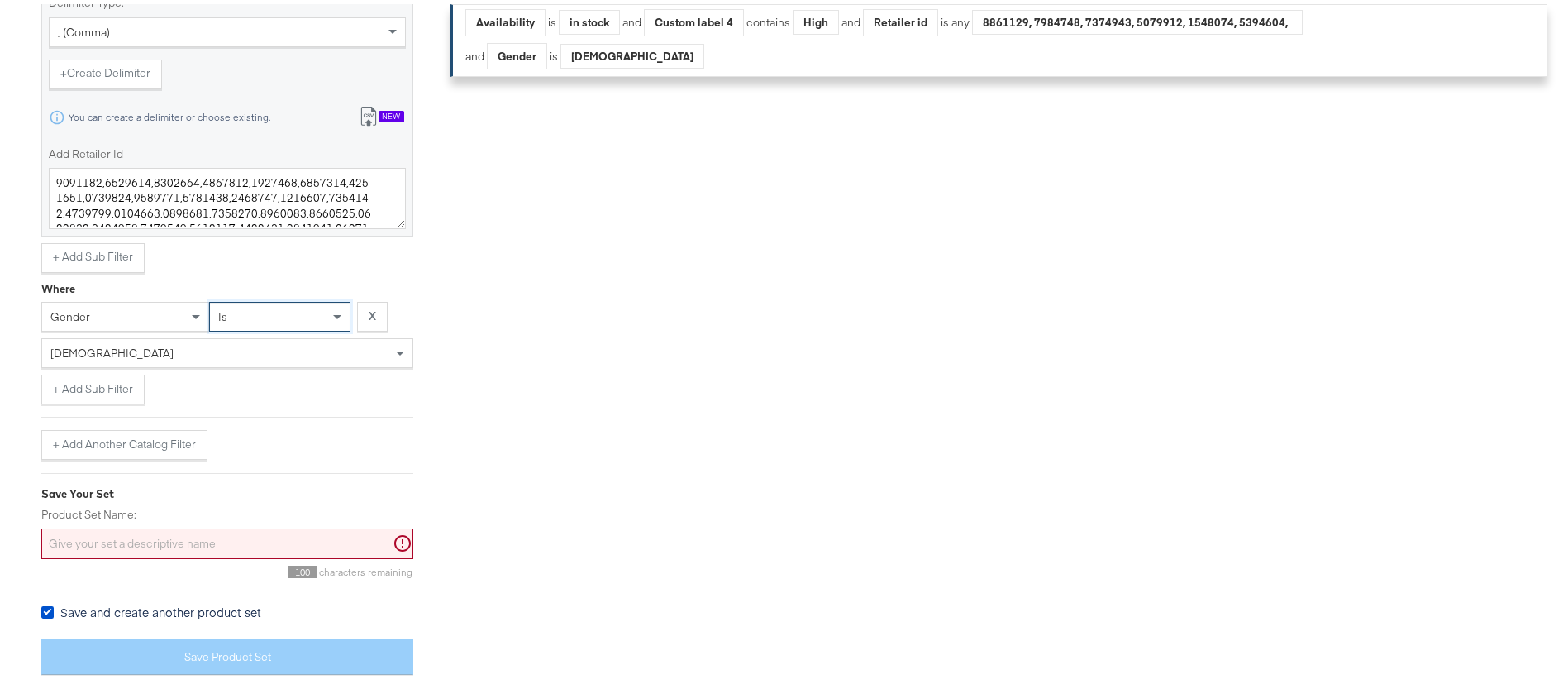
click at [155, 559] on div "100 characters remaining" at bounding box center [227, 564] width 372 height 19
click at [160, 546] on input "Product Set Name:" at bounding box center [227, 539] width 372 height 30
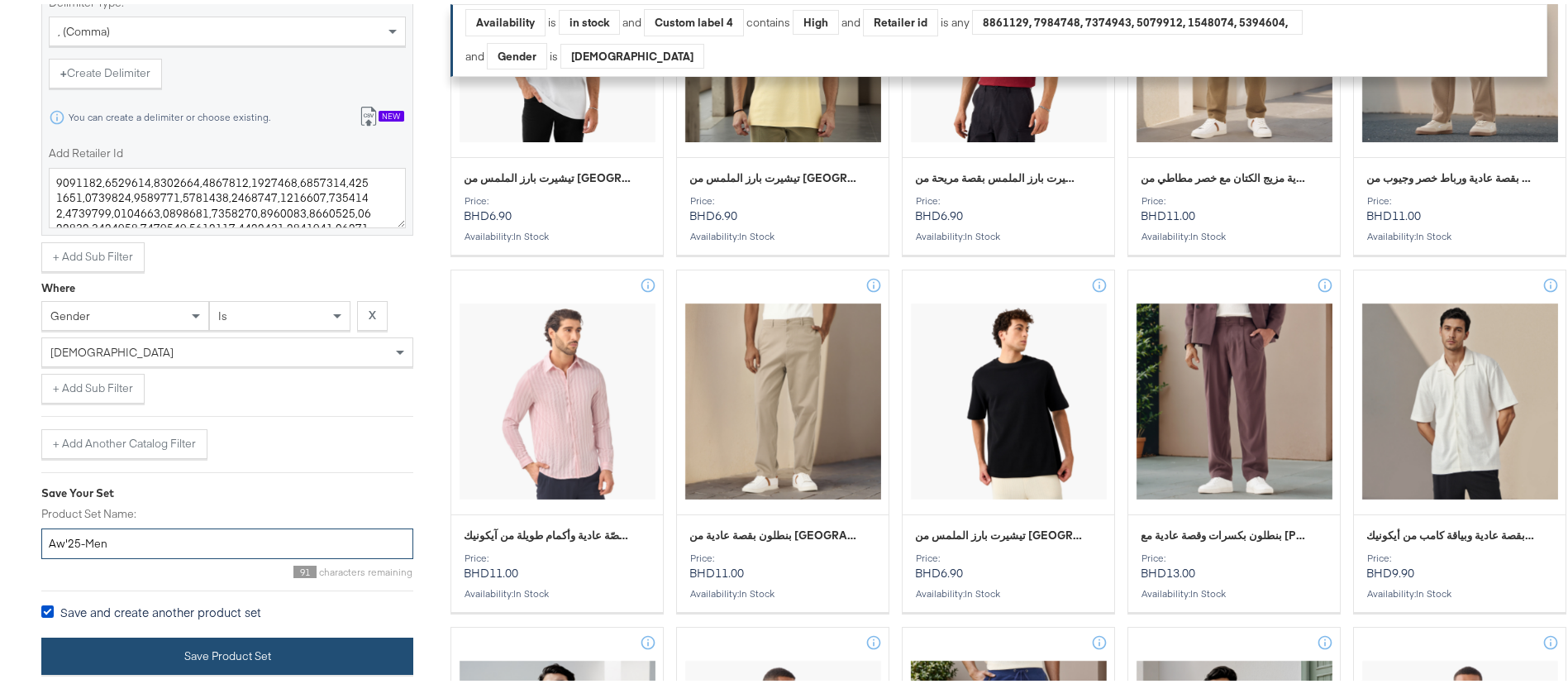
type input "Aw'25-Men"
click at [206, 652] on button "Save Product Set" at bounding box center [227, 652] width 372 height 37
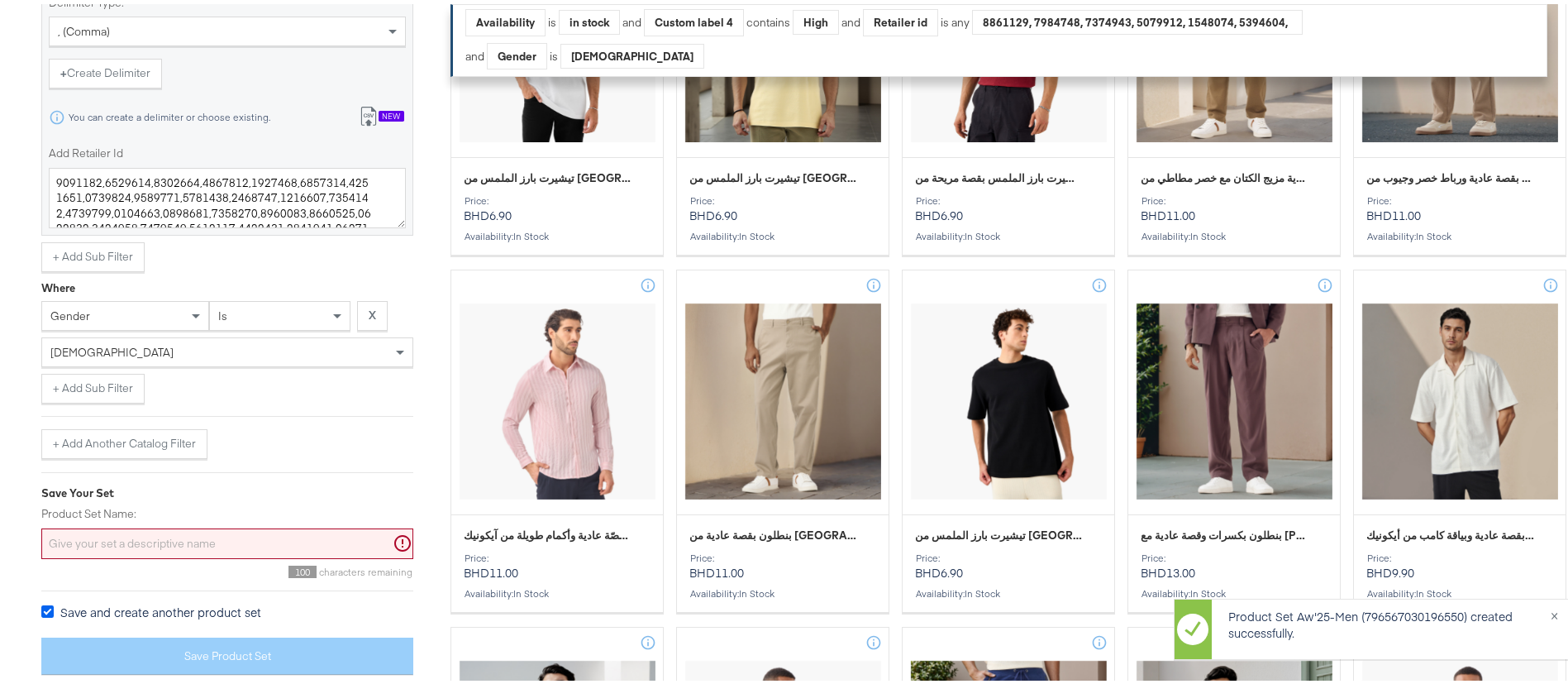
click at [53, 608] on icon at bounding box center [47, 607] width 13 height 13
click at [0, 0] on input "Save and create another product set" at bounding box center [0, 0] width 0 height 0
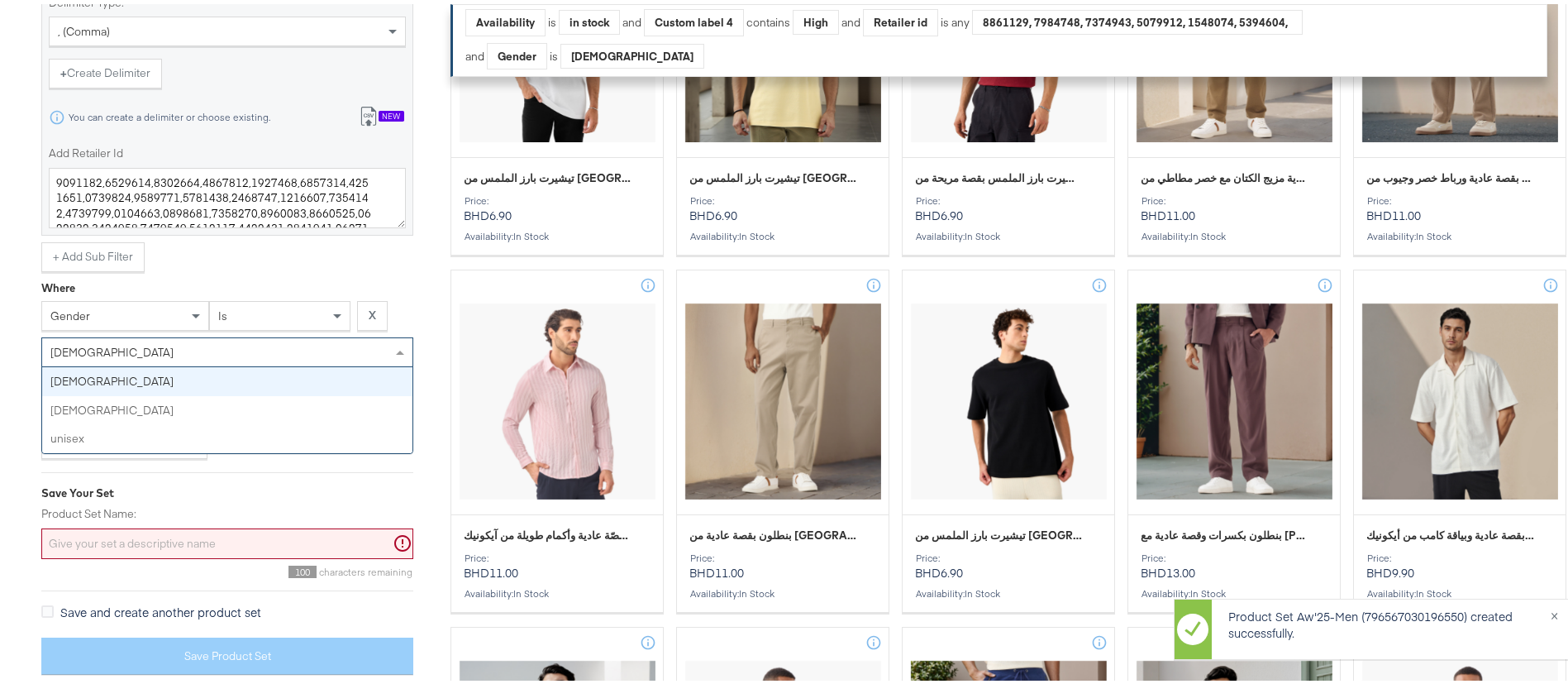
click at [211, 349] on div "male" at bounding box center [227, 347] width 370 height 28
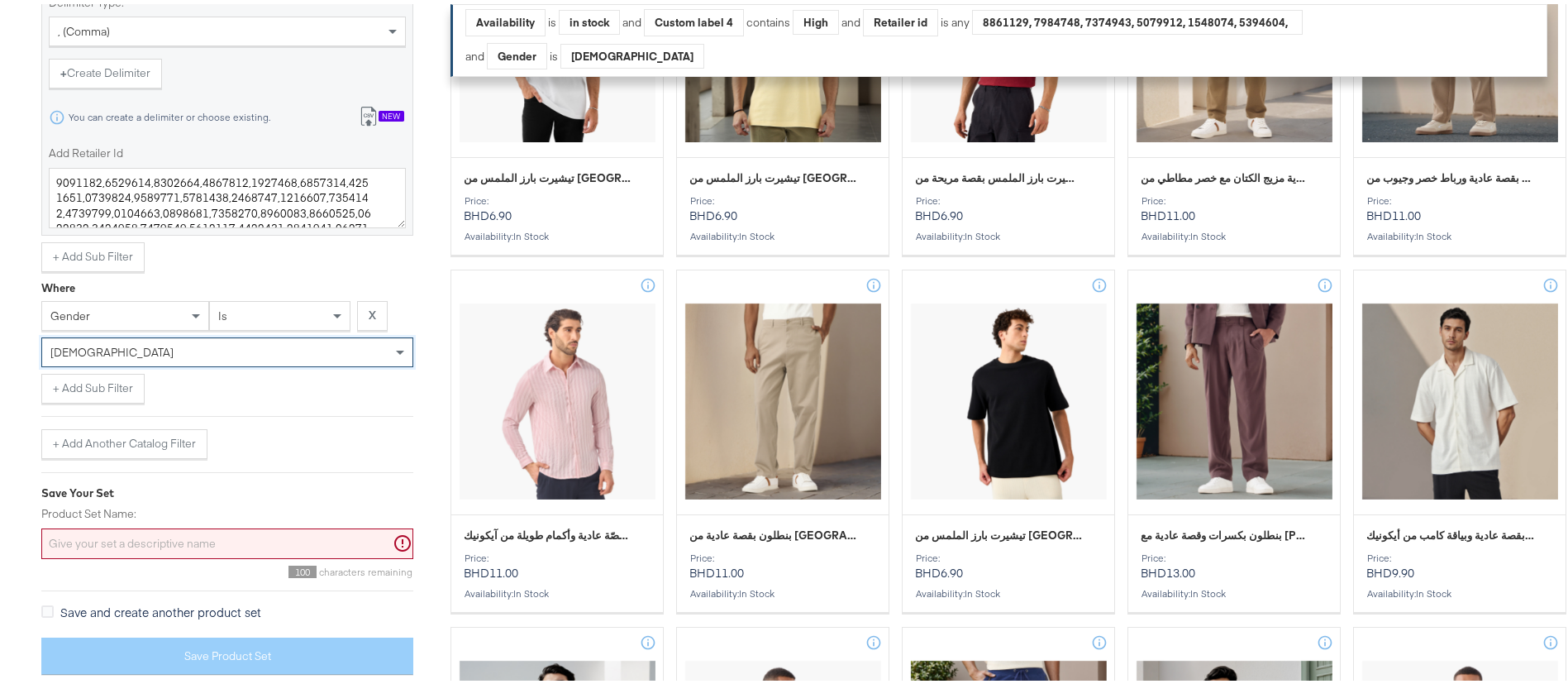
click at [155, 543] on input "Product Set Name:" at bounding box center [227, 539] width 372 height 30
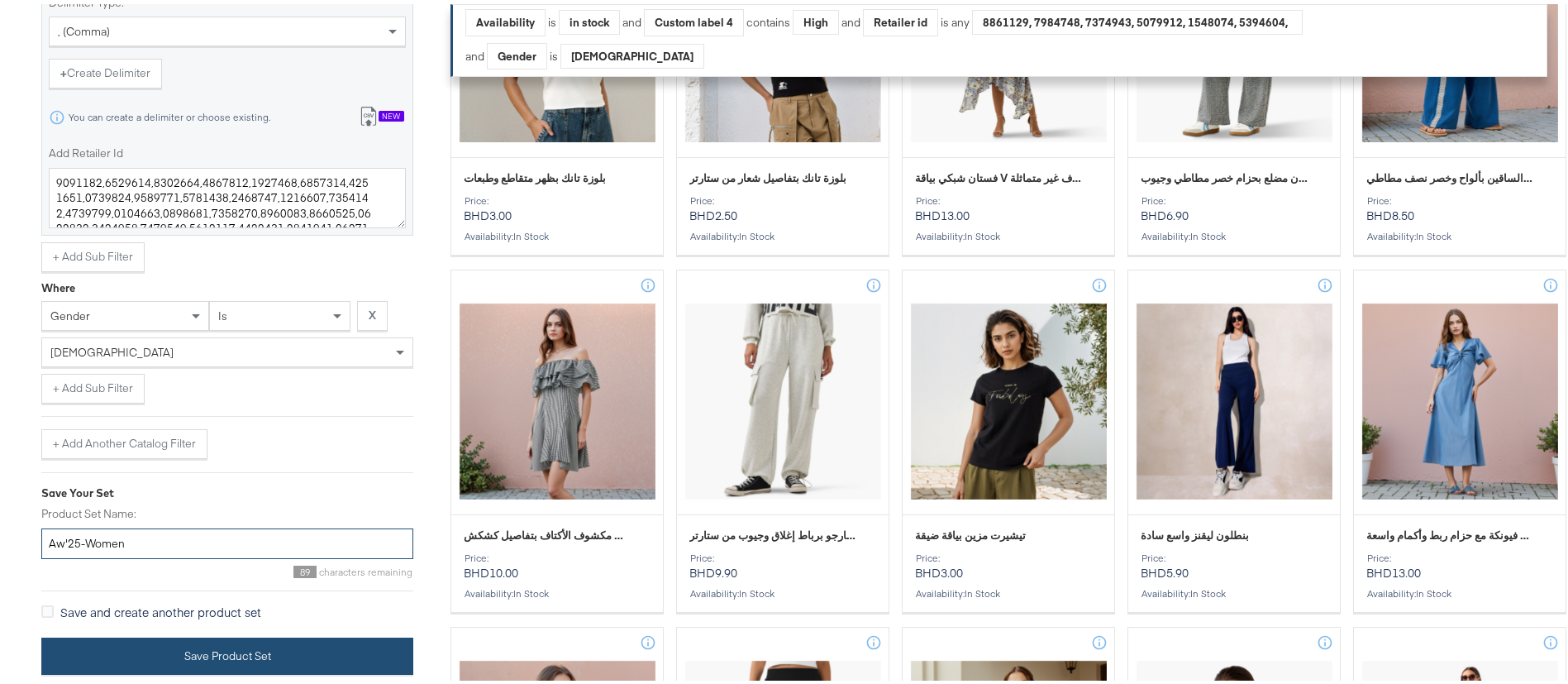
type input "Aw'25-Women"
click at [224, 648] on button "Save Product Set" at bounding box center [227, 652] width 372 height 37
